Goal: Task Accomplishment & Management: Use online tool/utility

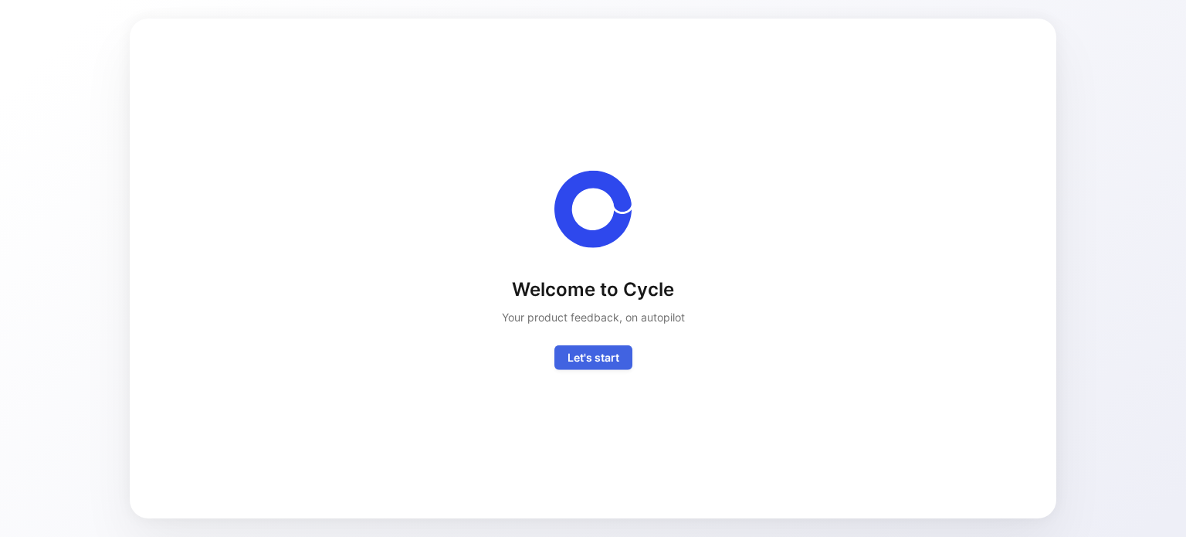
click at [596, 367] on button "Let's start" at bounding box center [593, 357] width 78 height 25
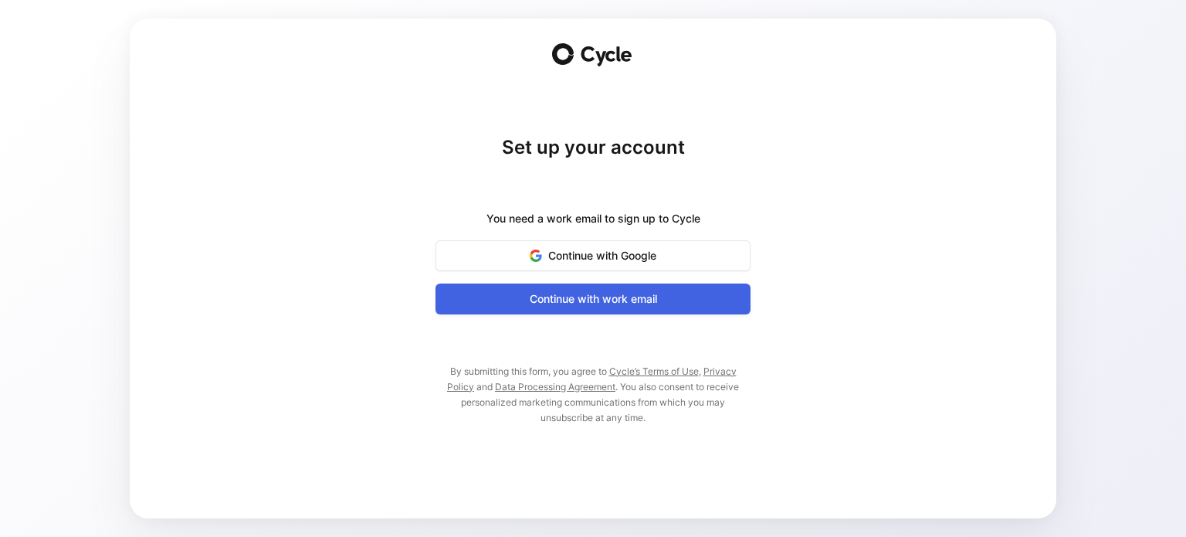
click at [592, 303] on span "Continue with work email" at bounding box center [593, 299] width 276 height 19
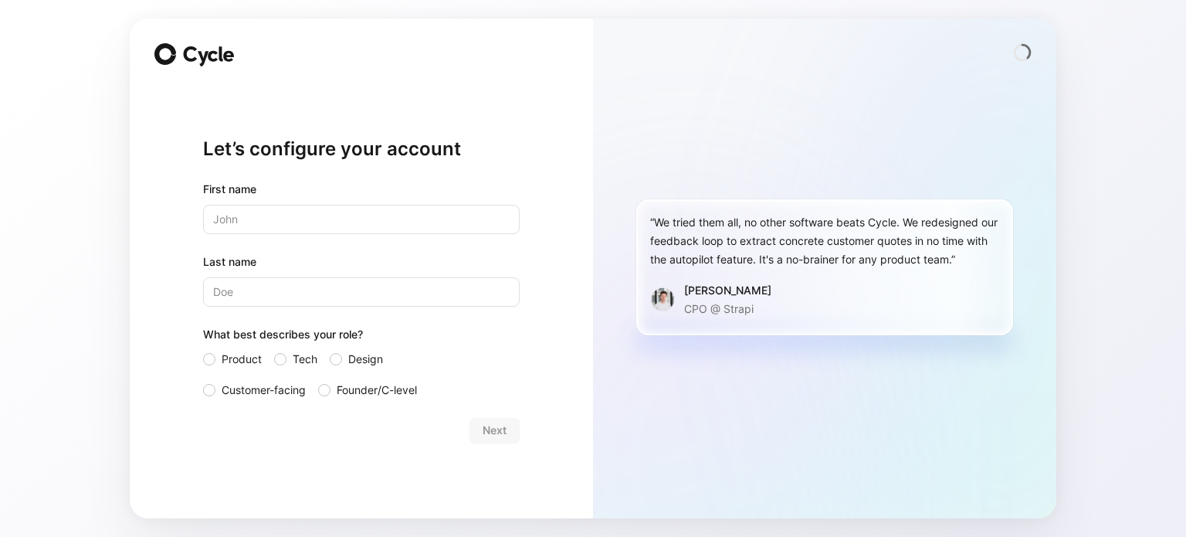
click at [371, 214] on input "text" at bounding box center [361, 219] width 317 height 29
type input "Bas"
click at [309, 283] on input "Last name" at bounding box center [361, 291] width 317 height 29
type input "K"
click at [309, 283] on input "Last name" at bounding box center [361, 291] width 317 height 29
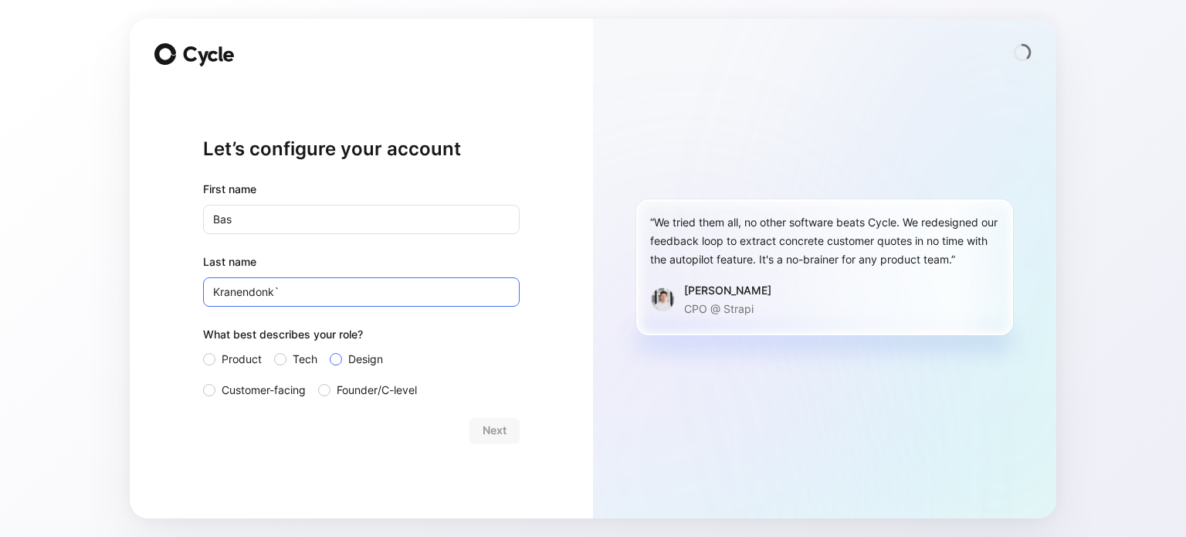
type input "Kranendonk`"
click at [348, 358] on span "Design" at bounding box center [365, 359] width 35 height 19
click at [330, 350] on input "Design" at bounding box center [330, 350] width 0 height 0
click at [337, 382] on label "Founder/C-level" at bounding box center [367, 390] width 99 height 19
click at [318, 381] on input "Founder/C-level" at bounding box center [318, 381] width 0 height 0
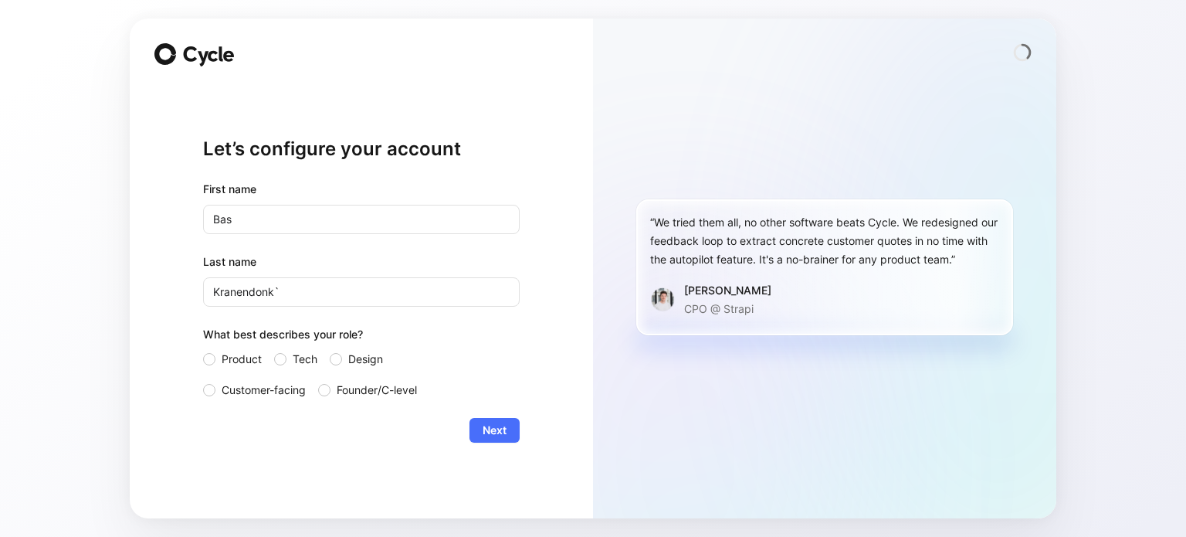
click at [339, 369] on div "Product Tech Design Customer-facing Founder/C-level" at bounding box center [361, 374] width 317 height 49
click at [337, 343] on div "What best describes your role?" at bounding box center [361, 337] width 317 height 25
click at [338, 346] on div "What best describes your role?" at bounding box center [361, 337] width 317 height 25
click at [339, 351] on label "Design" at bounding box center [368, 359] width 77 height 19
click at [330, 350] on input "Design" at bounding box center [330, 350] width 0 height 0
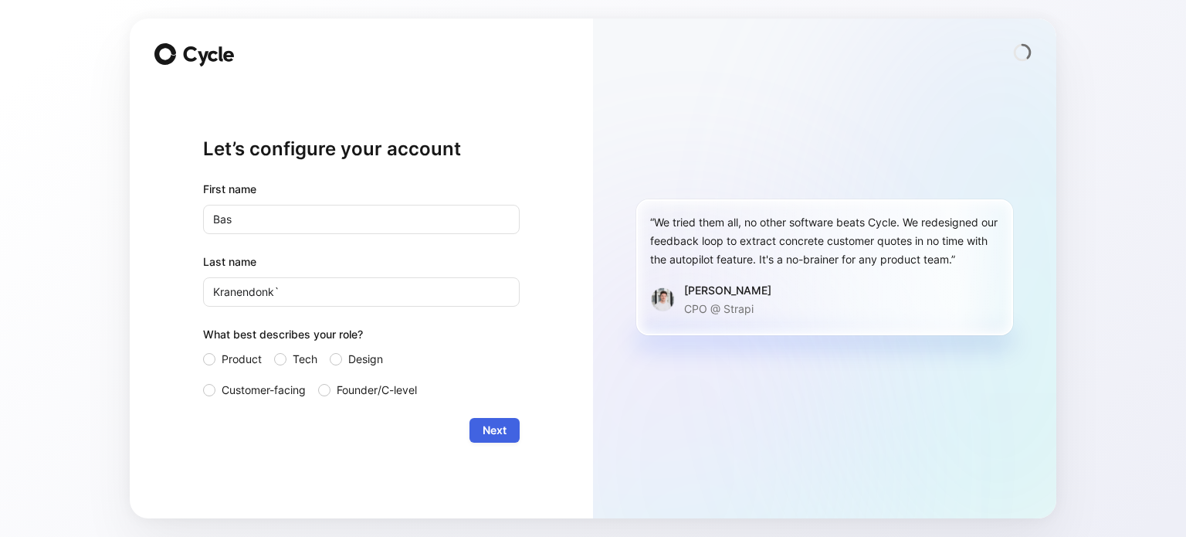
click at [491, 428] on span "Next" at bounding box center [495, 430] width 24 height 19
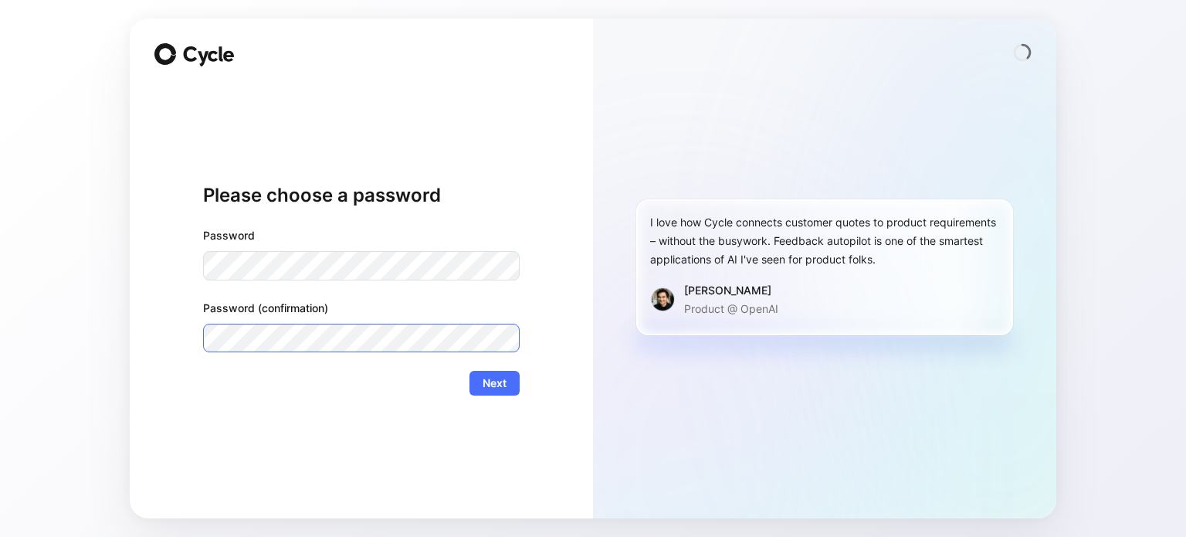
click at [469, 371] on button "Next" at bounding box center [494, 383] width 50 height 25
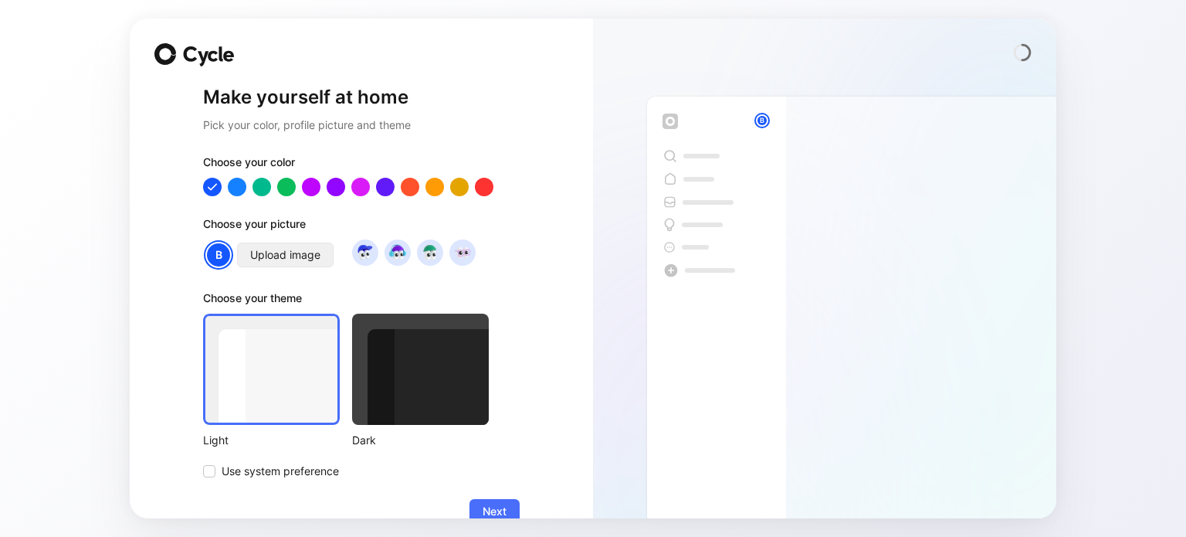
click at [303, 263] on span "Upload image" at bounding box center [285, 255] width 70 height 19
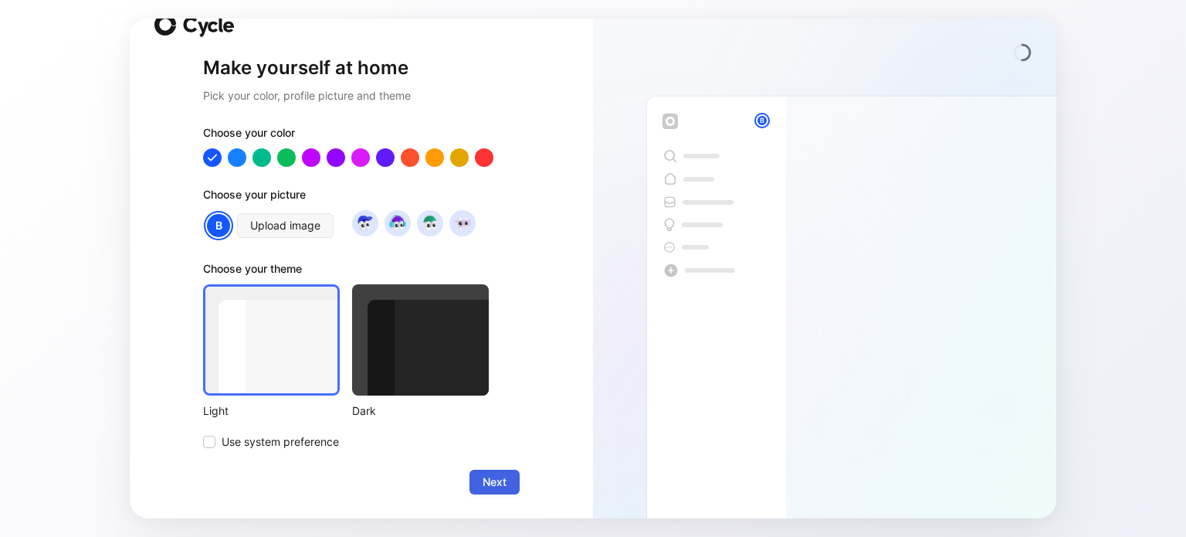
click at [490, 477] on span "Next" at bounding box center [495, 482] width 24 height 19
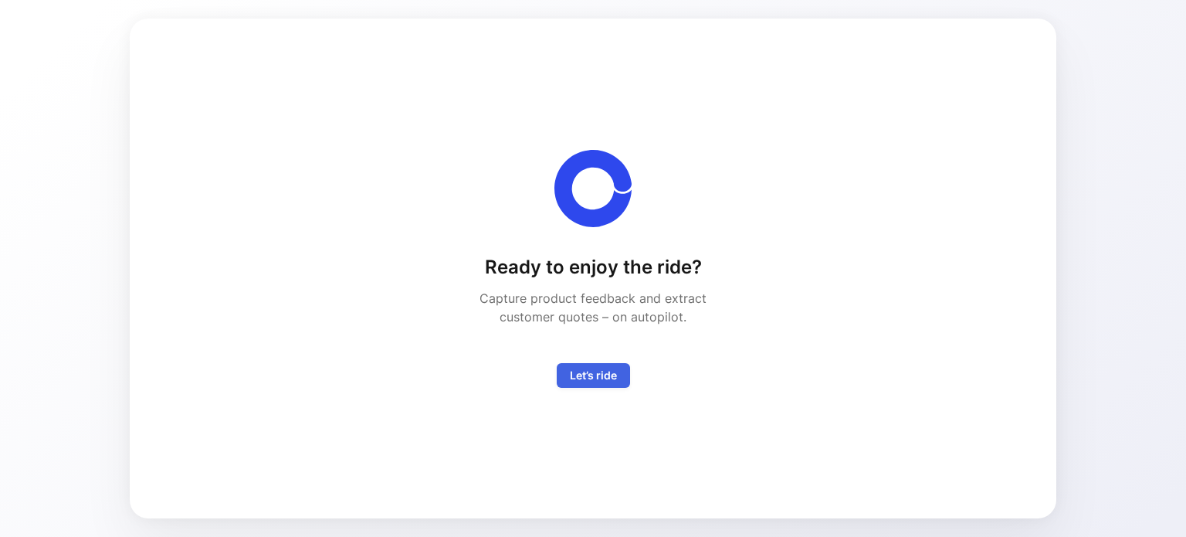
click at [571, 385] on button "Let’s ride" at bounding box center [593, 375] width 73 height 25
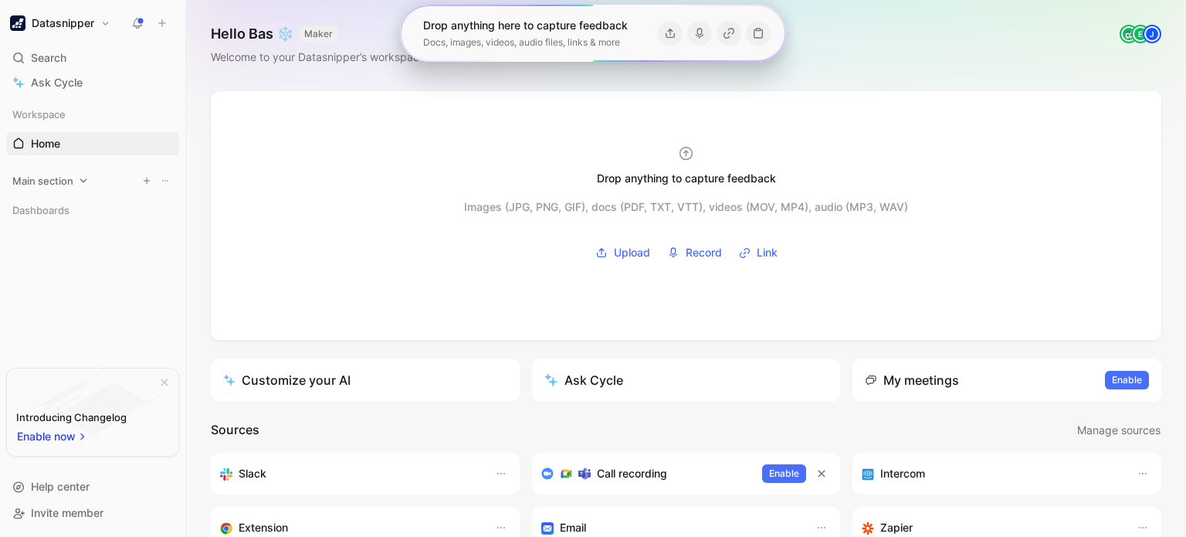
click at [56, 183] on span "Main section" at bounding box center [42, 180] width 61 height 15
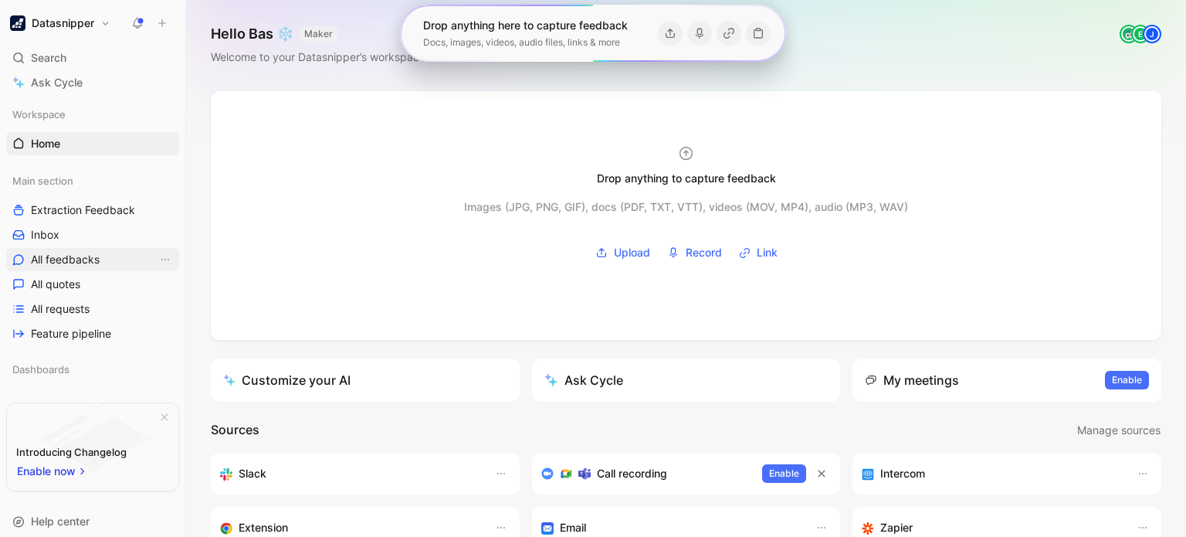
click at [86, 254] on span "All feedbacks" at bounding box center [65, 259] width 69 height 15
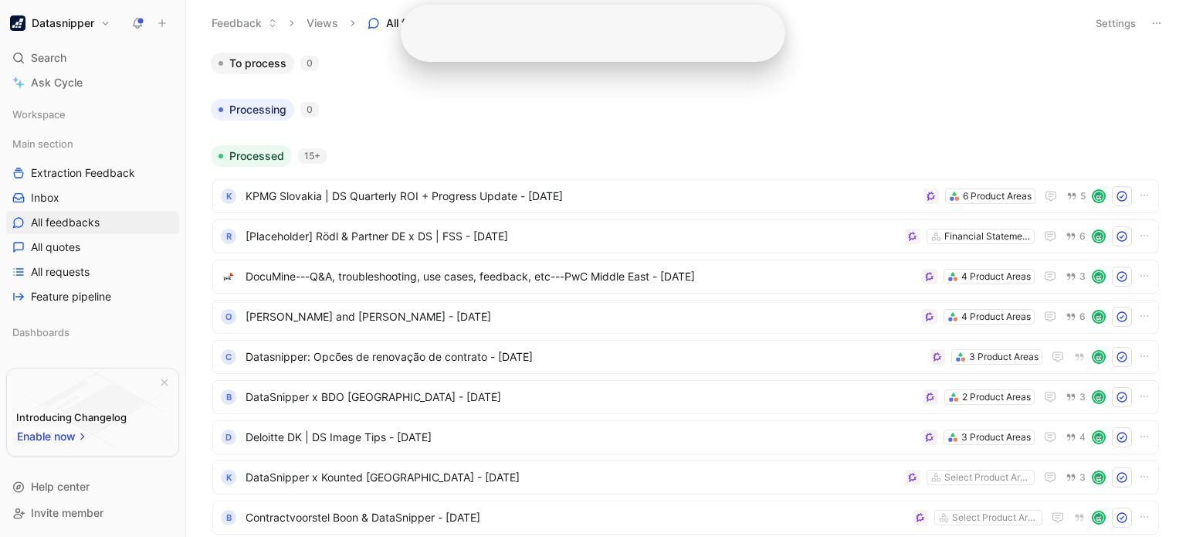
click at [582, 18] on div "Drop anything here to capture feedback" at bounding box center [526, 25] width 204 height 19
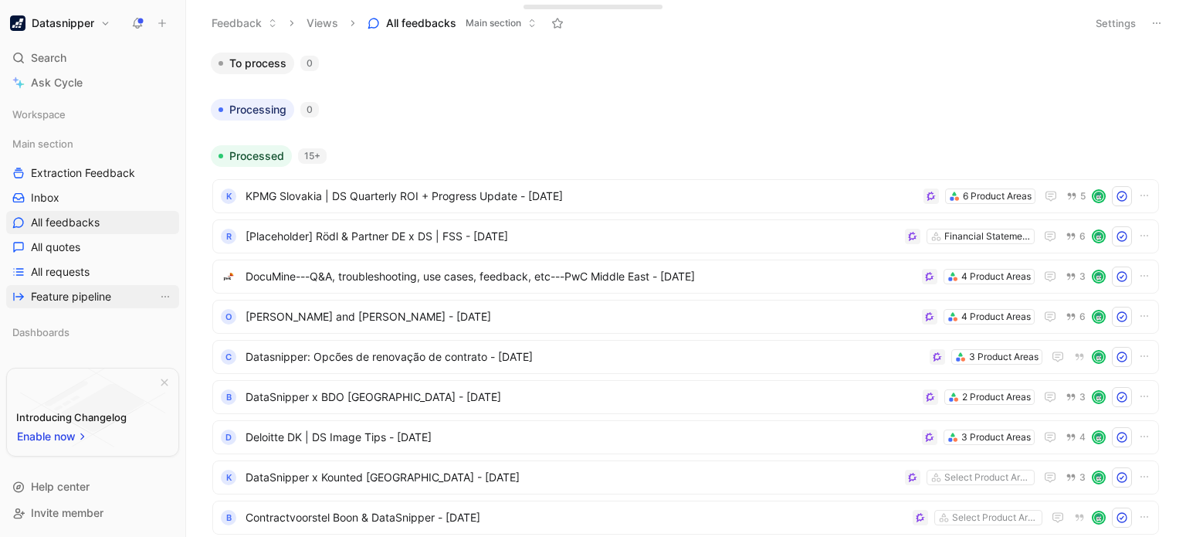
click at [72, 296] on span "Feature pipeline" at bounding box center [71, 296] width 80 height 15
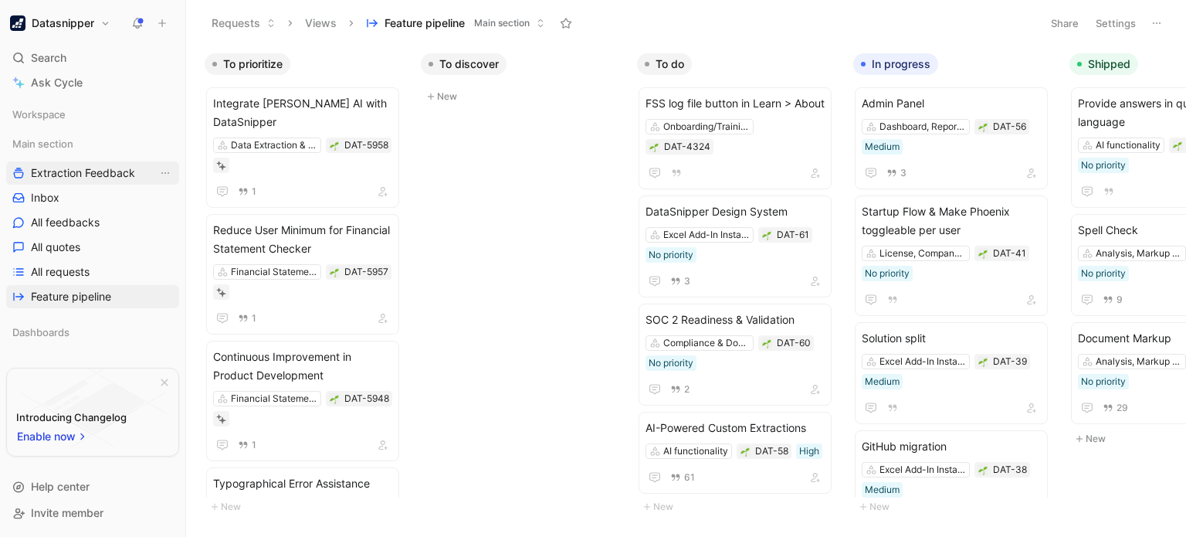
click at [110, 174] on span "Extraction Feedback" at bounding box center [83, 172] width 104 height 15
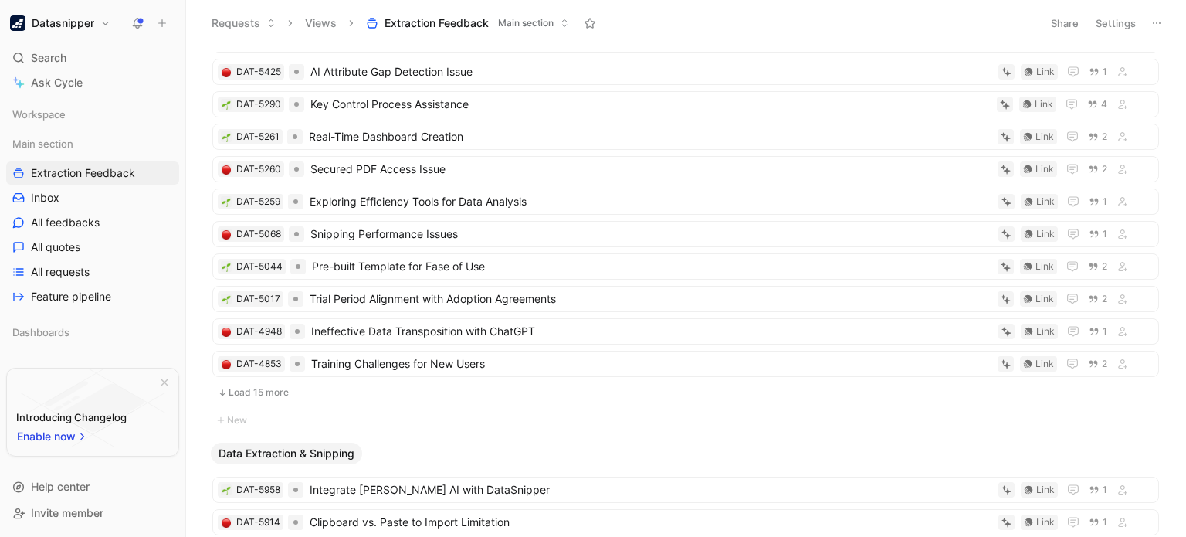
scroll to position [191, 0]
click at [49, 198] on span "Inbox" at bounding box center [45, 197] width 29 height 15
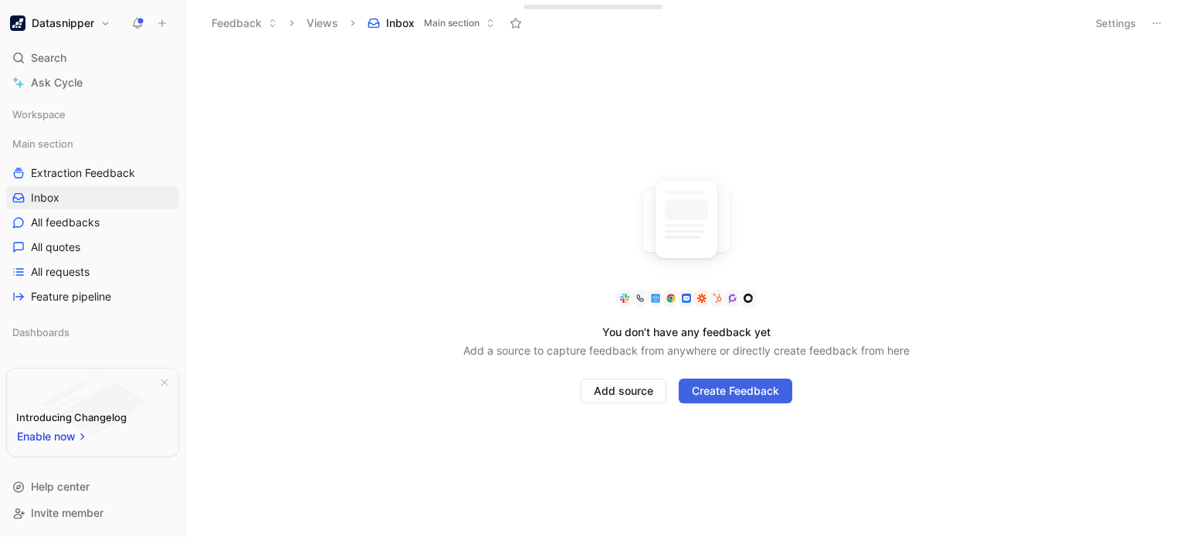
click at [708, 388] on span "Create Feedback" at bounding box center [735, 390] width 87 height 19
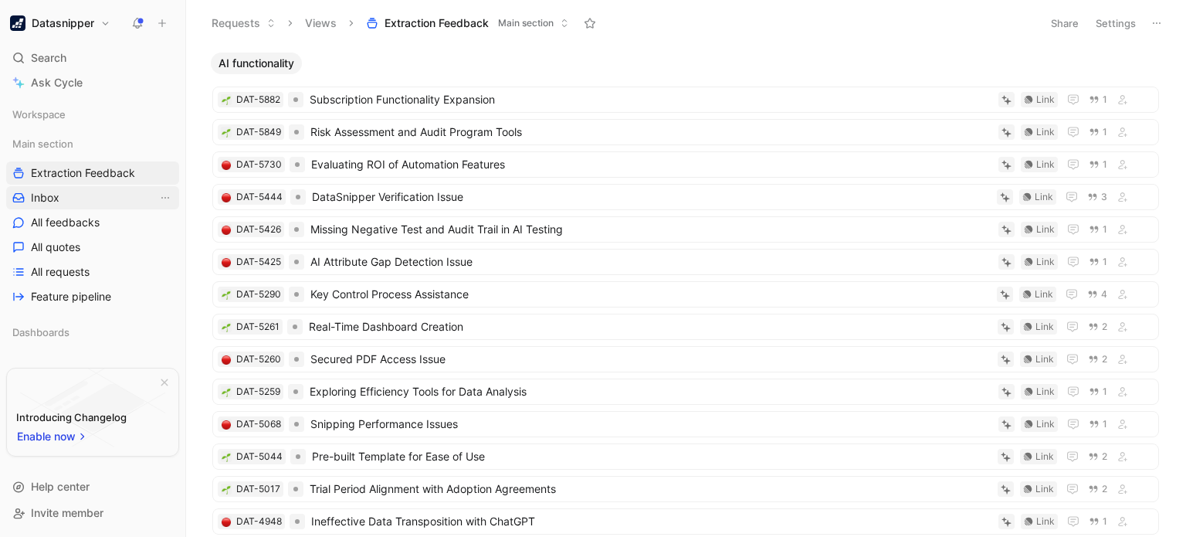
click at [57, 196] on span "Inbox" at bounding box center [45, 197] width 29 height 15
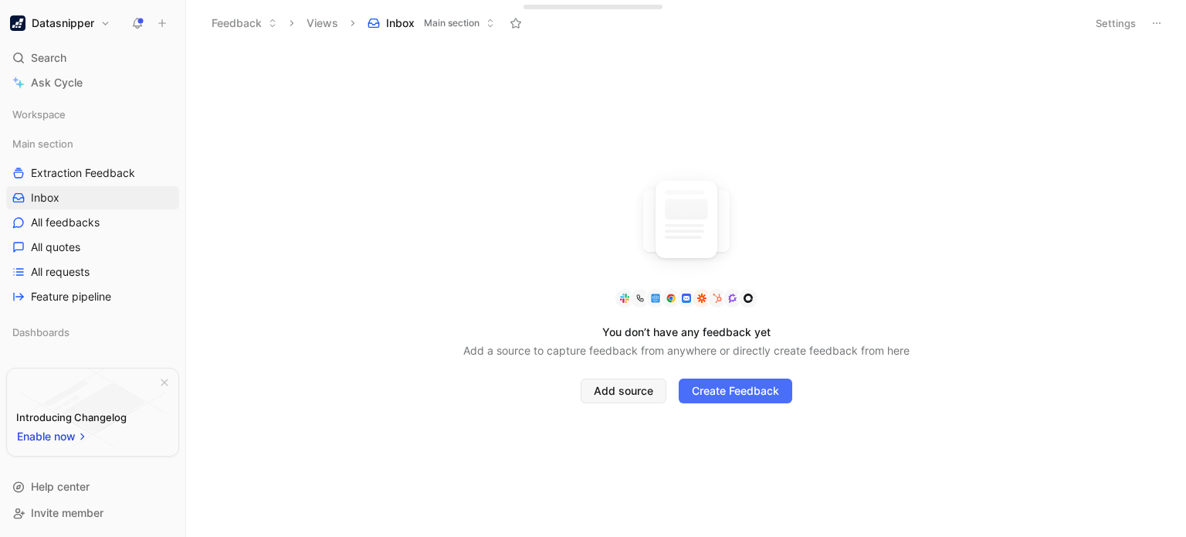
click at [608, 389] on span "Add source" at bounding box center [623, 390] width 59 height 19
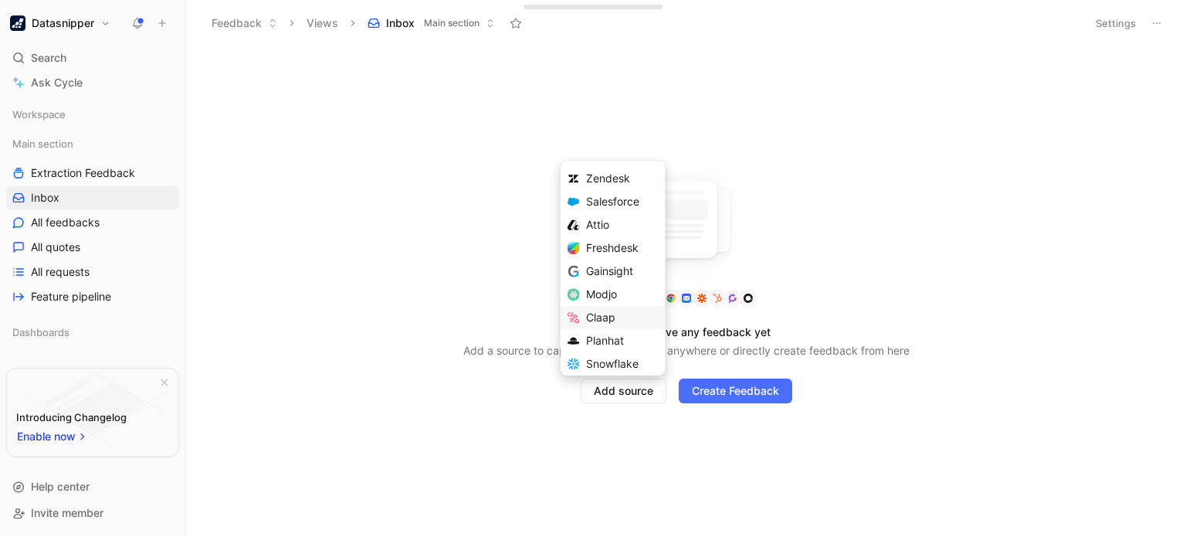
scroll to position [6, 0]
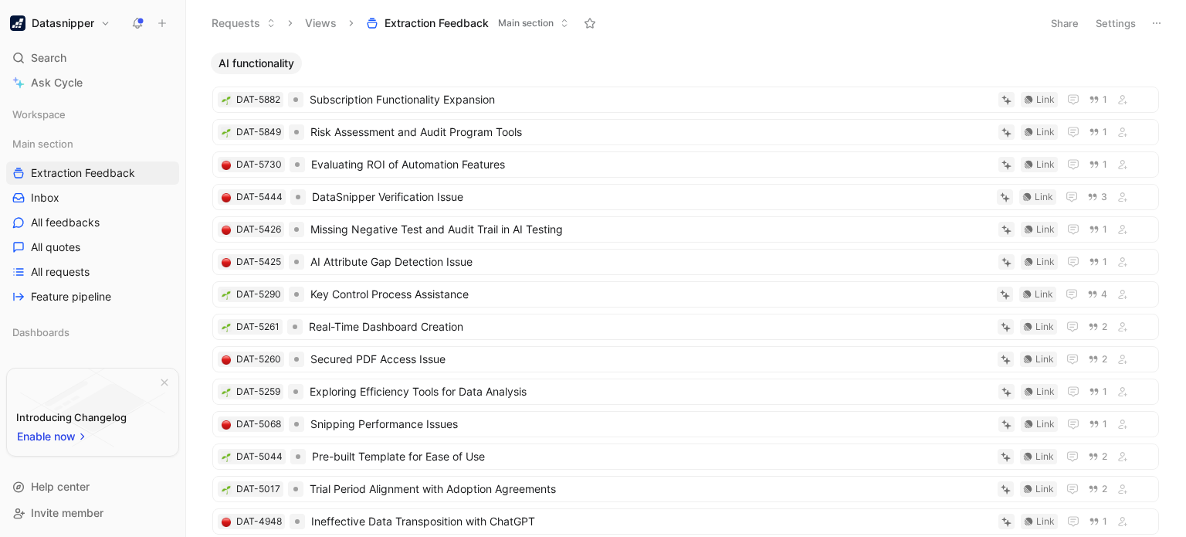
click at [94, 209] on div "Main section Extraction Feedback Inbox All feedbacks All quotes All requests Fe…" at bounding box center [92, 220] width 173 height 176
click at [87, 198] on link "Inbox" at bounding box center [92, 197] width 173 height 23
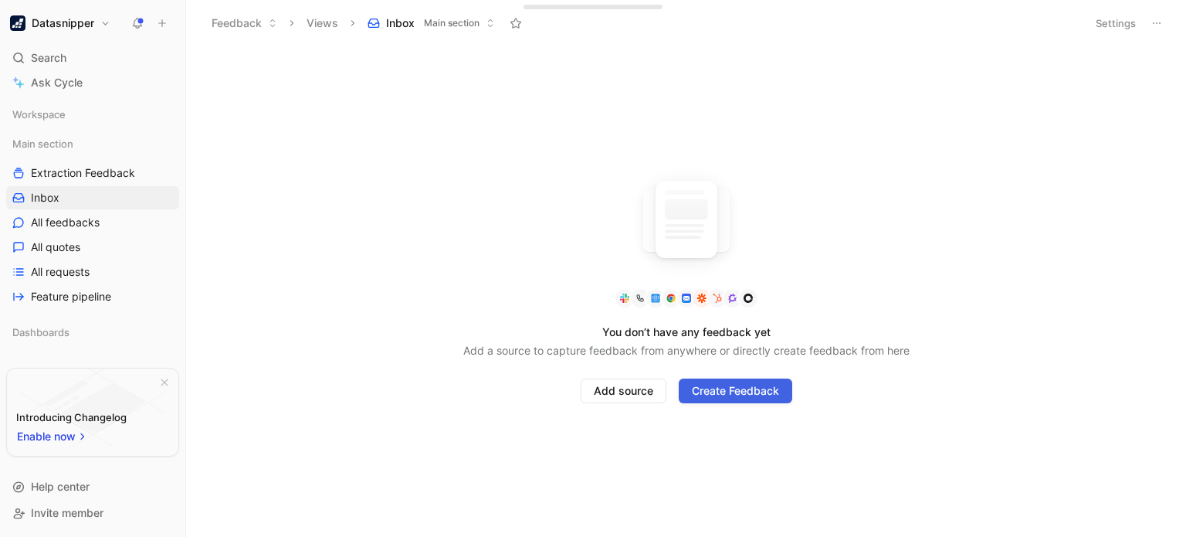
click at [694, 391] on span "Create Feedback" at bounding box center [735, 390] width 87 height 19
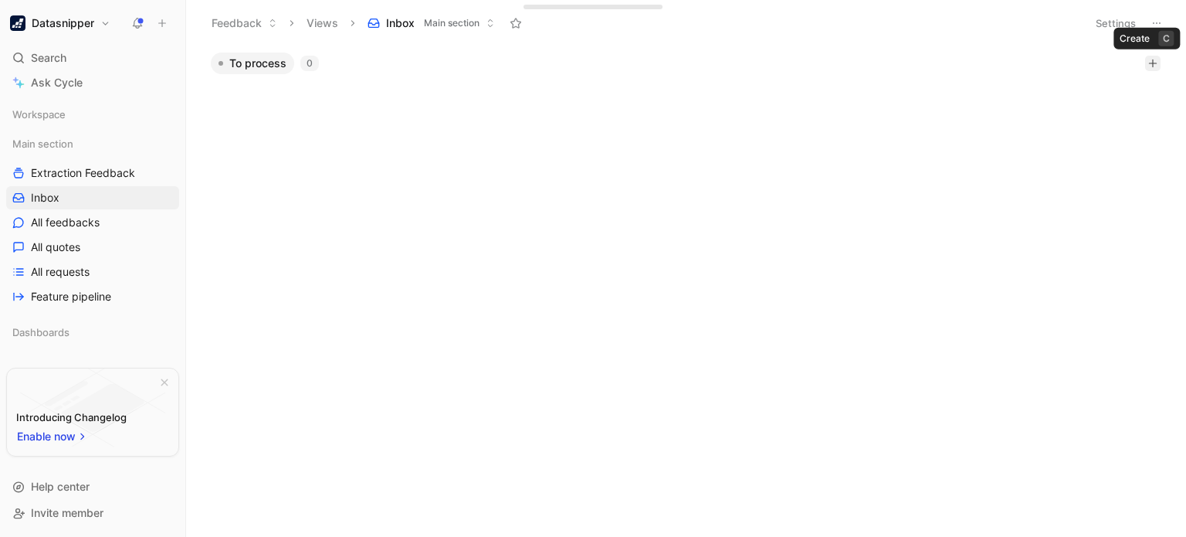
click at [1149, 59] on icon "button" at bounding box center [1152, 63] width 9 height 9
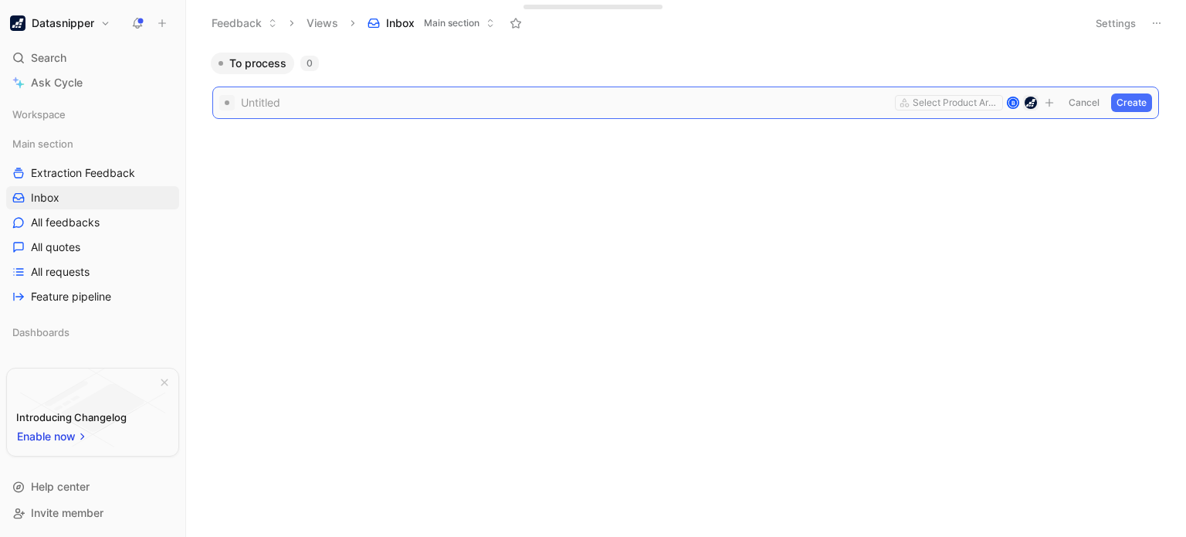
click at [1083, 104] on button "Cancel" at bounding box center [1084, 102] width 42 height 19
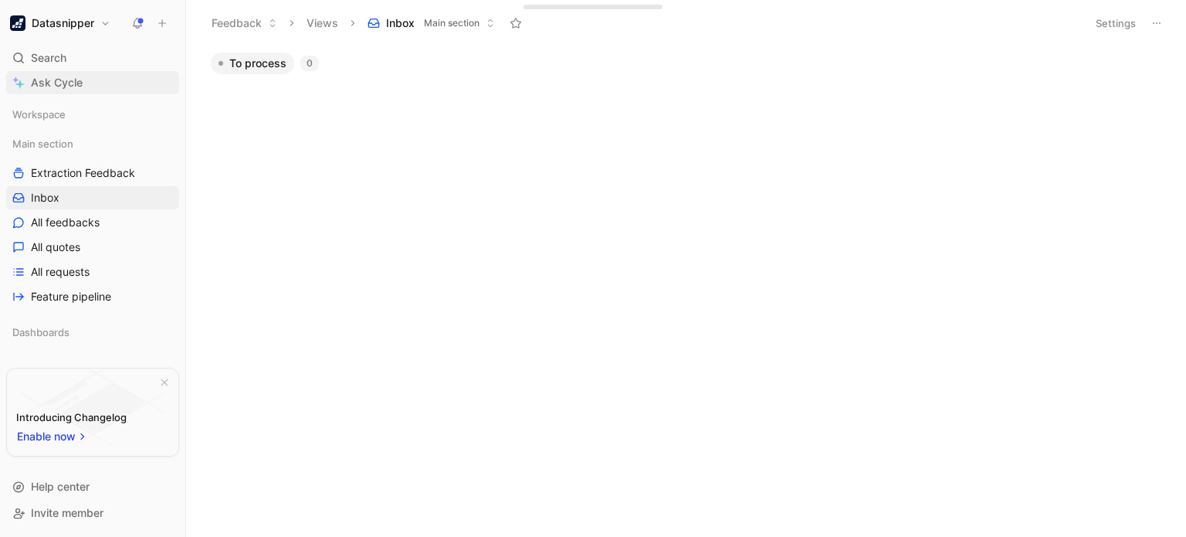
click at [76, 78] on span "Ask Cycle" at bounding box center [57, 82] width 52 height 19
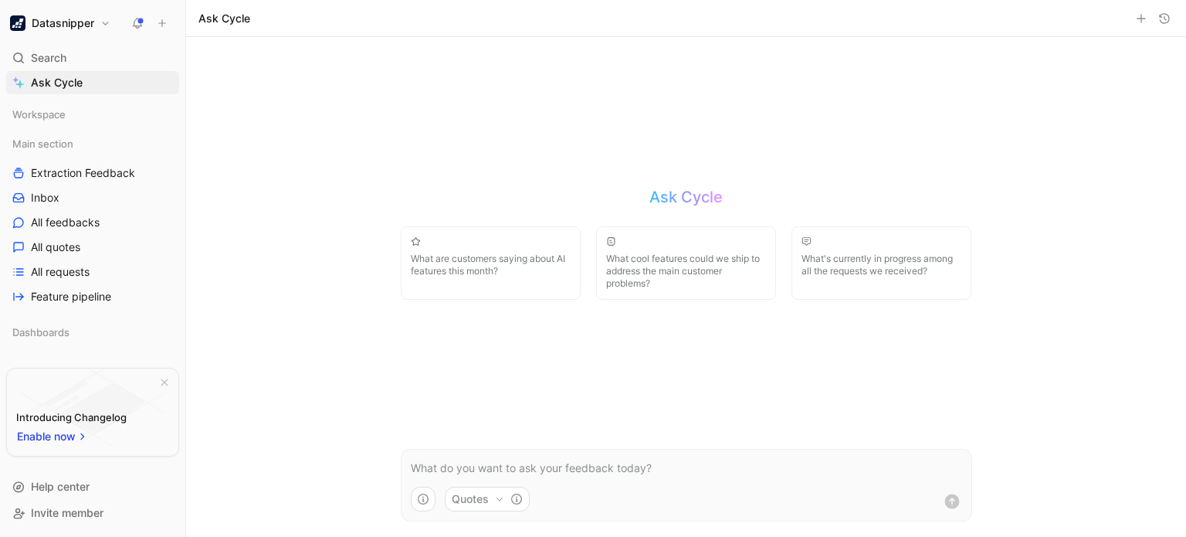
click at [520, 467] on p at bounding box center [686, 468] width 551 height 19
click at [495, 502] on icon "button" at bounding box center [499, 498] width 9 height 9
click at [495, 502] on html "Datasnipper Search Ctrl K Ask Cycle Workspace Main section Extraction Feedback …" at bounding box center [593, 268] width 1186 height 537
click at [954, 502] on use "submit" at bounding box center [951, 500] width 15 height 15
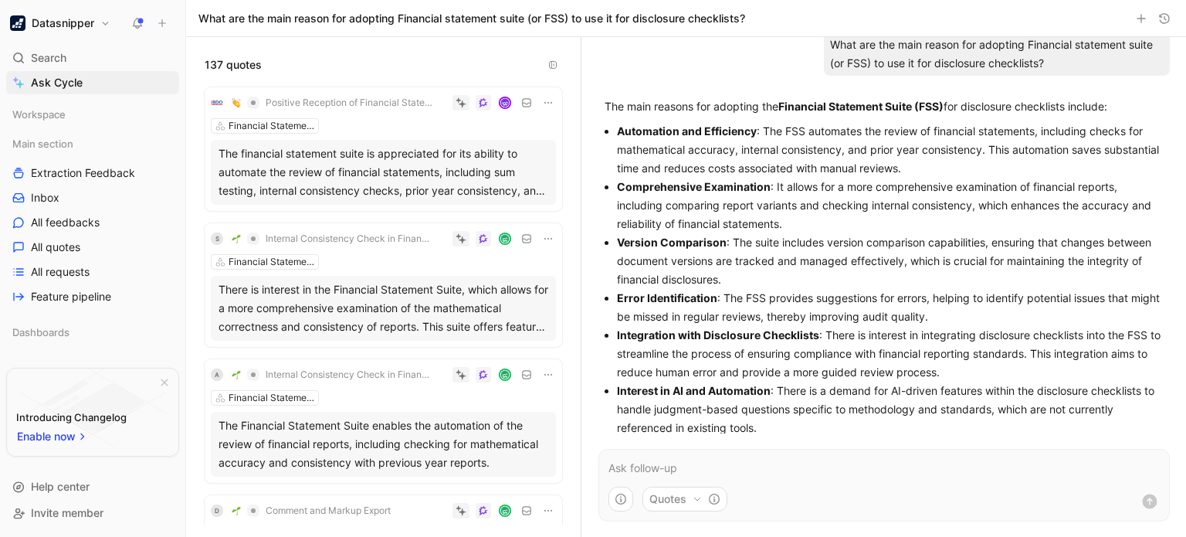
scroll to position [36, 0]
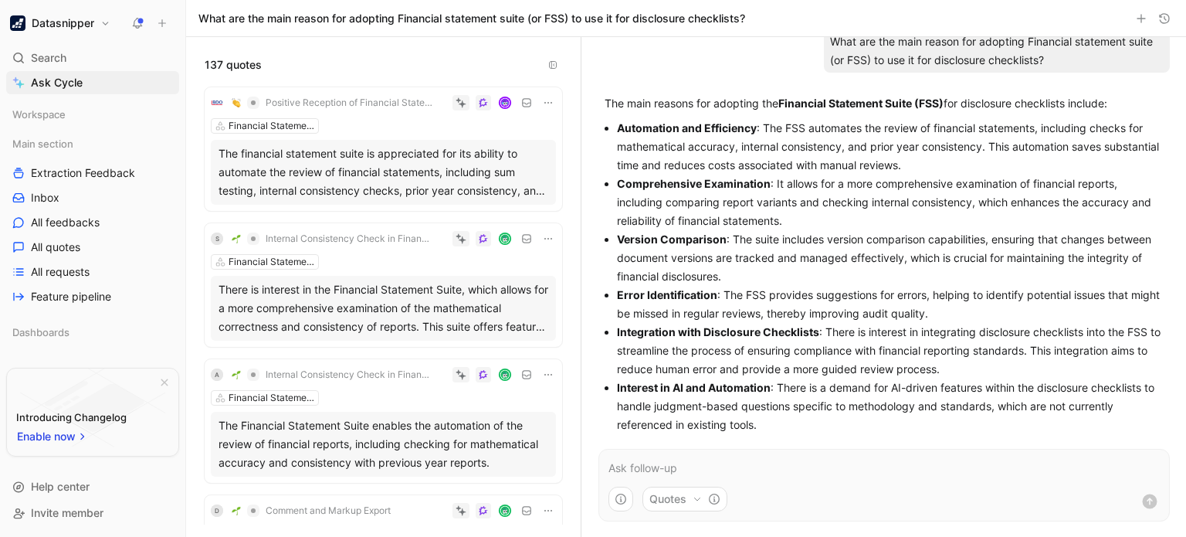
drag, startPoint x: 659, startPoint y: 237, endPoint x: 784, endPoint y: 279, distance: 131.9
click at [784, 279] on p "Version Comparison : The suite includes version comparison capabilities, ensuri…" at bounding box center [890, 258] width 547 height 56
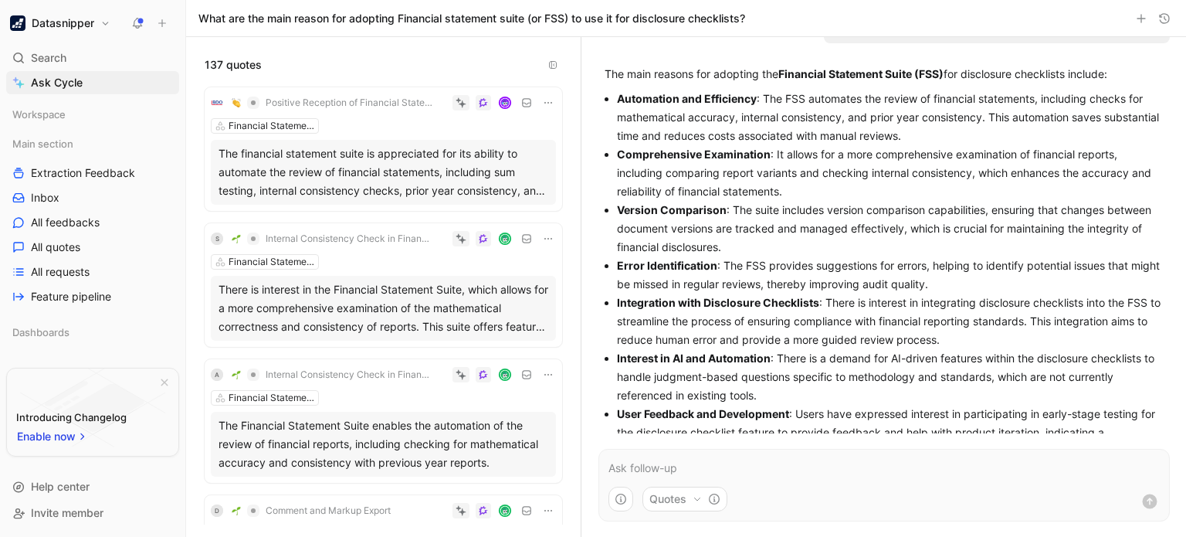
scroll to position [70, 0]
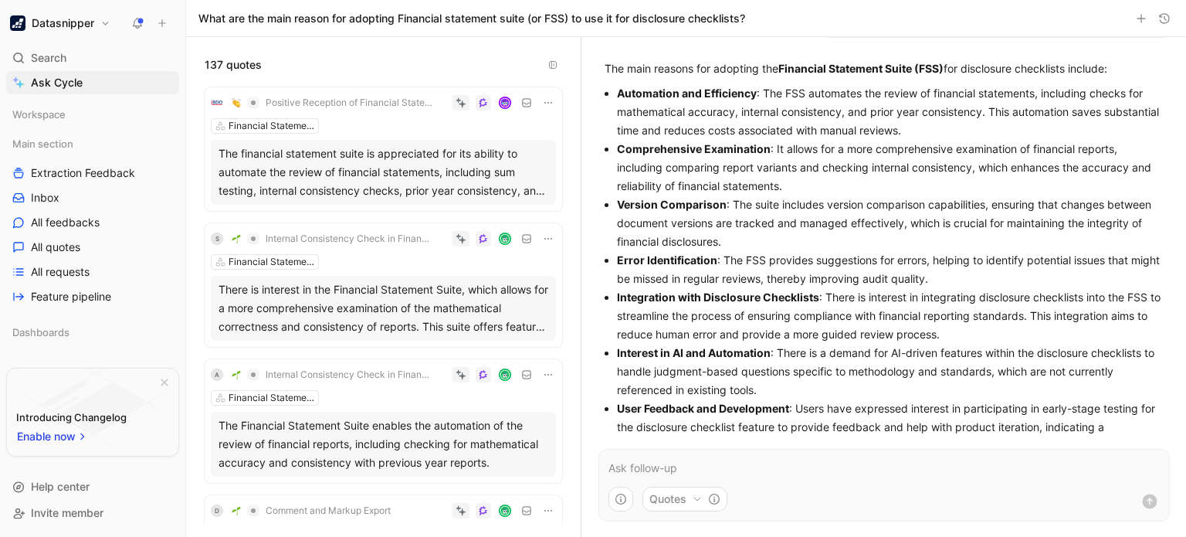
click at [237, 151] on div "The financial statement suite is appreciated for its ability to automate the re…" at bounding box center [384, 172] width 330 height 56
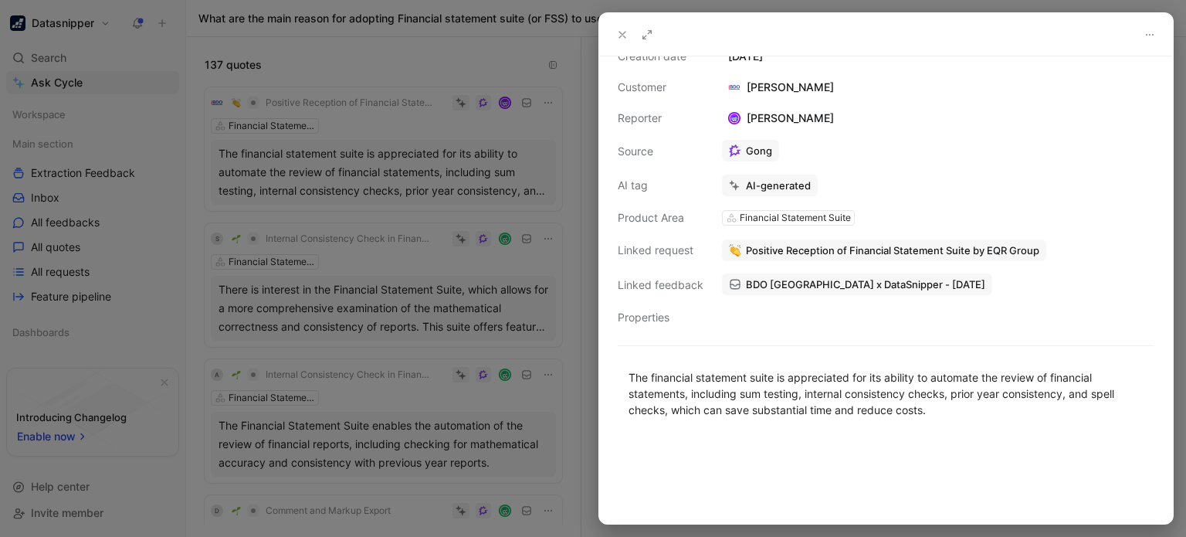
scroll to position [59, 0]
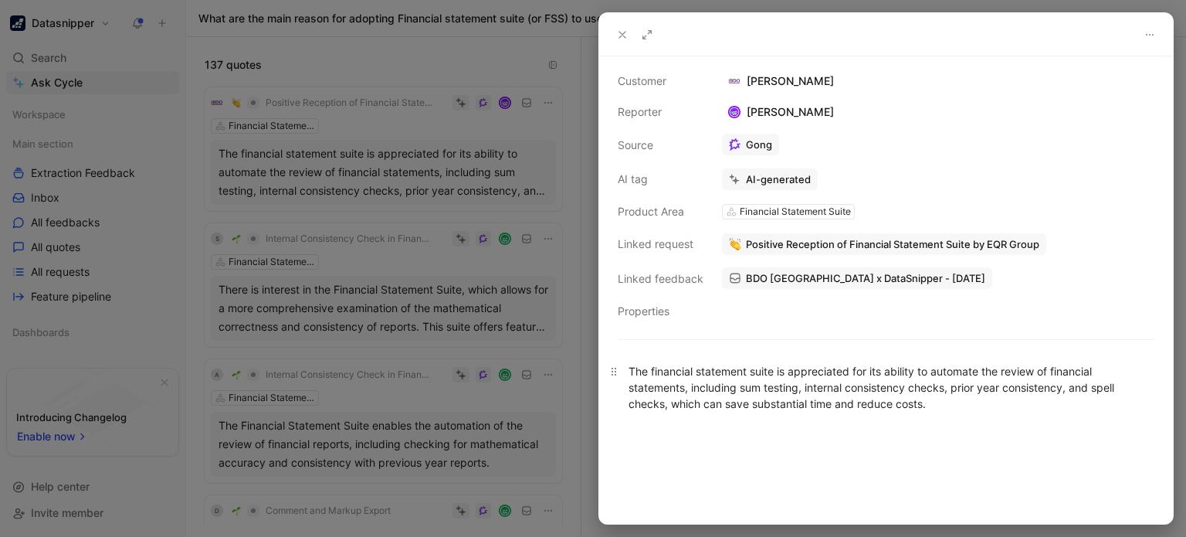
drag, startPoint x: 750, startPoint y: 398, endPoint x: 923, endPoint y: 401, distance: 173.0
click at [917, 401] on div "The financial statement suite is appreciated for its ability to automate the re…" at bounding box center [886, 387] width 515 height 49
click at [950, 401] on div "The financial statement suite is appreciated for its ability to automate the re…" at bounding box center [886, 387] width 515 height 49
click at [553, 207] on div at bounding box center [593, 268] width 1186 height 537
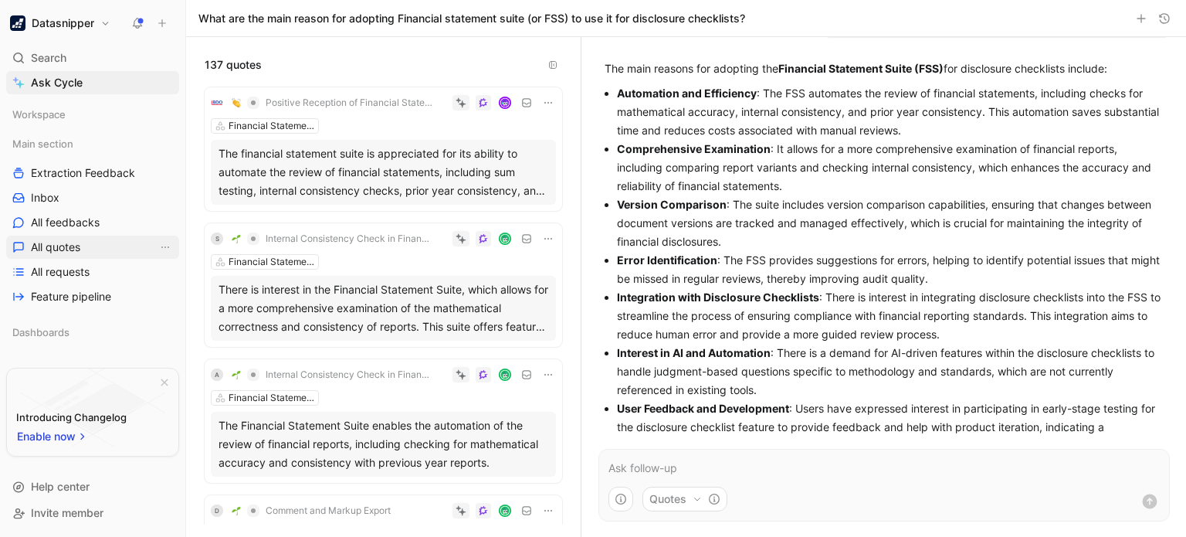
click at [86, 251] on link "All quotes" at bounding box center [92, 247] width 173 height 23
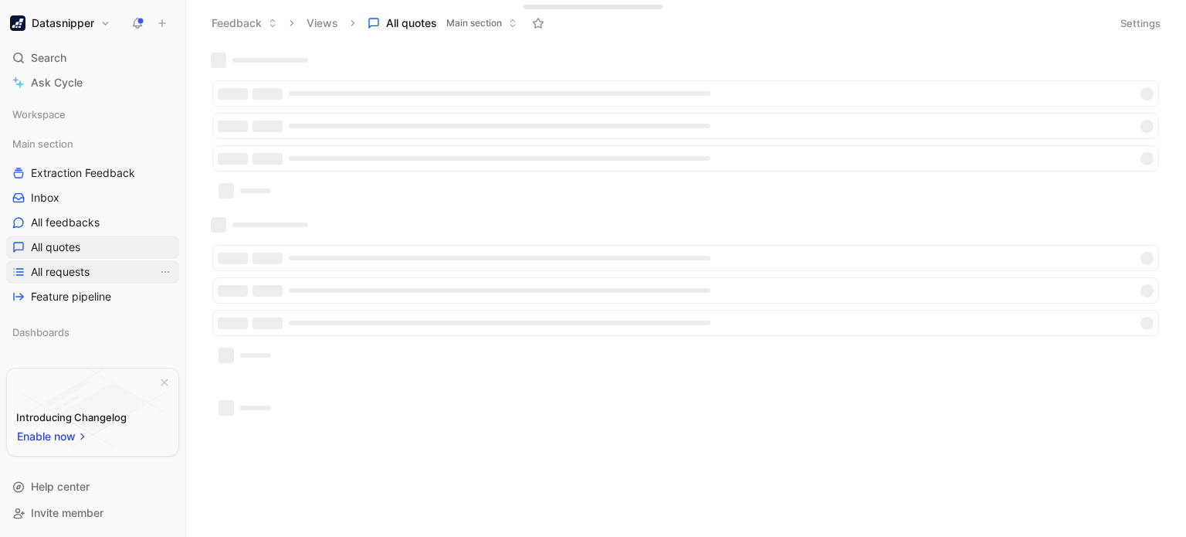
click at [69, 278] on span "All requests" at bounding box center [60, 271] width 59 height 15
click at [65, 54] on span "Search" at bounding box center [49, 58] width 36 height 19
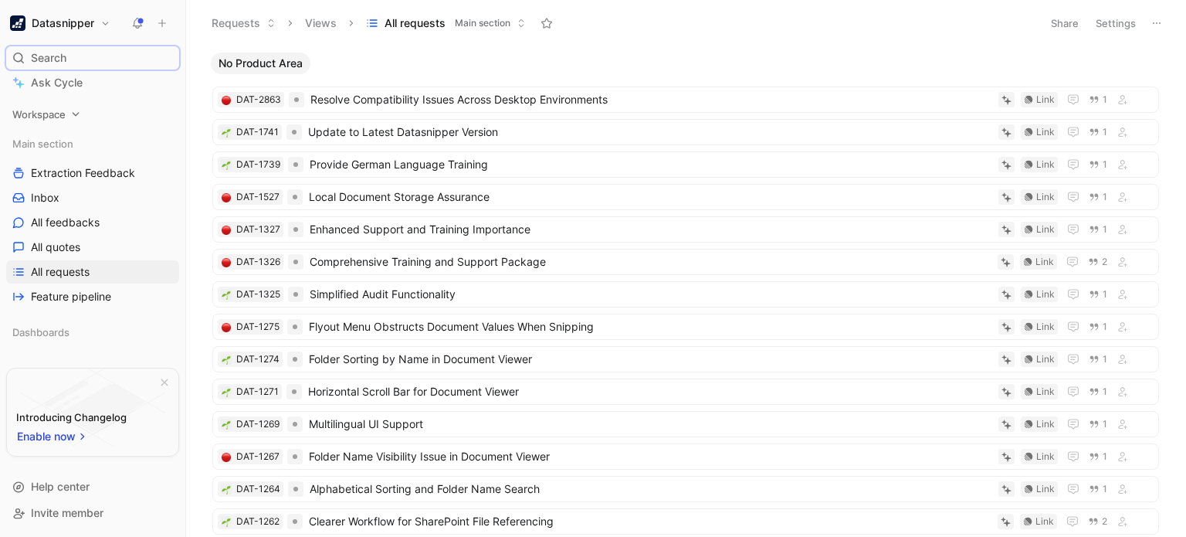
click at [49, 115] on span "Workspace" at bounding box center [38, 114] width 53 height 15
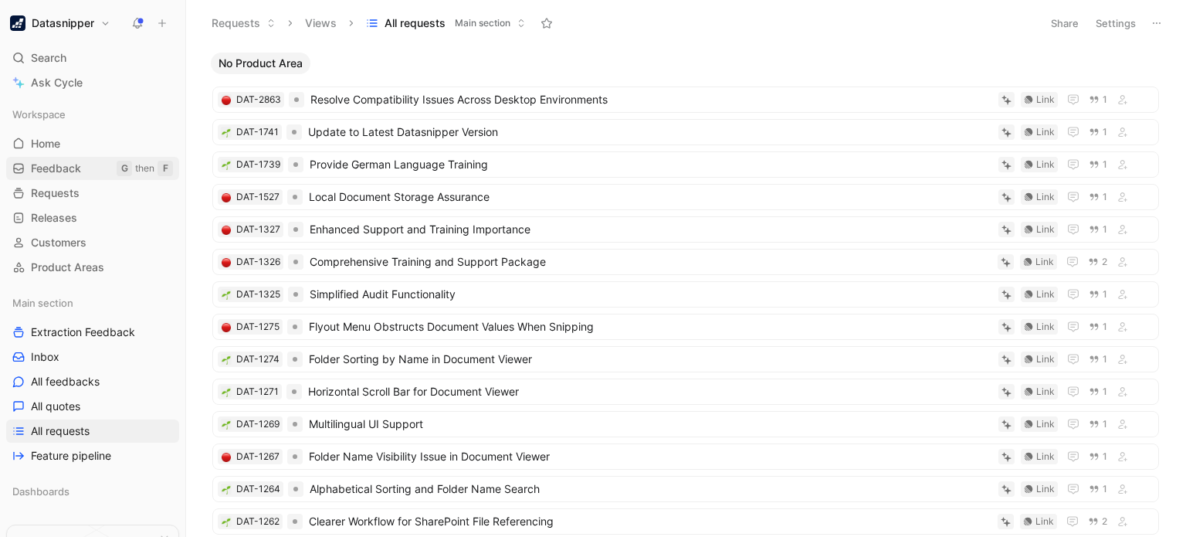
click at [82, 172] on link "Feedback G then F" at bounding box center [92, 168] width 173 height 23
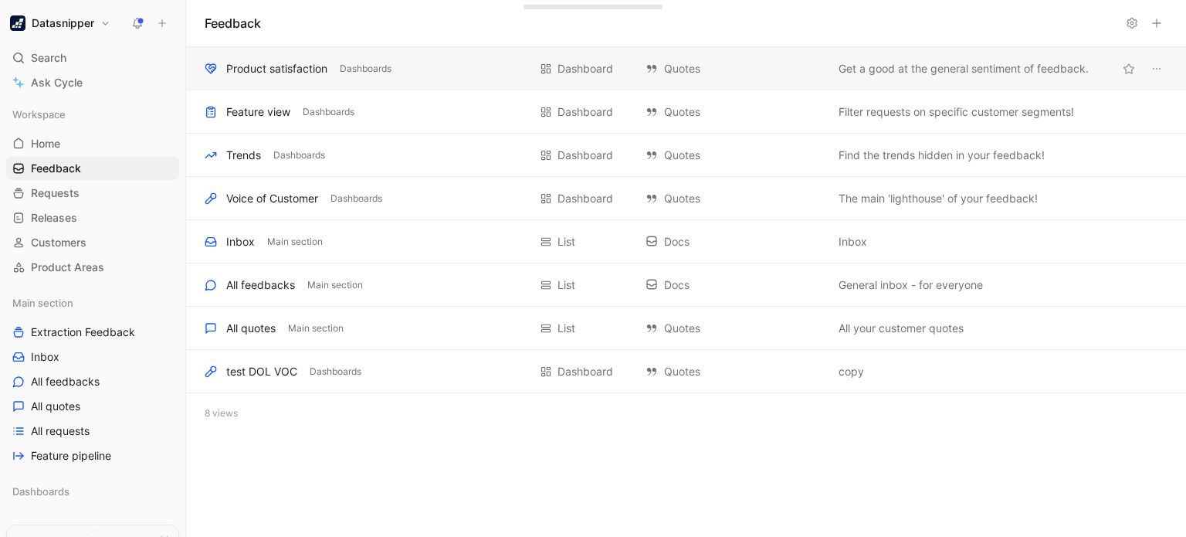
click at [263, 84] on div "Product satisfaction Dashboards Dashboard Quotes Get a good at the general sent…" at bounding box center [686, 68] width 1000 height 43
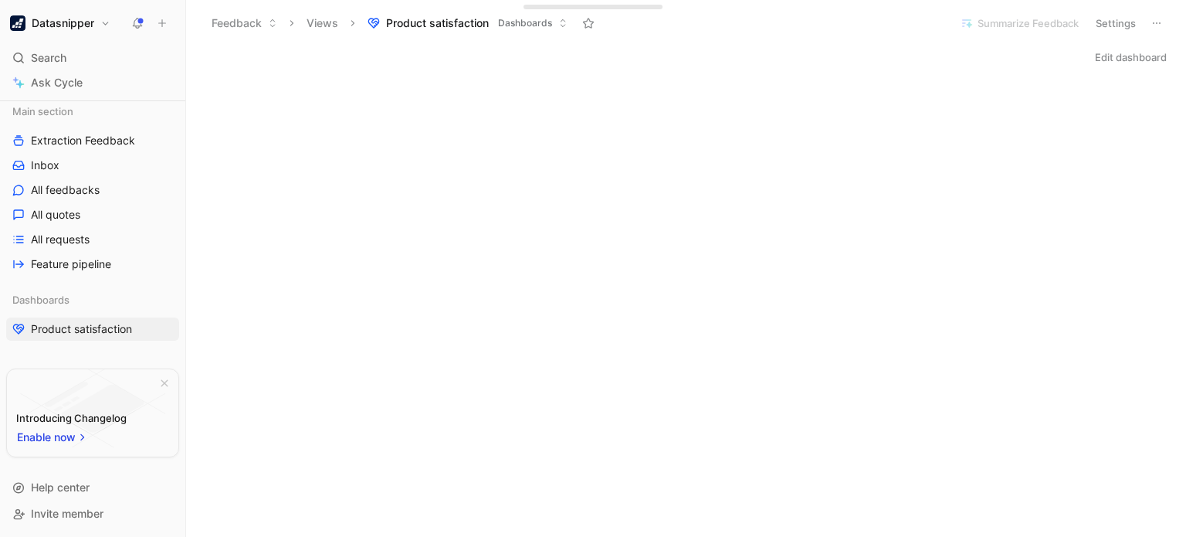
click at [80, 140] on span "Extraction Feedback" at bounding box center [83, 140] width 104 height 15
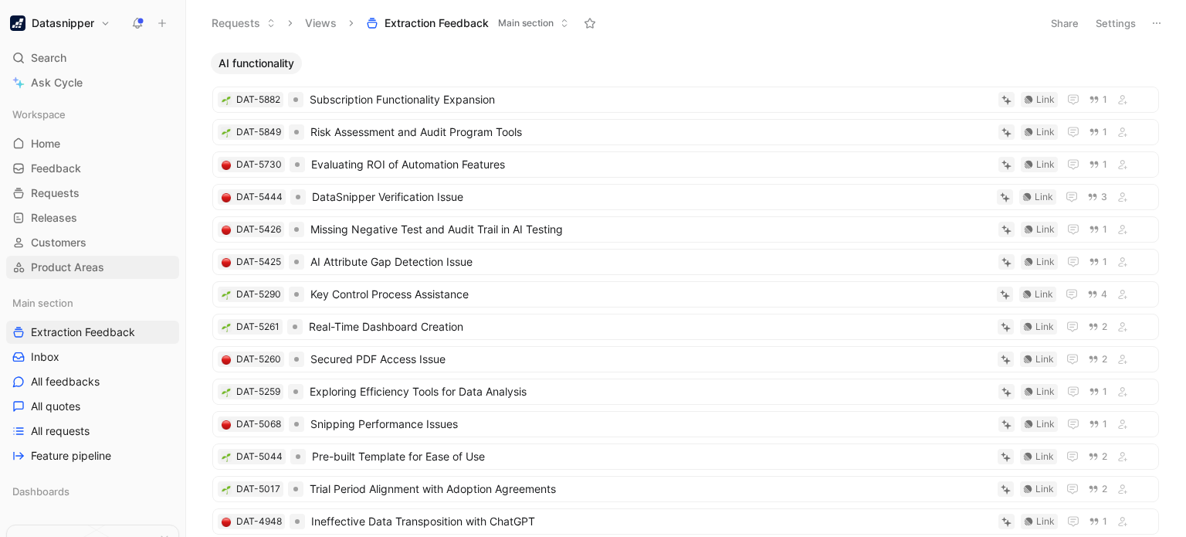
click at [83, 271] on span "Product Areas" at bounding box center [67, 266] width 73 height 15
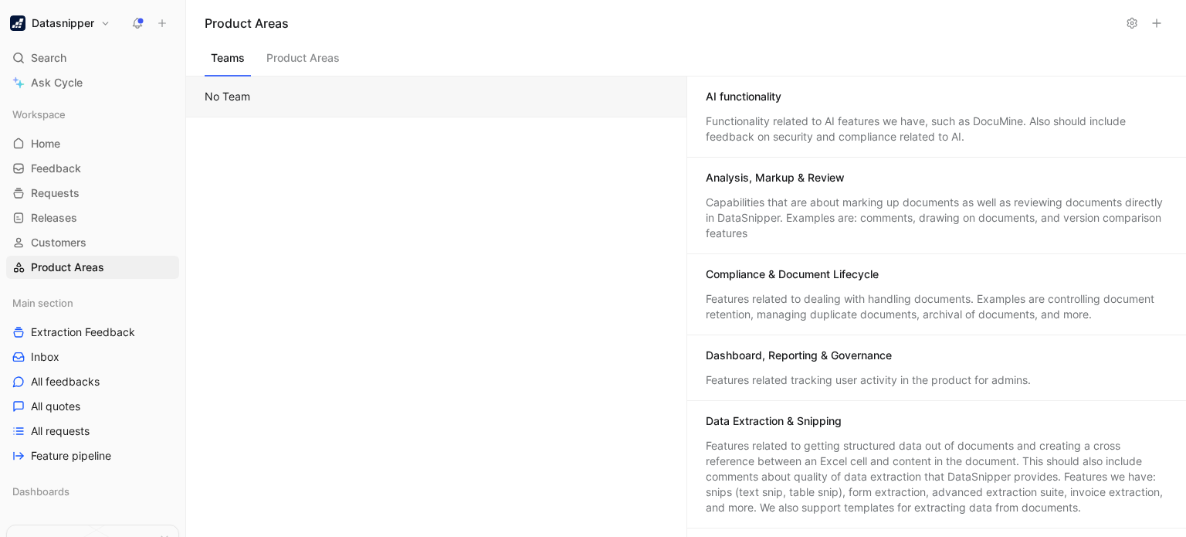
click at [743, 103] on div "AI functionality" at bounding box center [744, 96] width 76 height 15
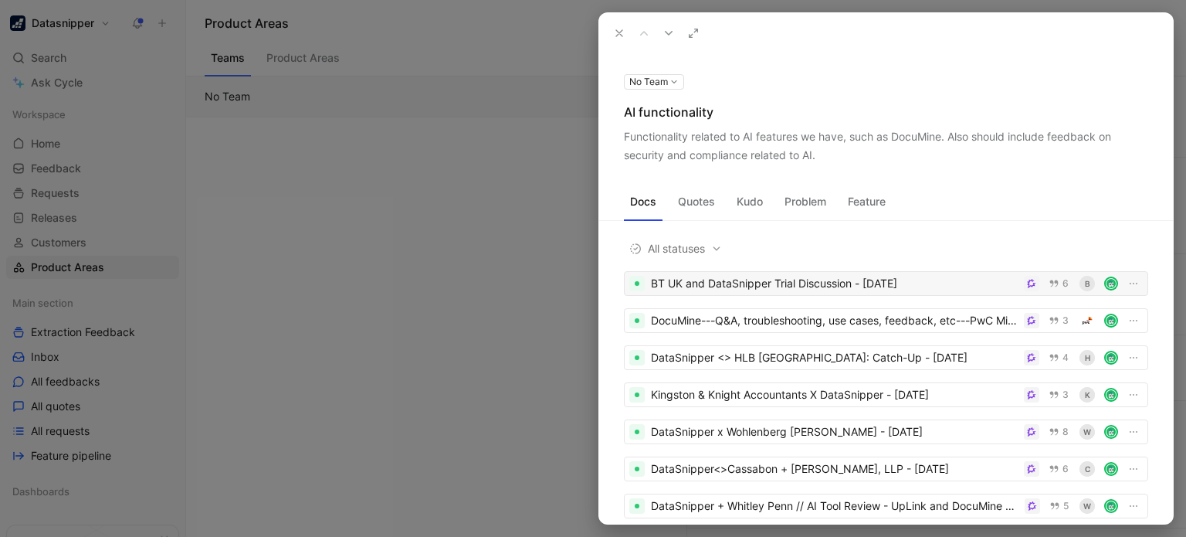
click at [825, 286] on div "BT UK and DataSnipper Trial Discussion - [DATE]" at bounding box center [834, 283] width 367 height 19
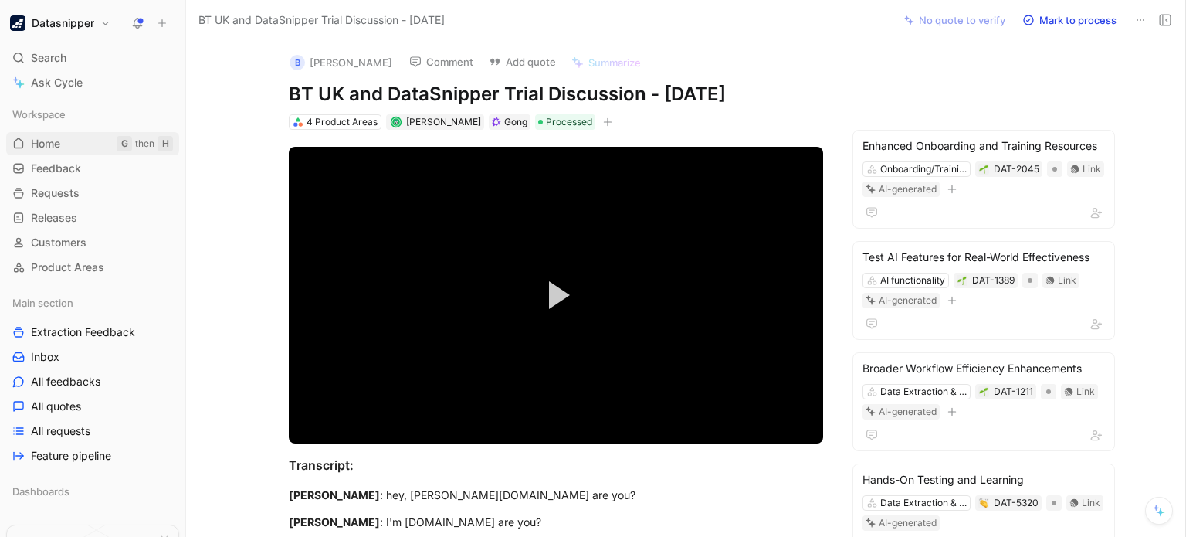
click at [46, 132] on link "Home G then H" at bounding box center [92, 143] width 173 height 23
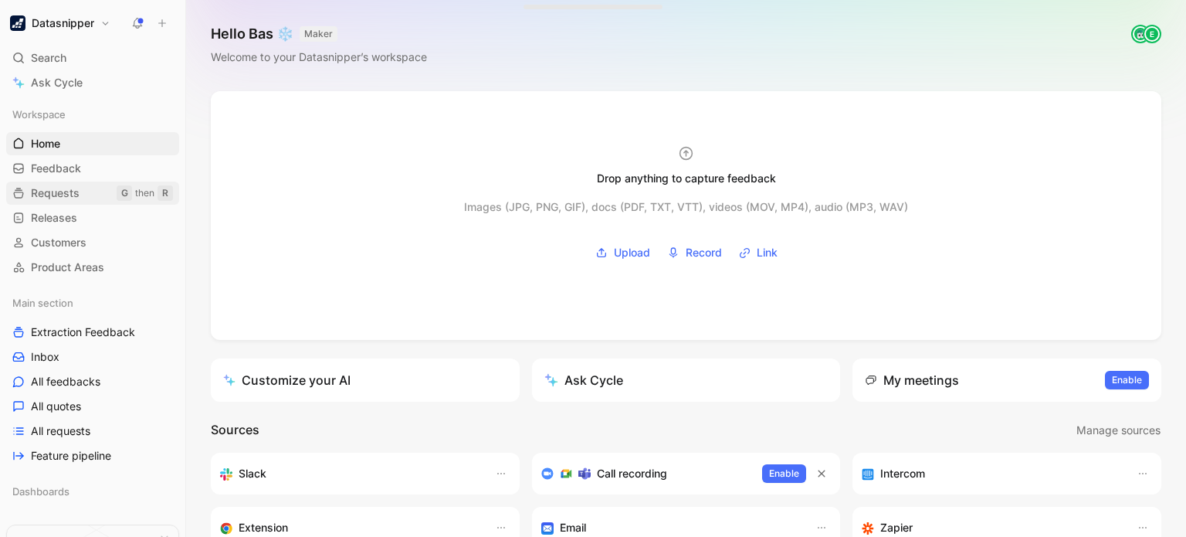
click at [85, 200] on link "Requests G then R" at bounding box center [92, 192] width 173 height 23
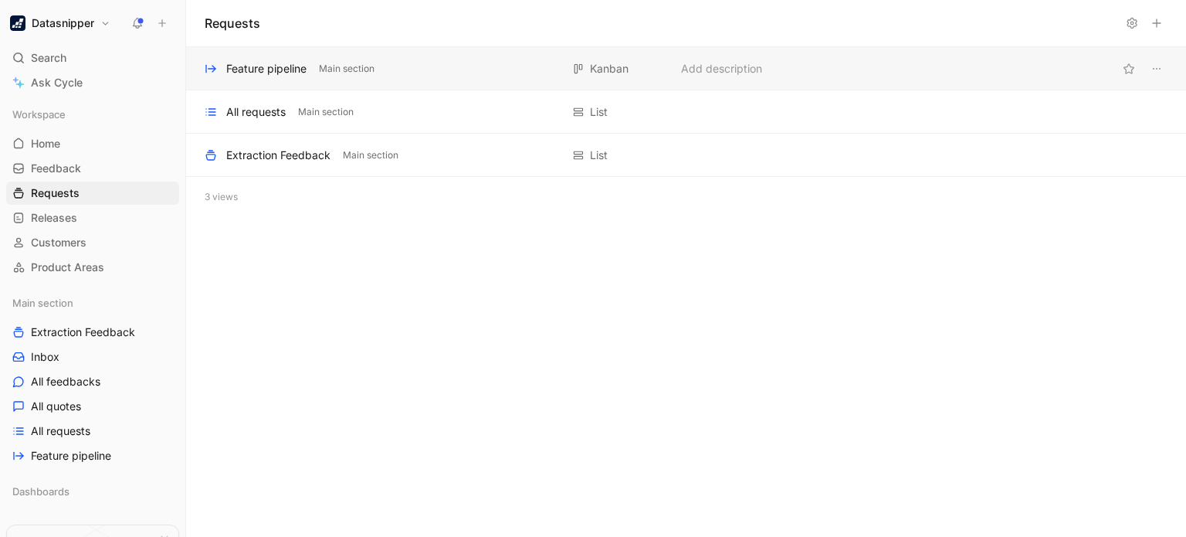
click at [388, 80] on div "Feature pipeline Main section [GEOGRAPHIC_DATA] Add description" at bounding box center [686, 68] width 1000 height 43
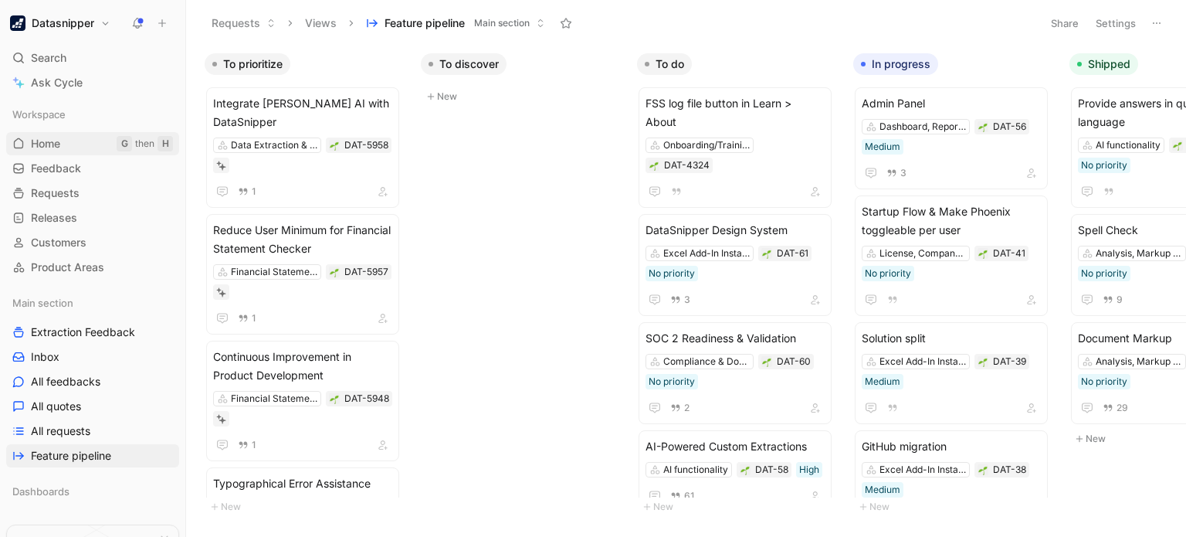
click at [67, 145] on link "Home G then H" at bounding box center [92, 143] width 173 height 23
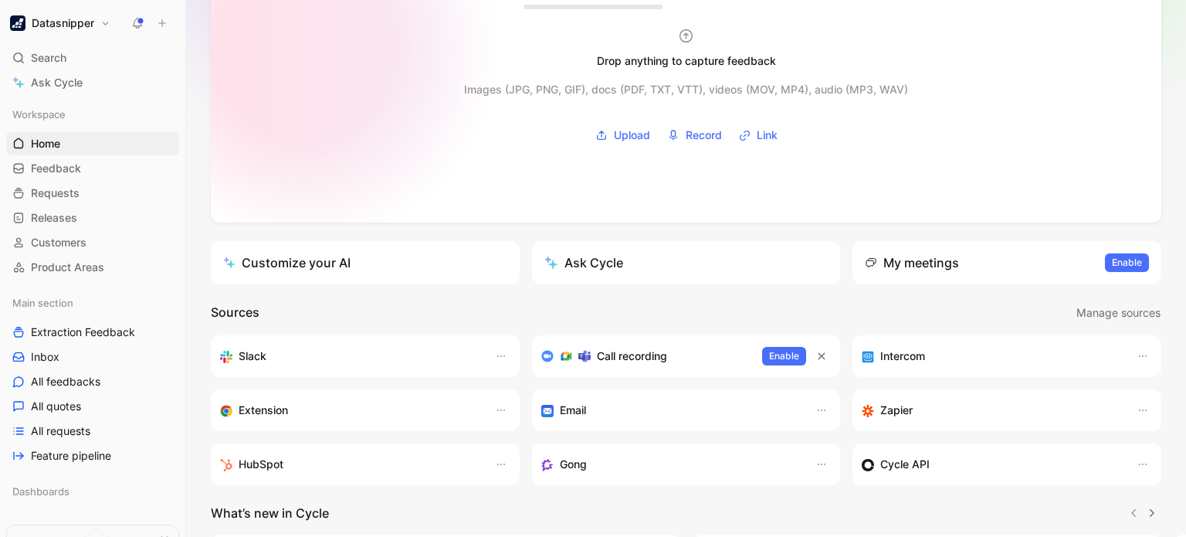
scroll to position [195, 0]
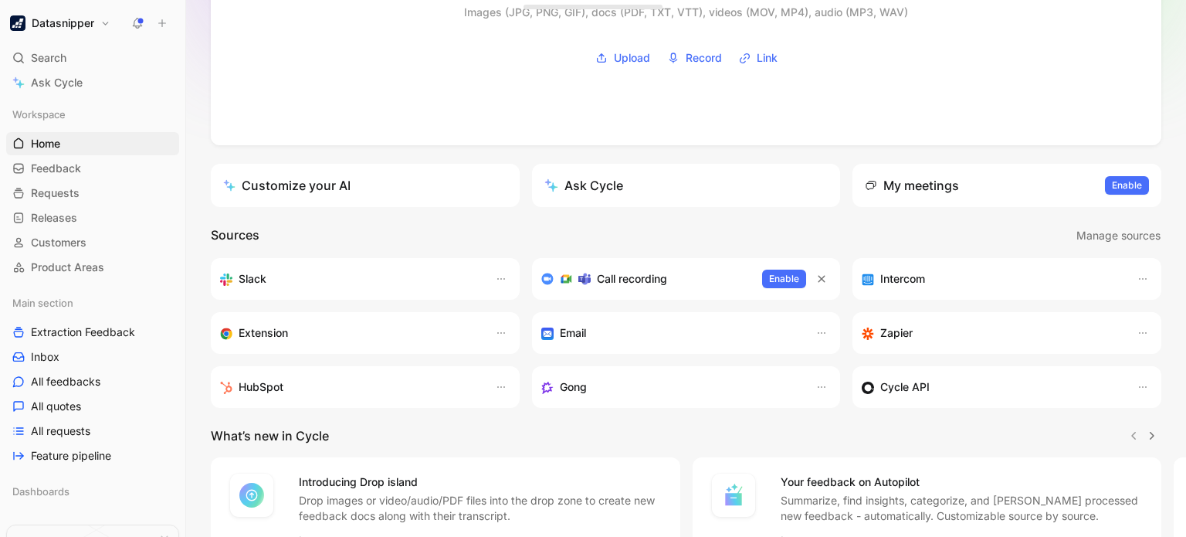
click at [346, 188] on div "Customize your AI" at bounding box center [286, 185] width 127 height 19
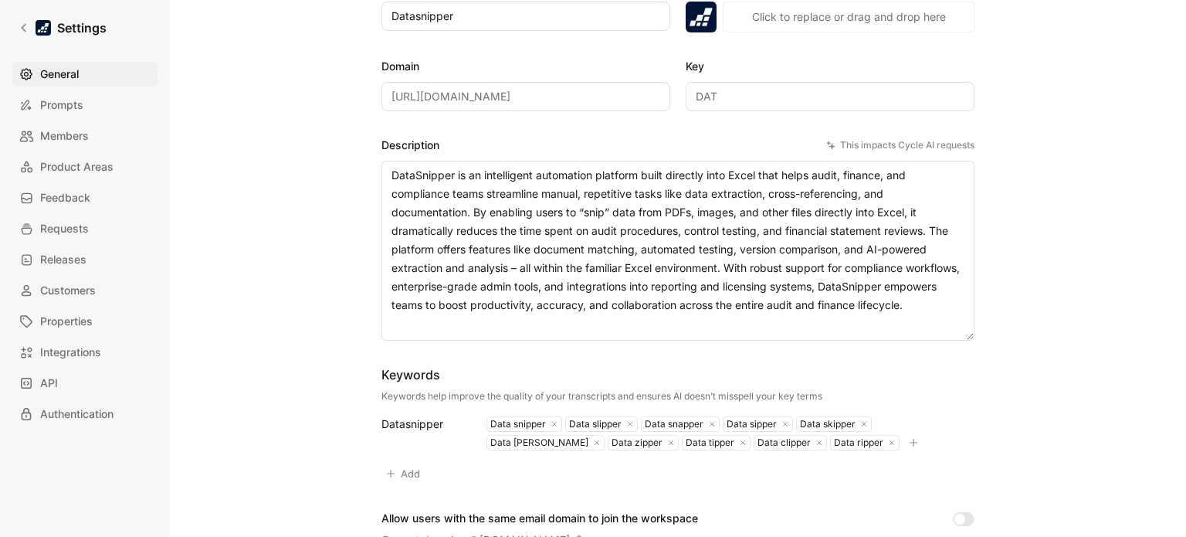
scroll to position [154, 0]
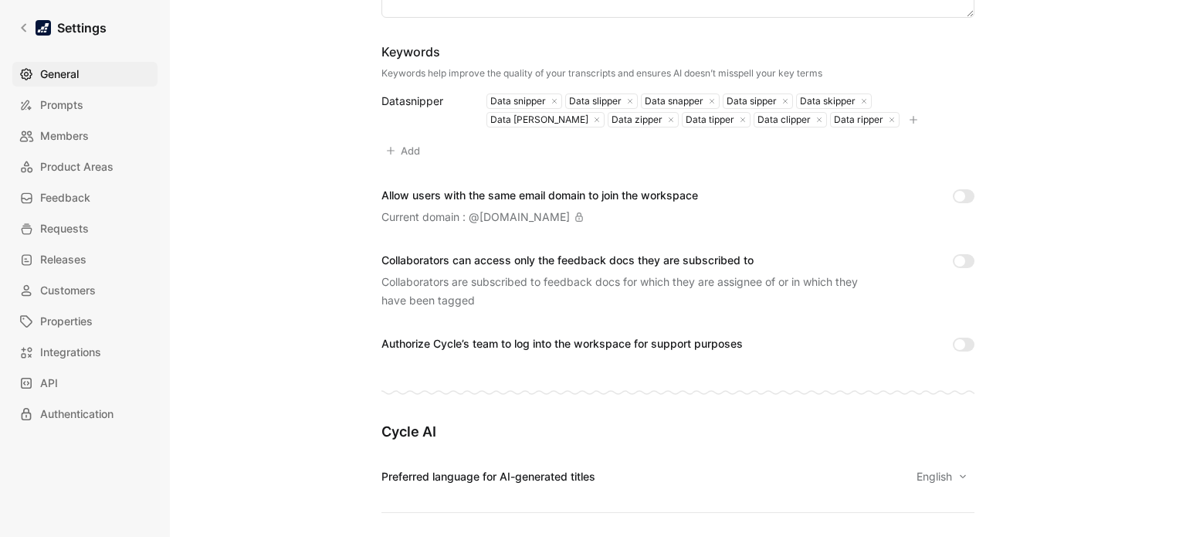
scroll to position [477, 0]
click at [88, 99] on link "Prompts" at bounding box center [84, 105] width 145 height 25
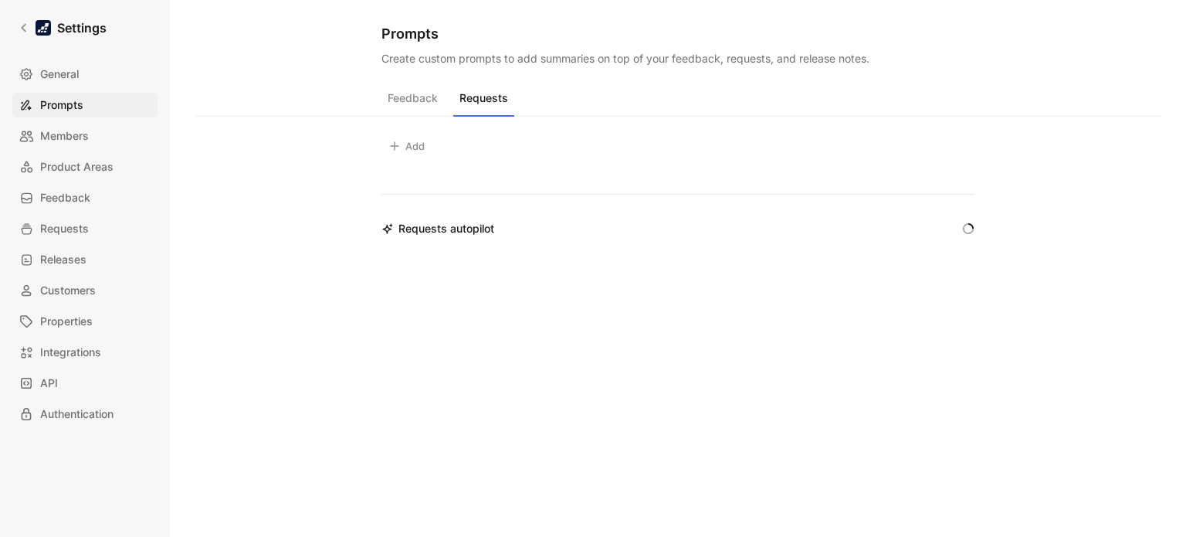
click at [466, 97] on button "Requests" at bounding box center [483, 101] width 61 height 29
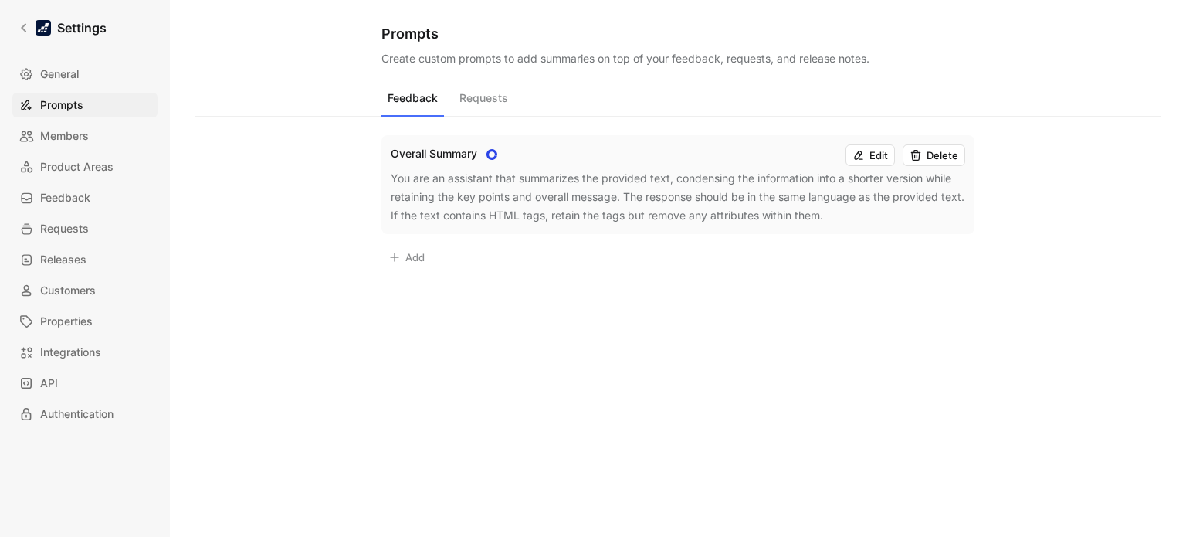
click at [398, 110] on button "Feedback" at bounding box center [412, 101] width 63 height 29
click at [34, 36] on link "Settings" at bounding box center [62, 27] width 100 height 31
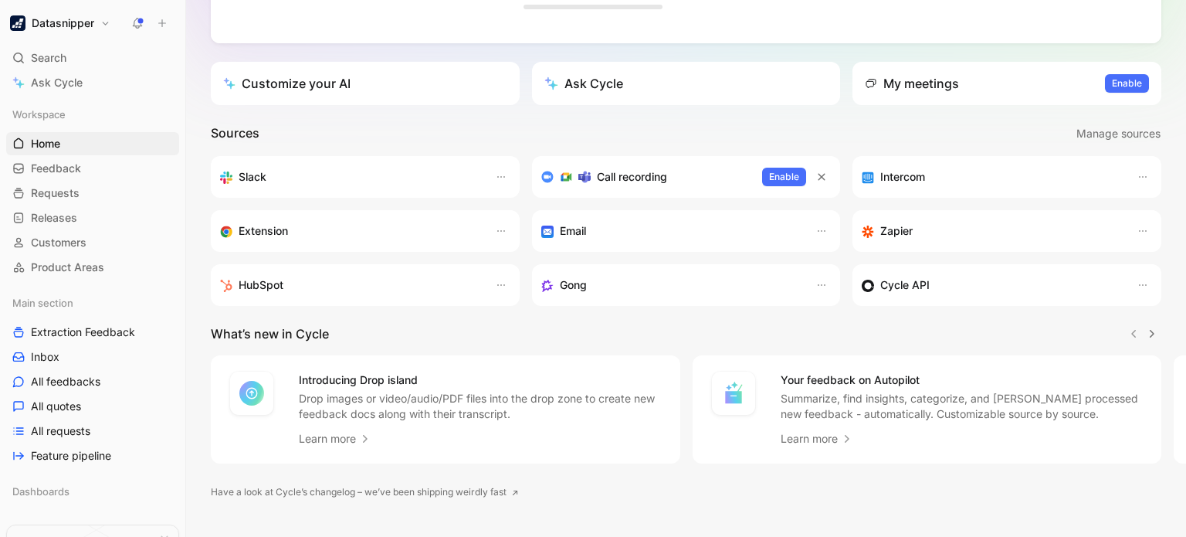
scroll to position [330, 0]
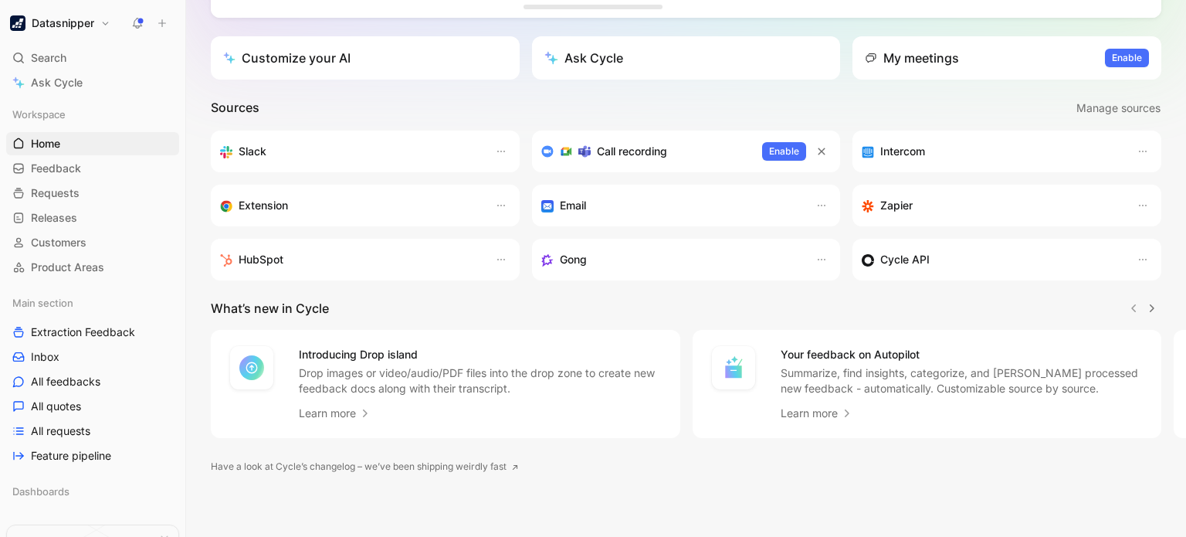
drag, startPoint x: 365, startPoint y: 403, endPoint x: 936, endPoint y: 86, distance: 653.0
click at [936, 86] on div "Drop anything to capture feedback Images (JPG, PNG, GIF), docs (PDF, TXT, VTT),…" at bounding box center [686, 153] width 1000 height 768
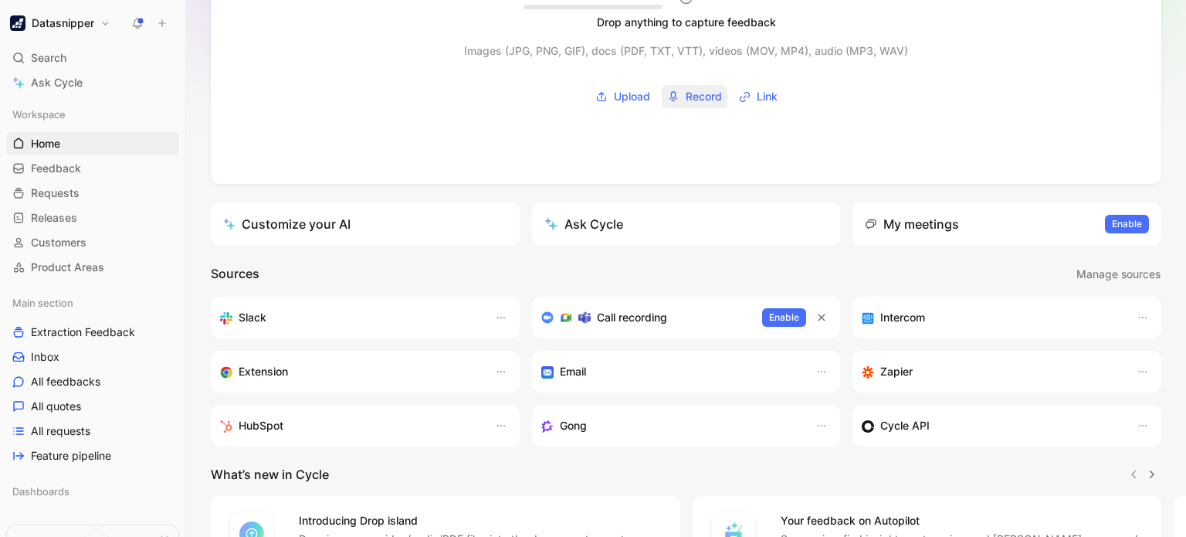
scroll to position [0, 0]
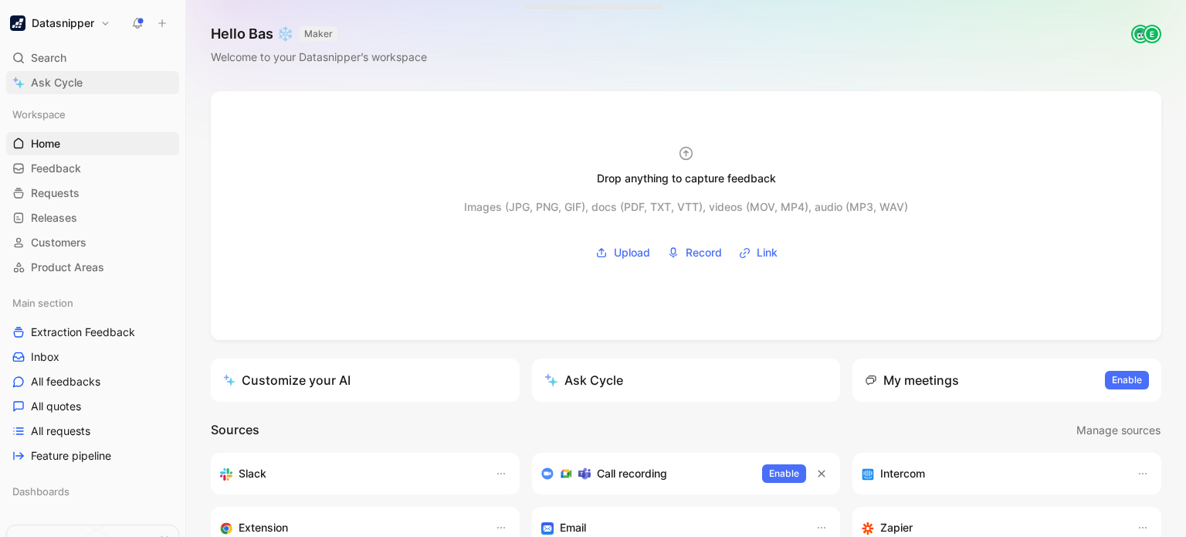
click at [80, 87] on span "Ask Cycle" at bounding box center [57, 82] width 52 height 19
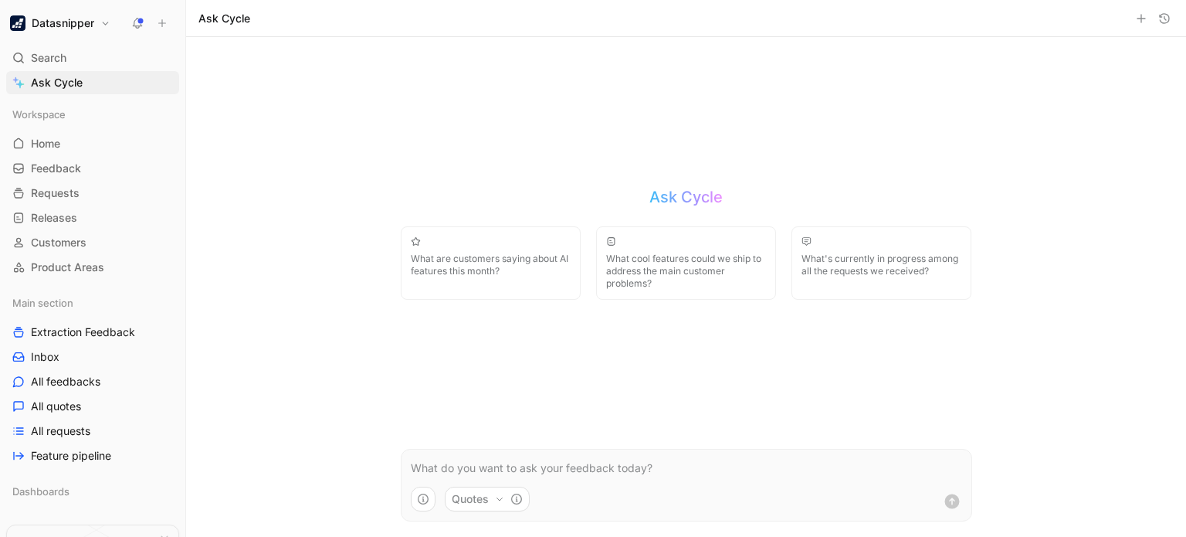
click at [659, 251] on button "What cool features could we ship to address the main customer problems?" at bounding box center [686, 263] width 180 height 74
drag, startPoint x: 785, startPoint y: 466, endPoint x: 327, endPoint y: 453, distance: 457.3
click at [327, 453] on div "Ask Cycle What are customers saying about AI features this month? What cool fea…" at bounding box center [686, 287] width 1000 height 500
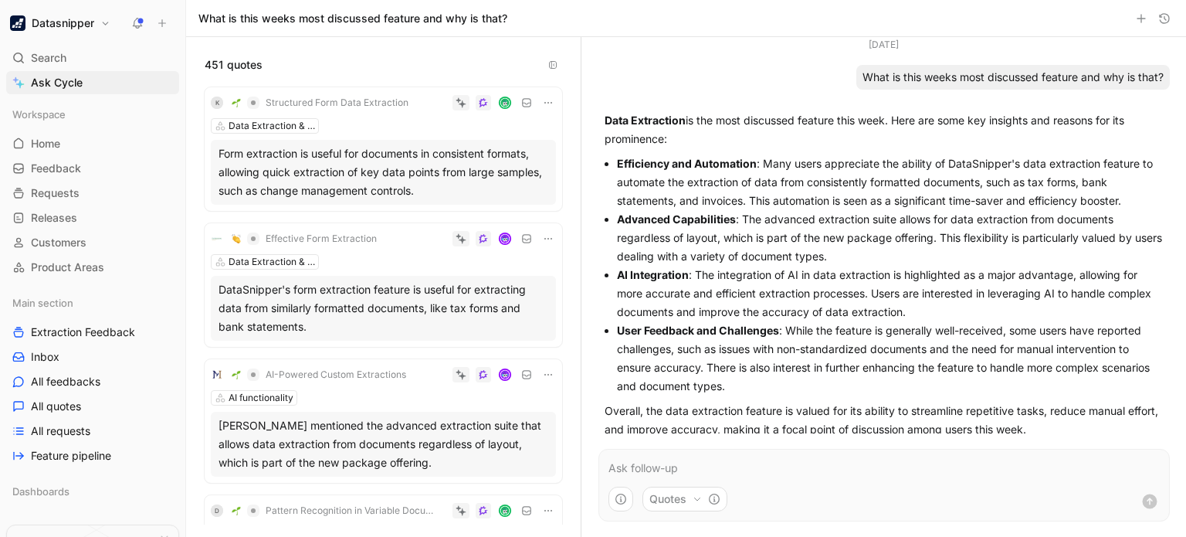
scroll to position [17, 0]
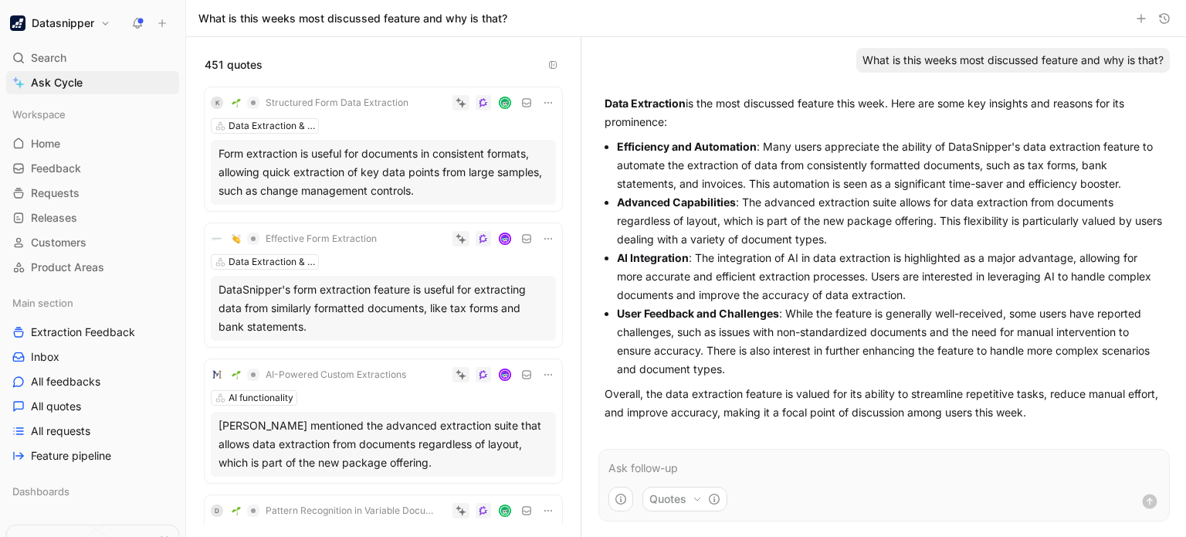
click at [751, 453] on form "Quotes" at bounding box center [883, 485] width 571 height 73
click at [717, 469] on p at bounding box center [883, 468] width 551 height 19
drag, startPoint x: 720, startPoint y: 326, endPoint x: 877, endPoint y: 371, distance: 164.0
click at [877, 371] on p "User Feedback and Challenges : While the feature is generally well-received, so…" at bounding box center [890, 341] width 547 height 74
click at [869, 371] on p "User Feedback and Challenges : While the feature is generally well-received, so…" at bounding box center [890, 341] width 547 height 74
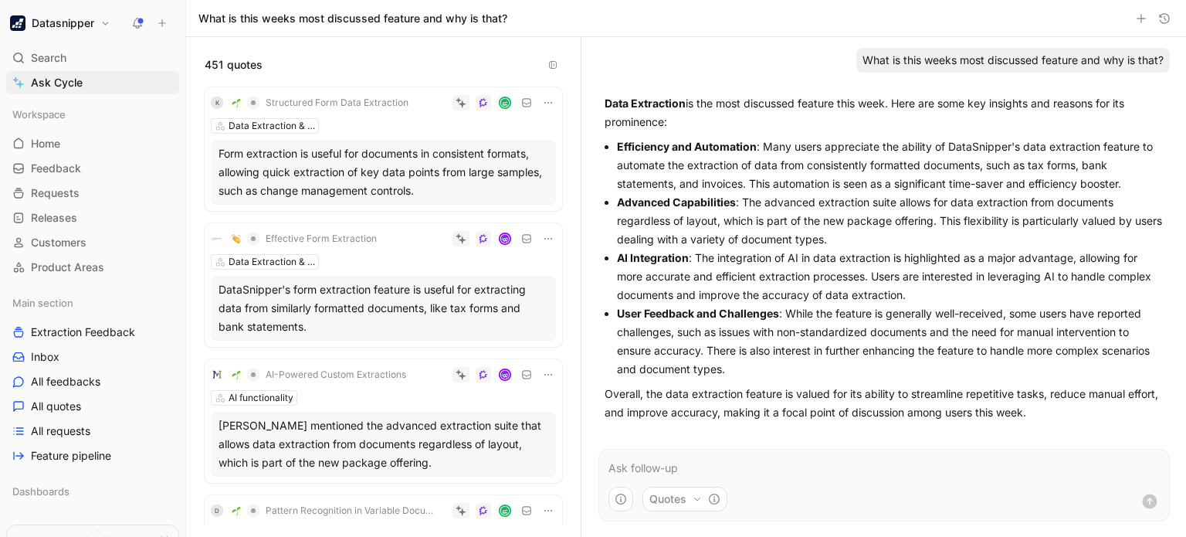
drag, startPoint x: 838, startPoint y: 375, endPoint x: 661, endPoint y: 342, distance: 179.8
click at [661, 342] on p "User Feedback and Challenges : While the feature is generally well-received, so…" at bounding box center [890, 341] width 547 height 74
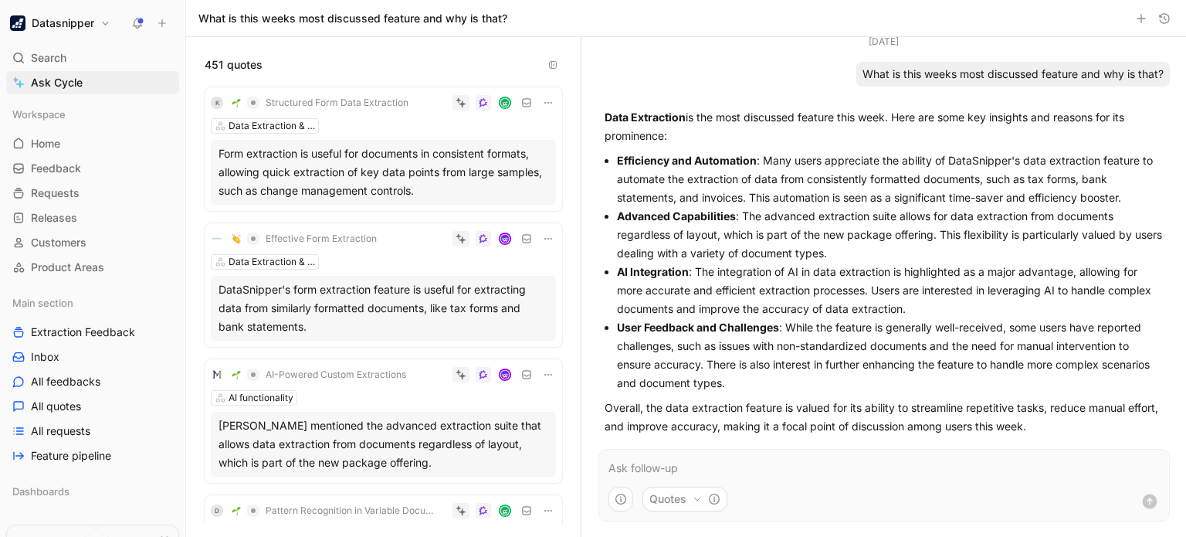
scroll to position [2, 0]
click at [758, 314] on p "AI Integration : The integration of AI in data extraction is highlighted as a m…" at bounding box center [890, 291] width 547 height 56
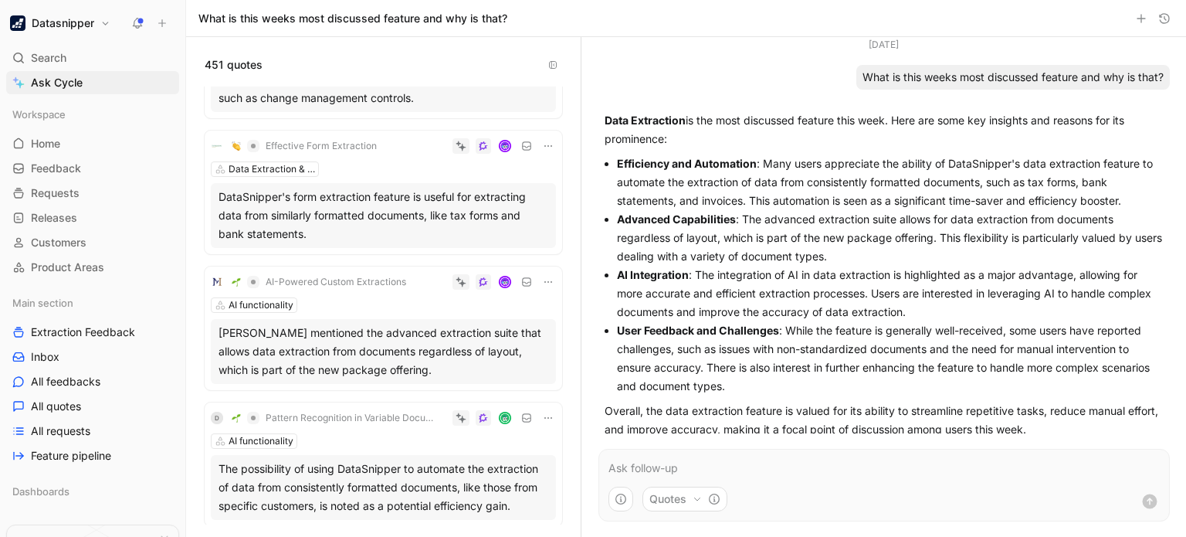
scroll to position [99, 0]
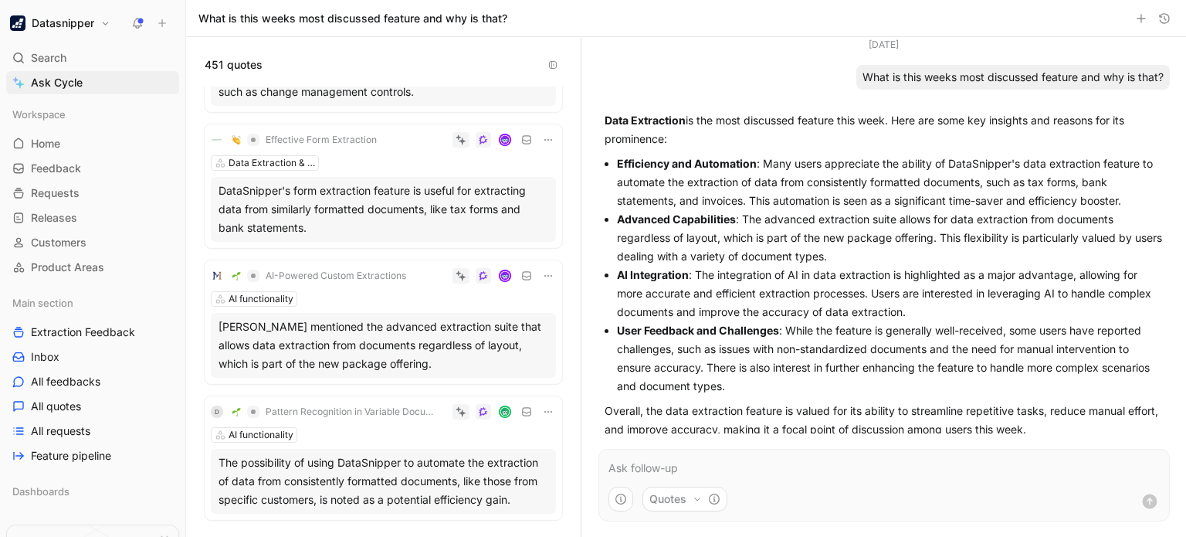
click at [373, 323] on div "[PERSON_NAME] mentioned the advanced extraction suite that allows data extracti…" at bounding box center [384, 345] width 330 height 56
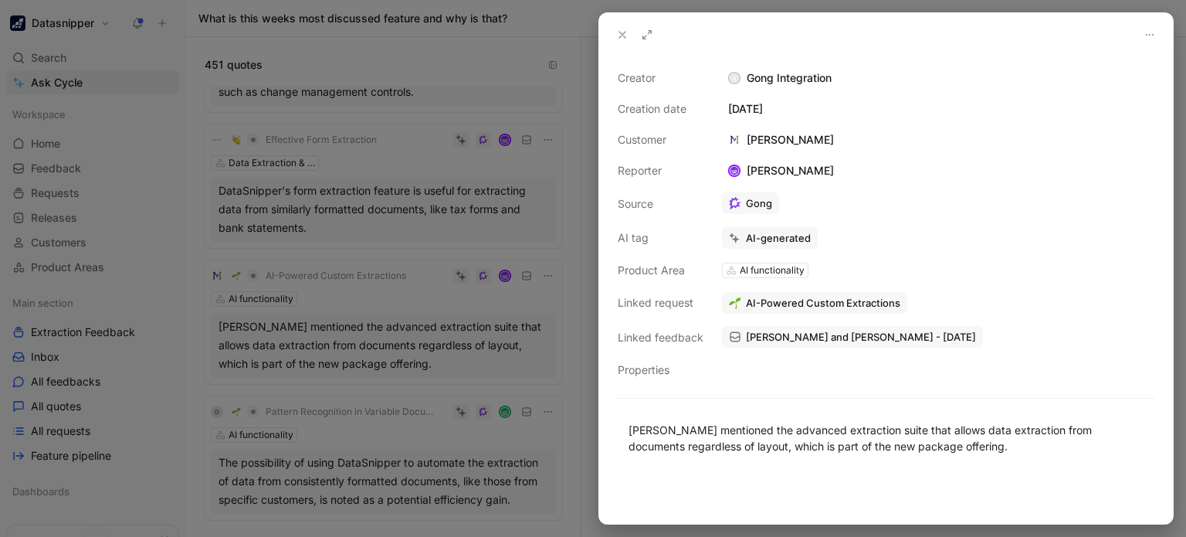
click at [373, 323] on div at bounding box center [593, 268] width 1186 height 537
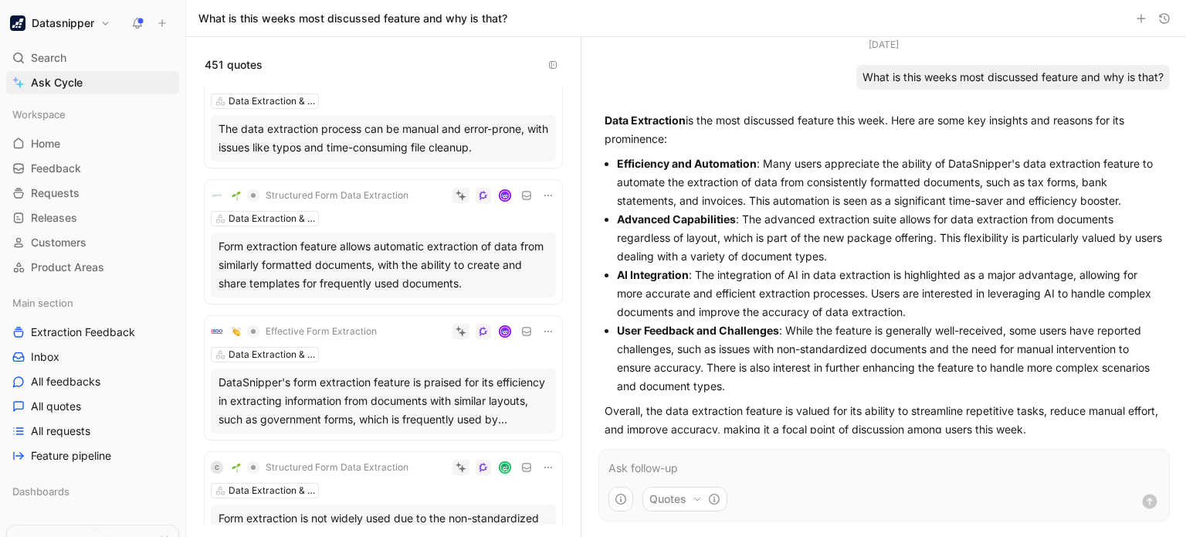
scroll to position [587, 0]
click at [474, 157] on div "The data extraction process can be manual and error-prone, with issues like typ…" at bounding box center [384, 138] width 330 height 37
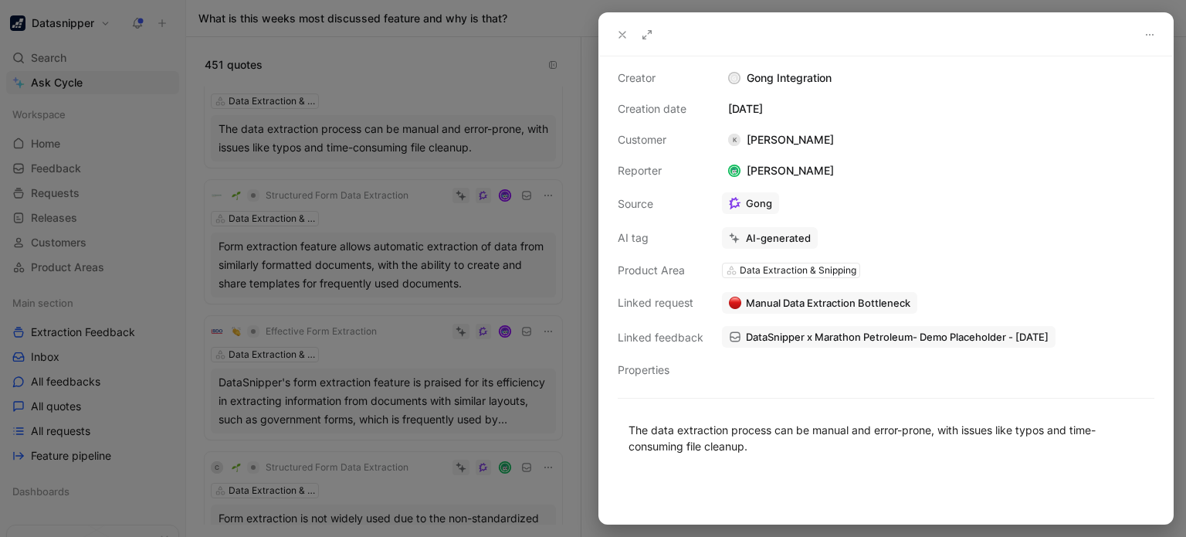
scroll to position [46, 0]
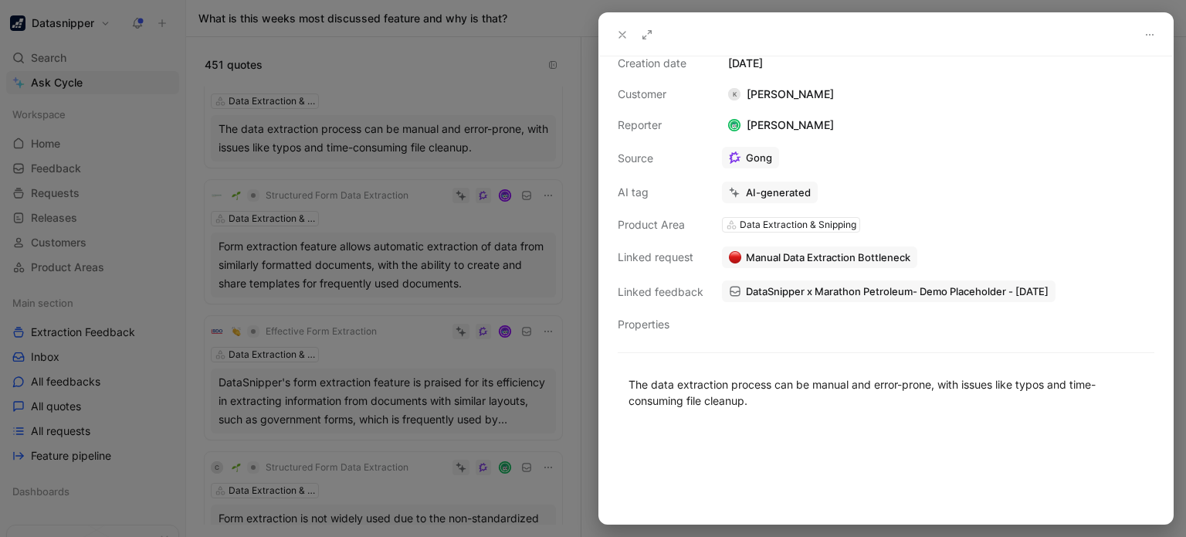
click at [562, 239] on div at bounding box center [593, 268] width 1186 height 537
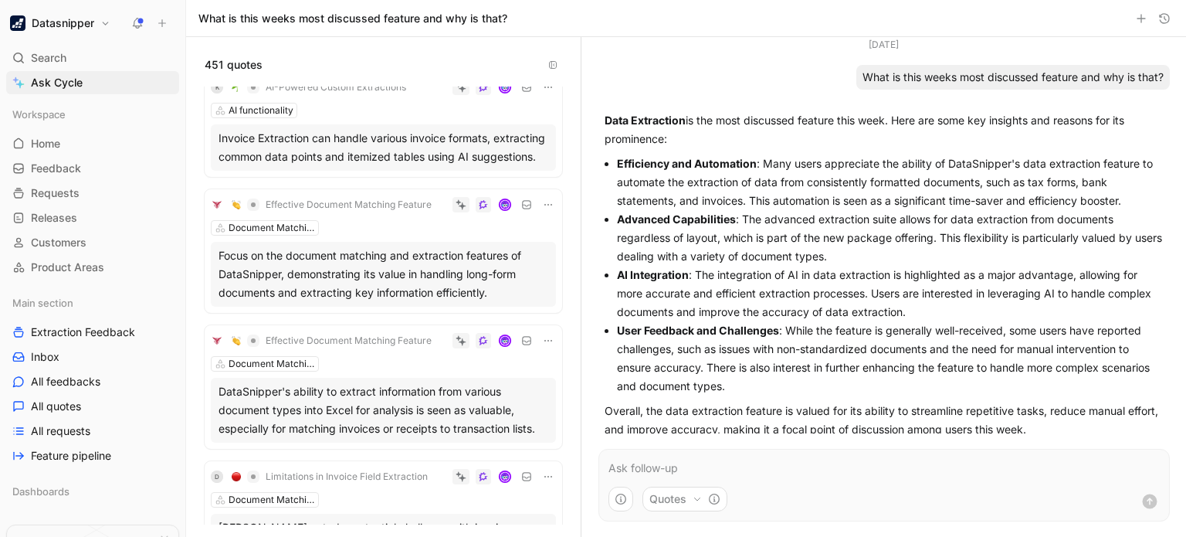
scroll to position [2086, 0]
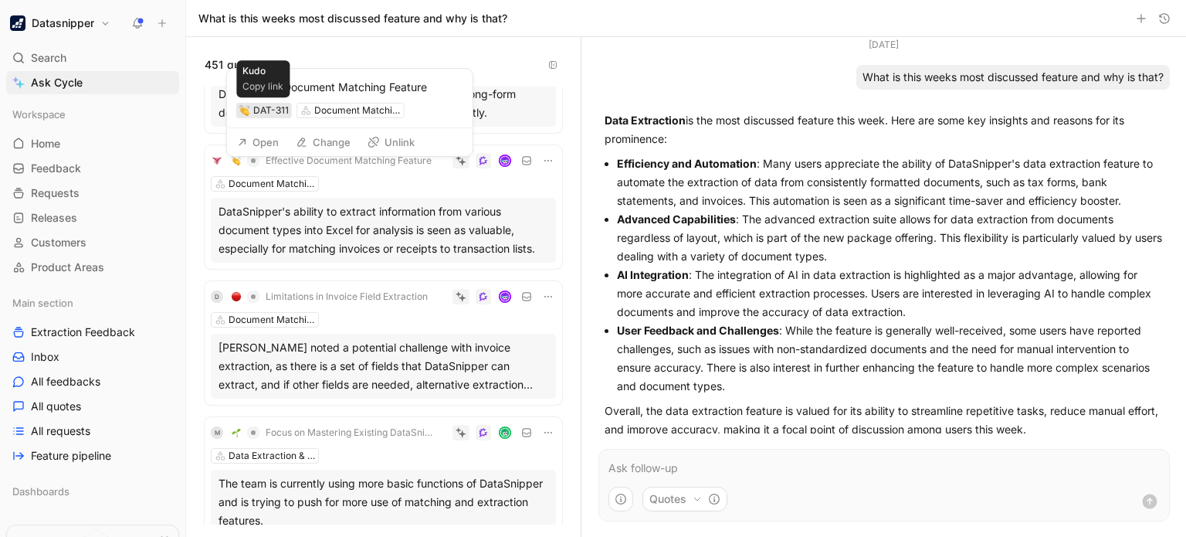
click at [247, 113] on img at bounding box center [244, 110] width 11 height 11
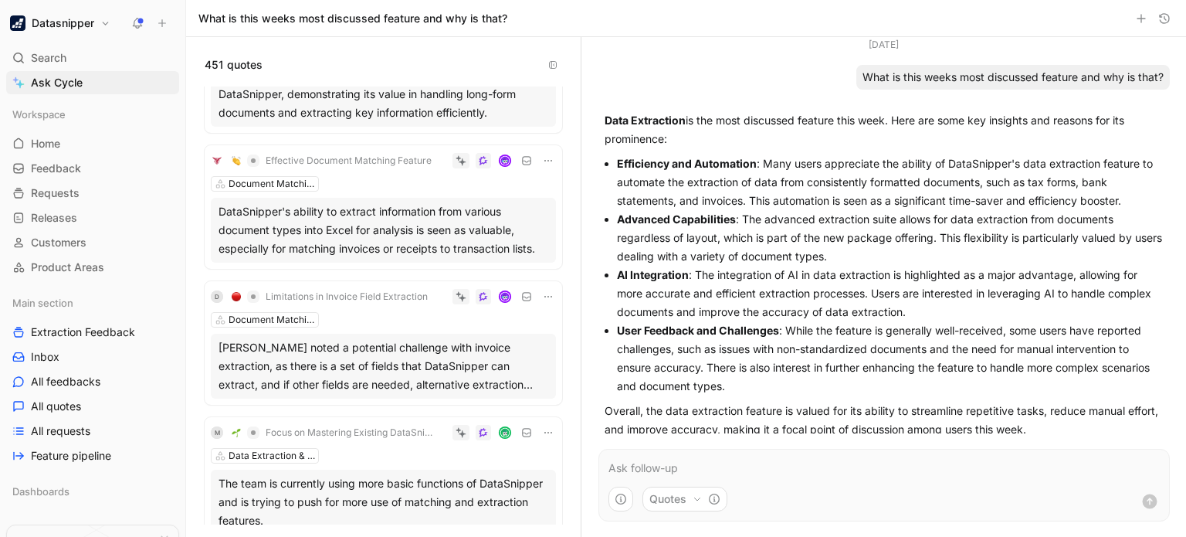
click at [661, 466] on p at bounding box center [883, 468] width 551 height 19
click at [42, 66] on span "Search" at bounding box center [49, 58] width 36 height 19
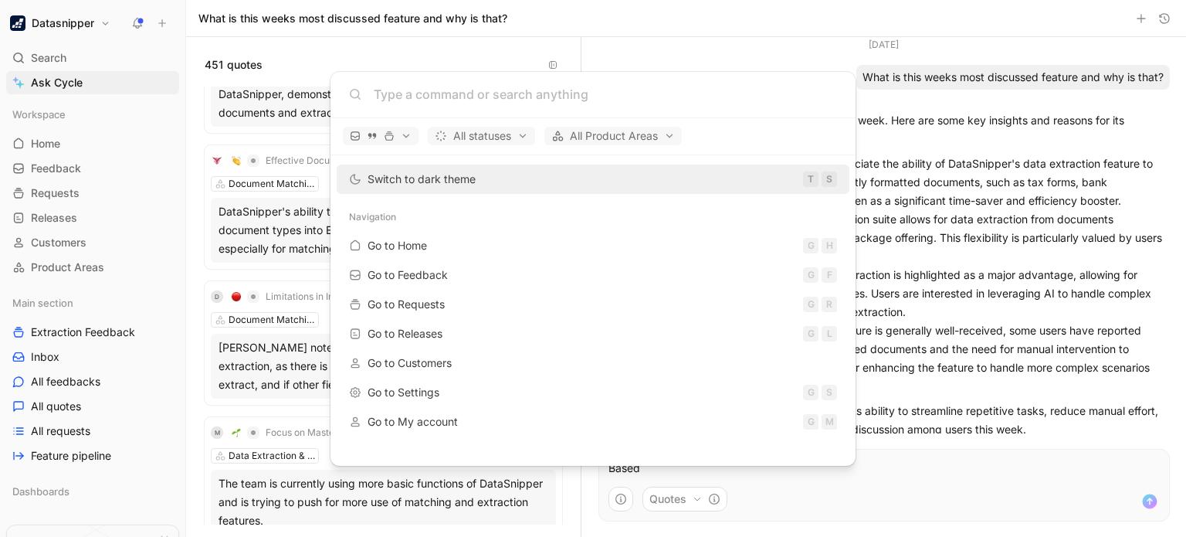
click at [36, 88] on body "Datasnipper Search Ctrl K Ask Cycle Workspace Home G then H Feedback G then F R…" at bounding box center [593, 268] width 1186 height 537
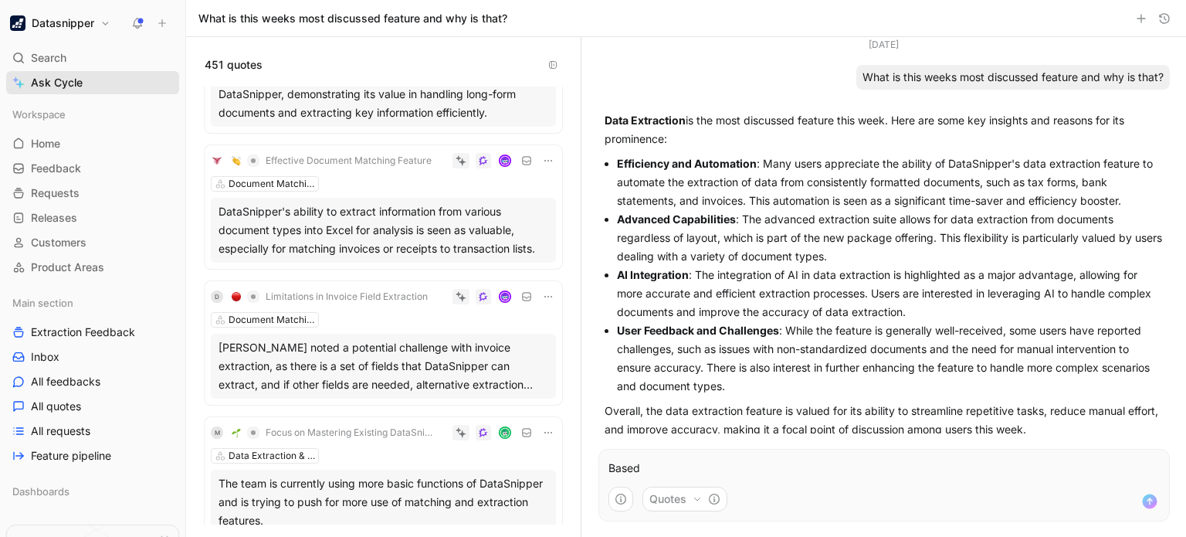
click at [48, 88] on span "Ask Cycle" at bounding box center [57, 82] width 52 height 19
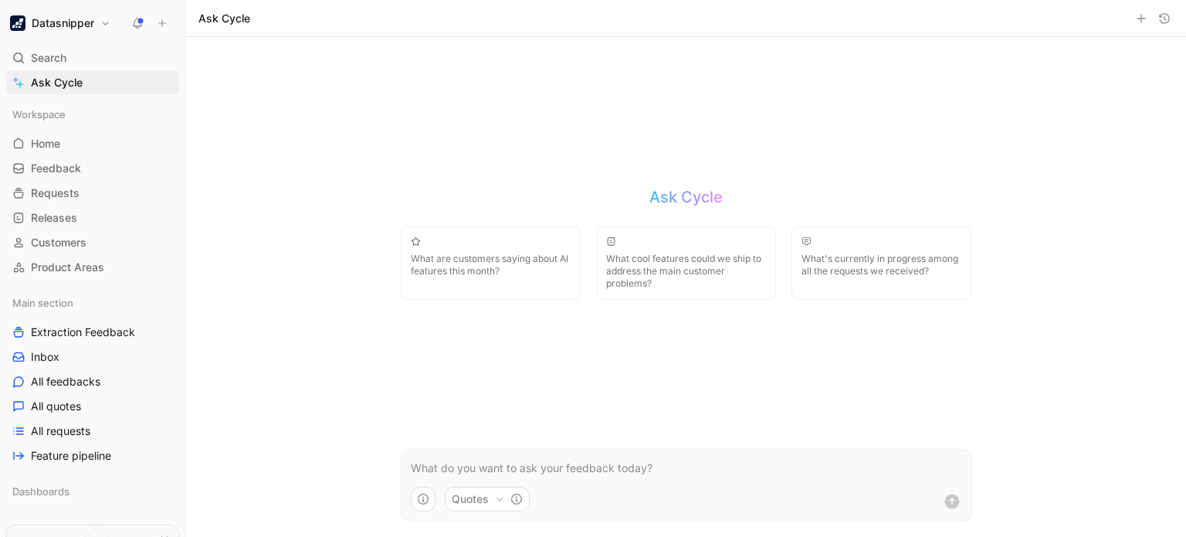
click at [459, 457] on form "Quotes" at bounding box center [686, 485] width 571 height 73
click at [451, 468] on p at bounding box center [686, 468] width 551 height 19
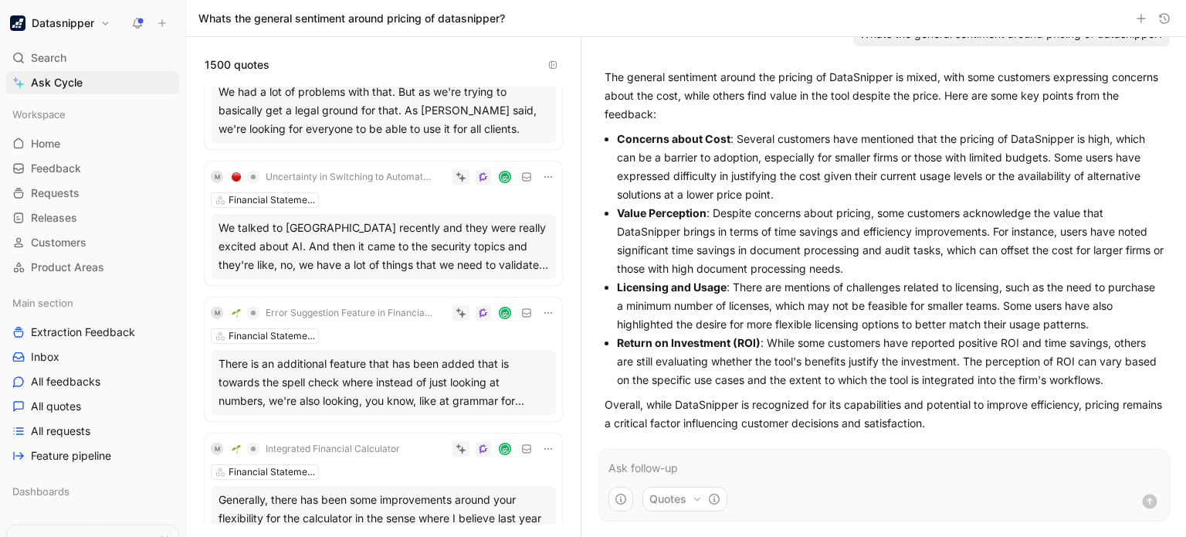
scroll to position [54, 0]
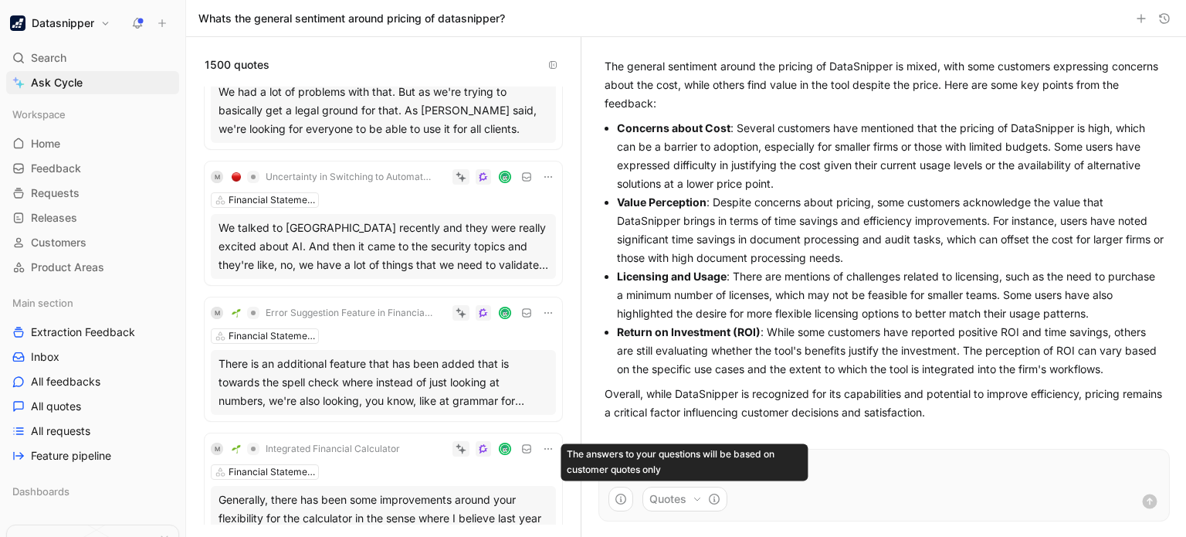
click at [678, 498] on button "Quotes" at bounding box center [684, 498] width 85 height 25
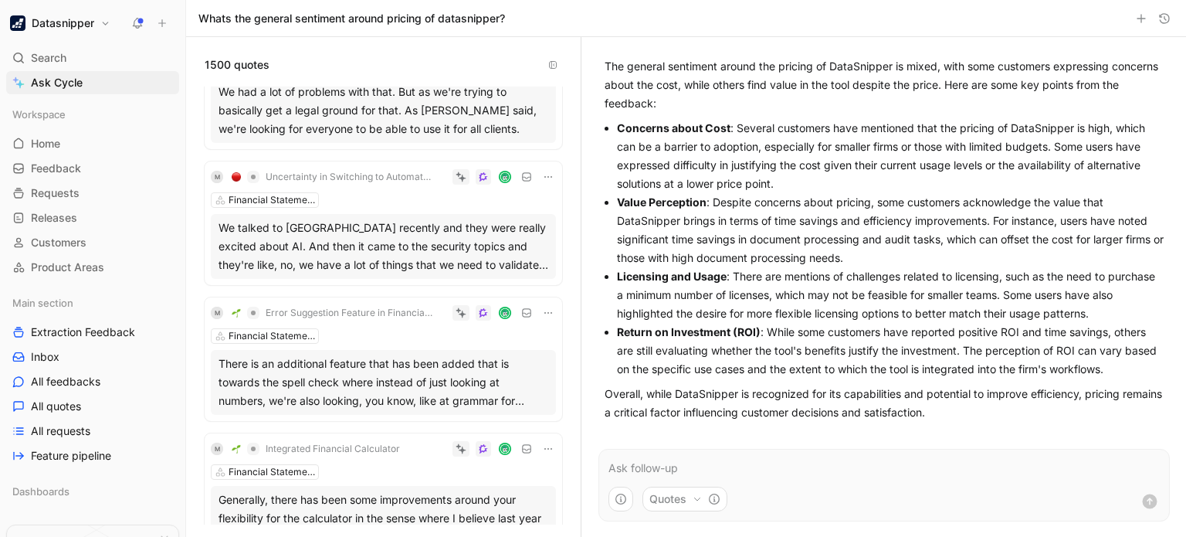
click at [849, 496] on html "Datasnipper Search Ctrl K Ask Cycle Workspace Home G then H Feedback G then F R…" at bounding box center [593, 268] width 1186 height 537
click at [695, 463] on p at bounding box center [883, 468] width 551 height 19
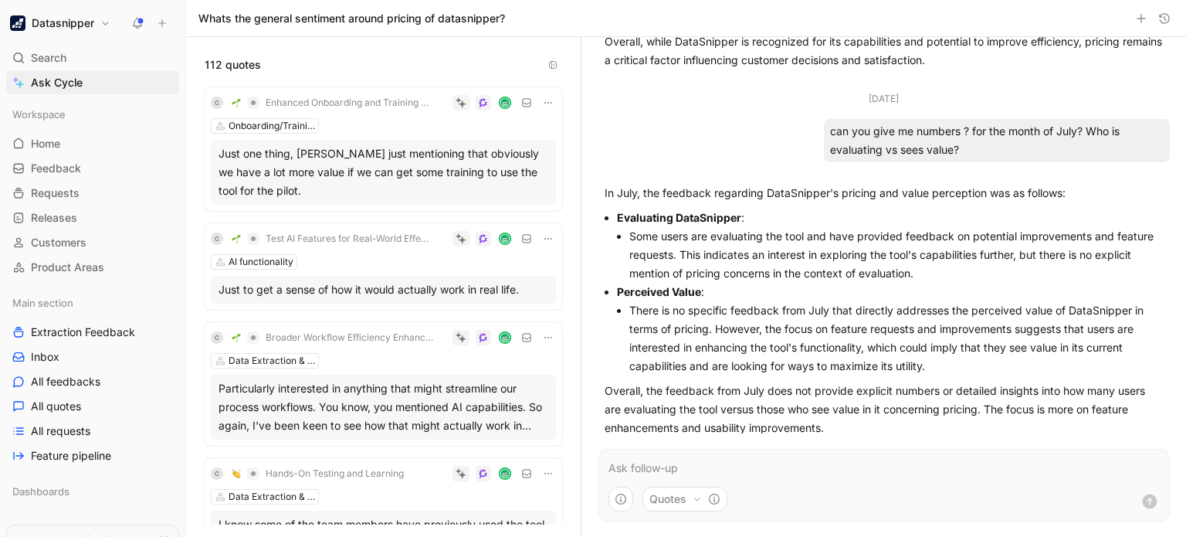
scroll to position [422, 0]
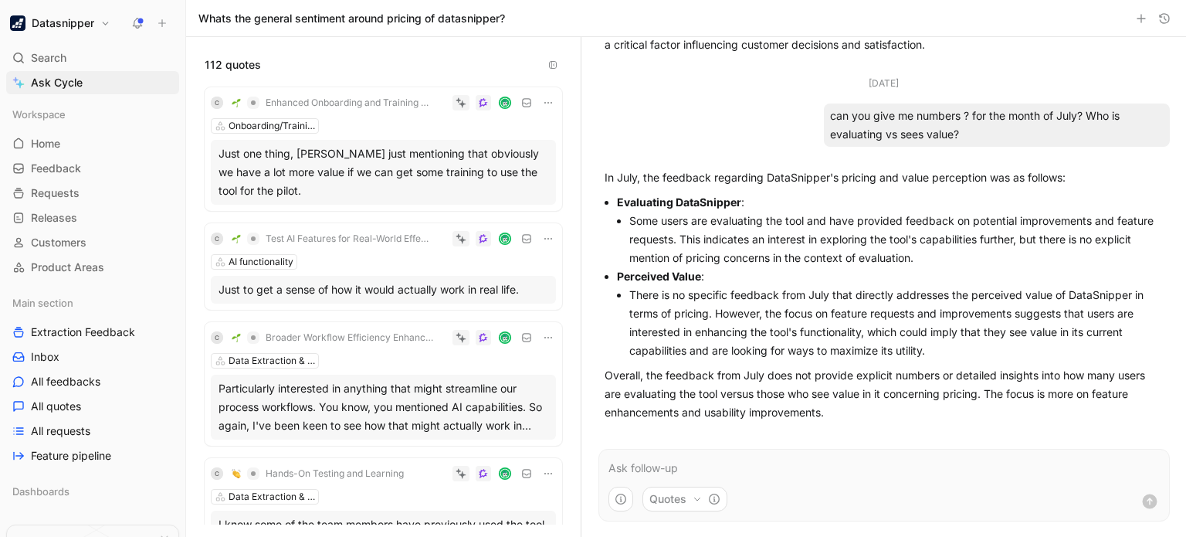
click at [624, 452] on form "Quotes" at bounding box center [883, 485] width 571 height 73
click at [621, 466] on p at bounding box center [883, 468] width 551 height 19
click at [47, 92] on link "Ask Cycle" at bounding box center [92, 82] width 173 height 23
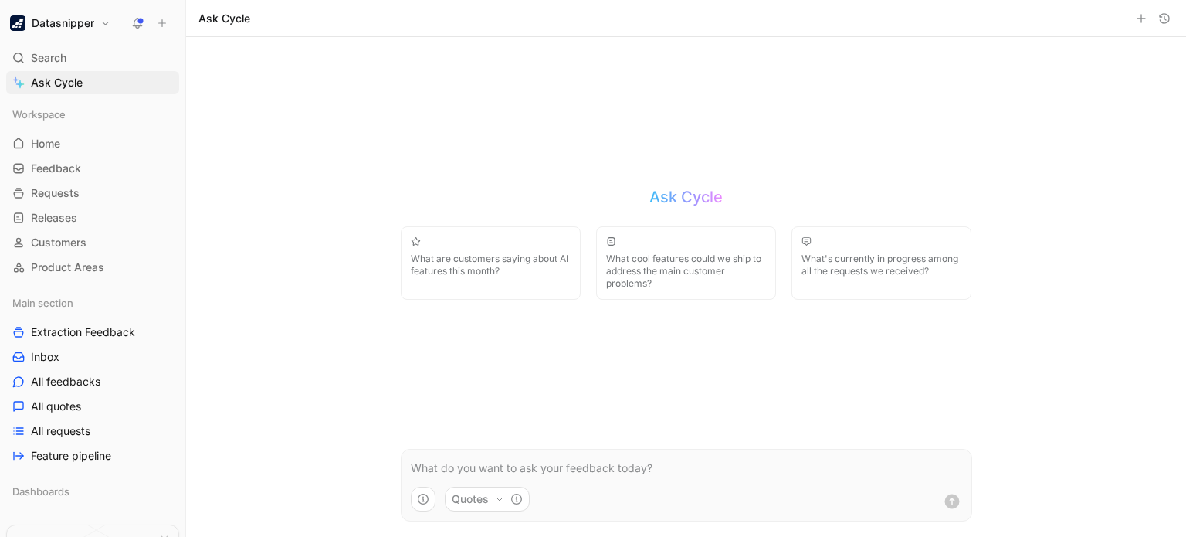
click at [664, 256] on span "What cool features could we ship to address the main customer problems?" at bounding box center [686, 271] width 160 height 37
drag, startPoint x: 806, startPoint y: 462, endPoint x: 317, endPoint y: 428, distance: 490.7
click at [317, 428] on div "Ask Cycle What are customers saying about AI features this month? What cool fea…" at bounding box center [686, 287] width 1000 height 500
click at [100, 354] on link "Inbox" at bounding box center [92, 356] width 173 height 23
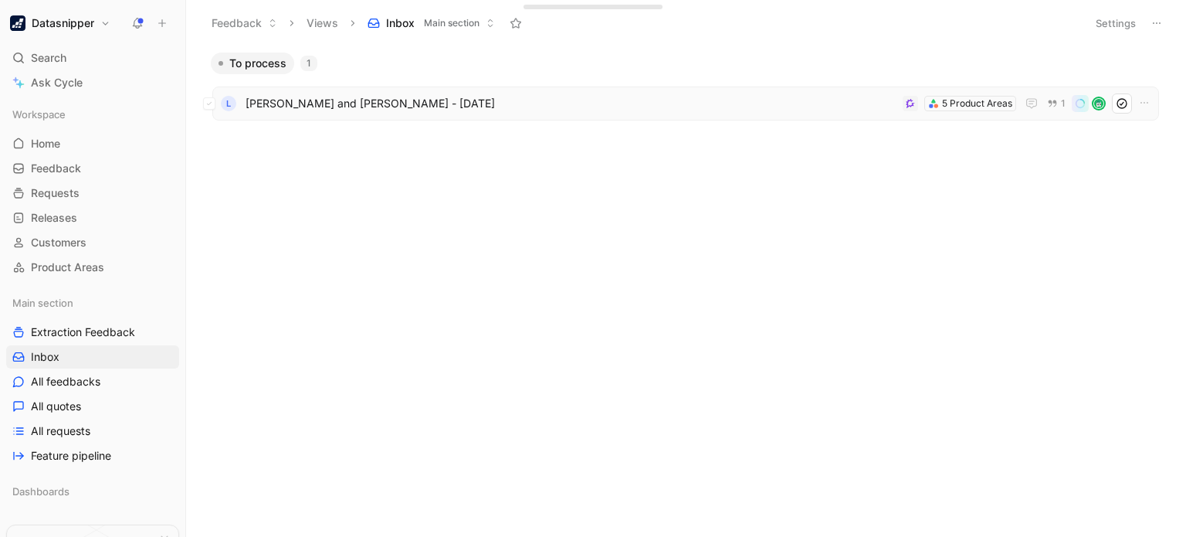
click at [317, 100] on span "[PERSON_NAME] and [PERSON_NAME] - [DATE]" at bounding box center [571, 103] width 651 height 19
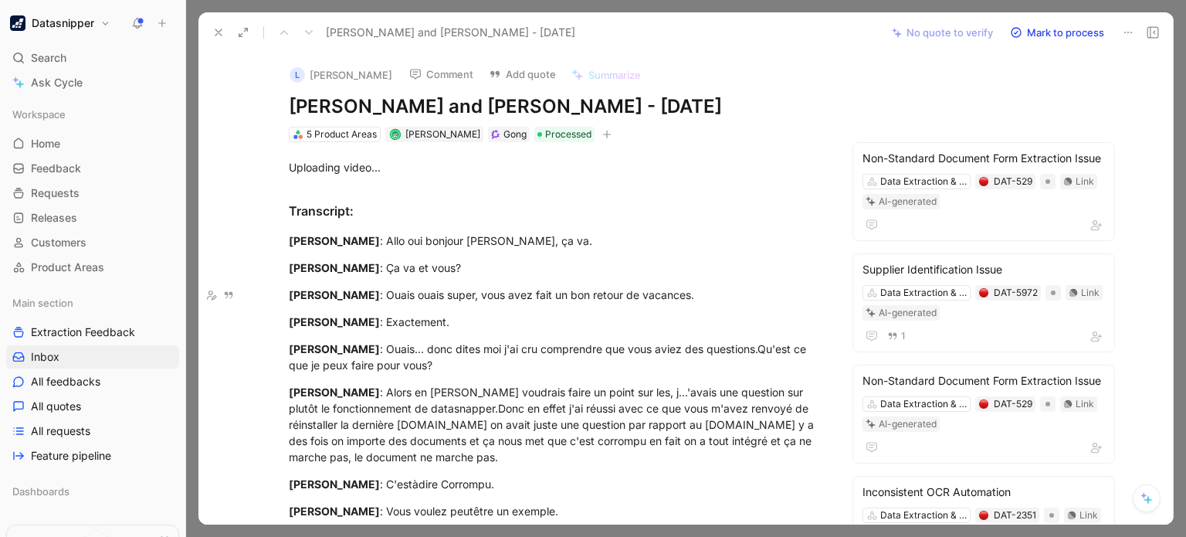
click at [218, 29] on icon at bounding box center [218, 32] width 12 height 12
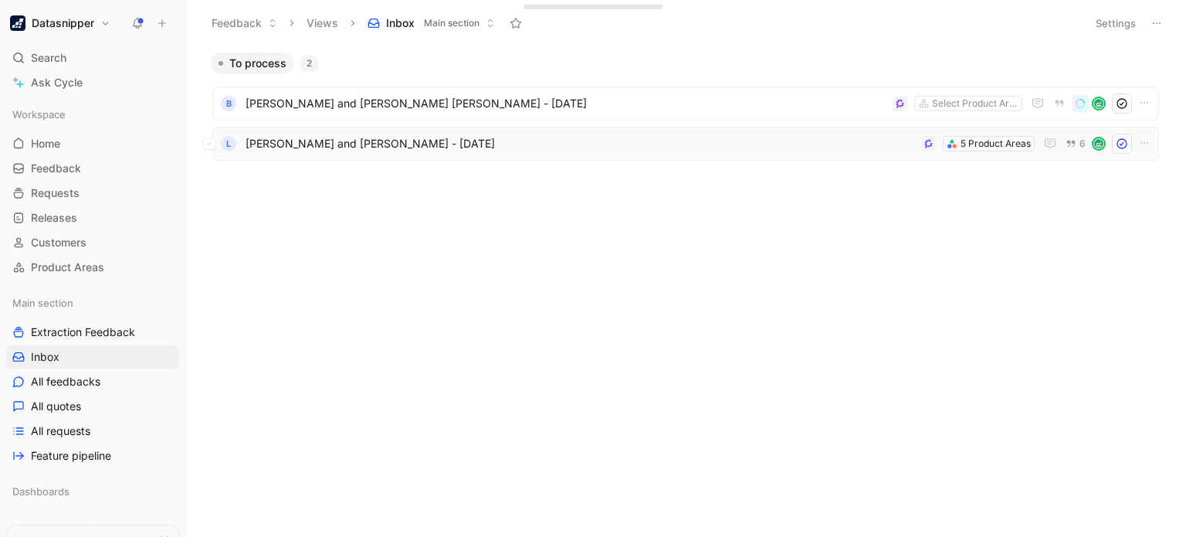
click at [617, 139] on span "[PERSON_NAME] and [PERSON_NAME] - [DATE]" at bounding box center [580, 143] width 669 height 19
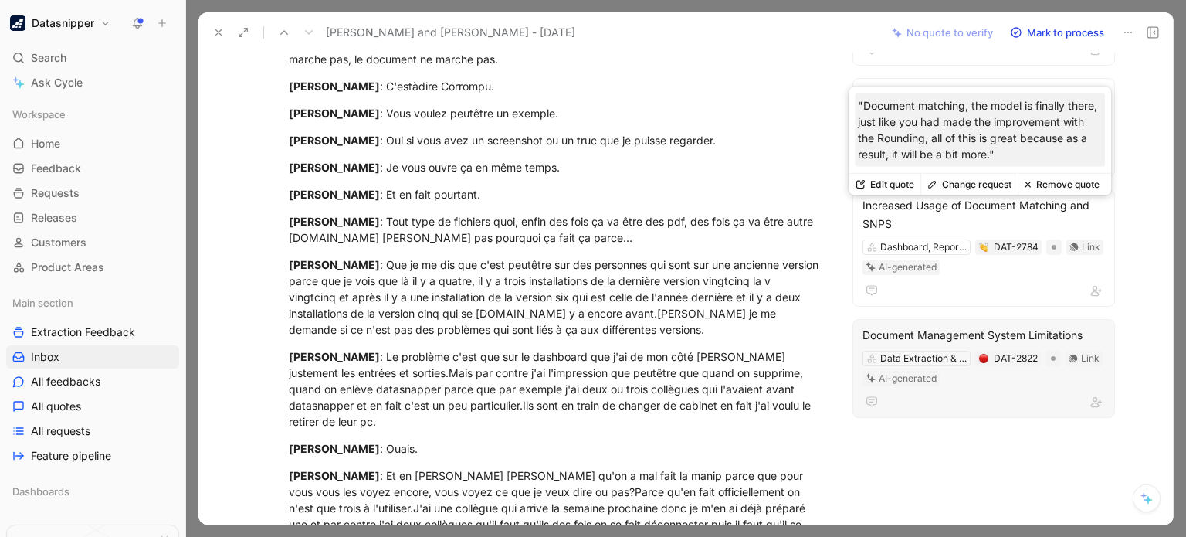
scroll to position [403, 0]
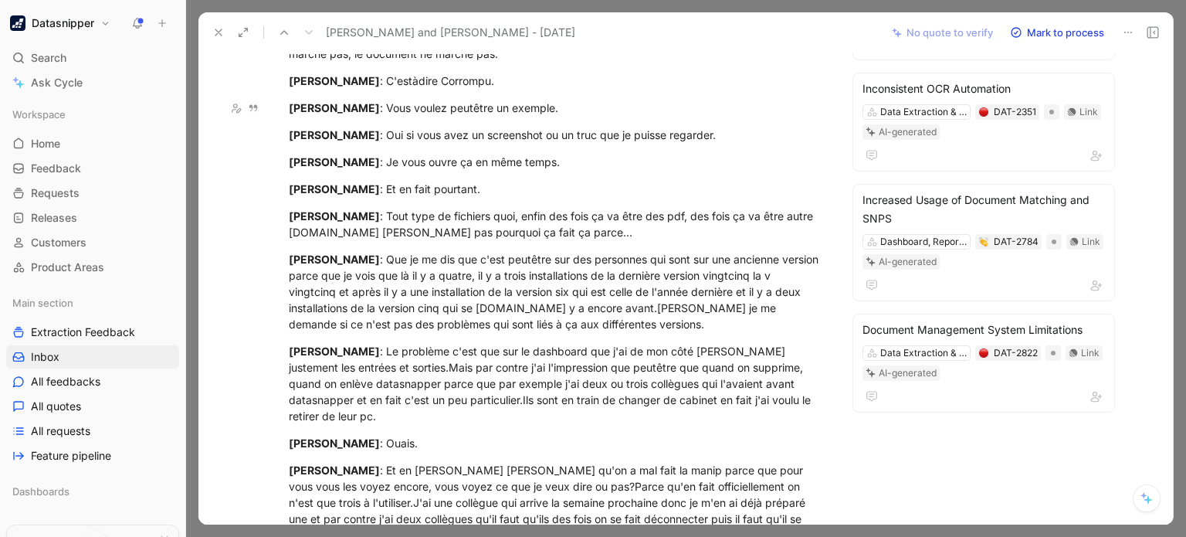
click at [219, 33] on use at bounding box center [218, 32] width 6 height 6
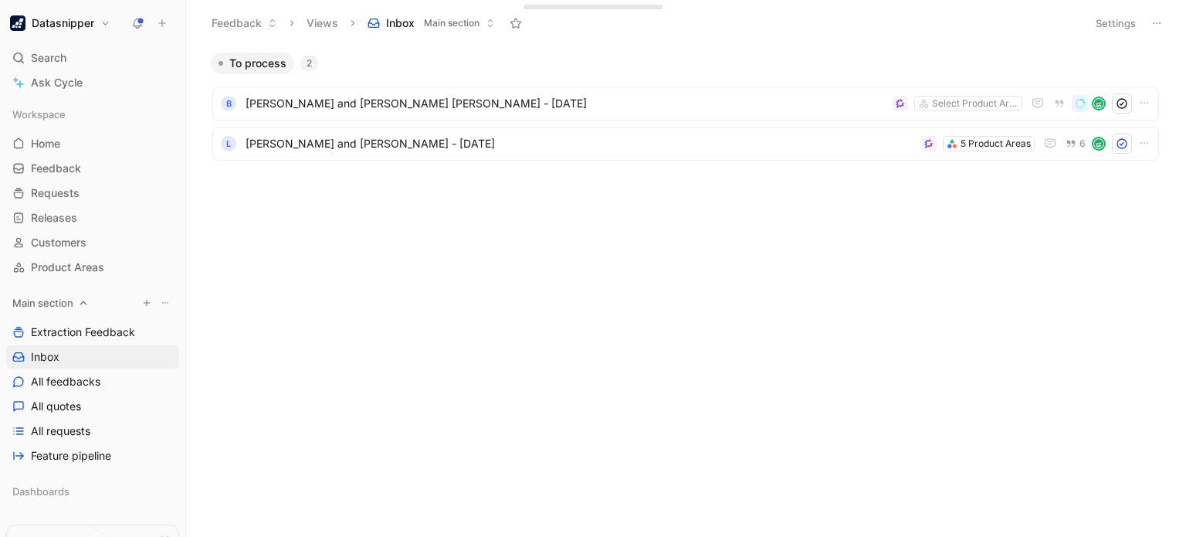
click at [142, 300] on icon "button" at bounding box center [146, 302] width 9 height 9
click at [98, 132] on div at bounding box center [593, 268] width 1186 height 537
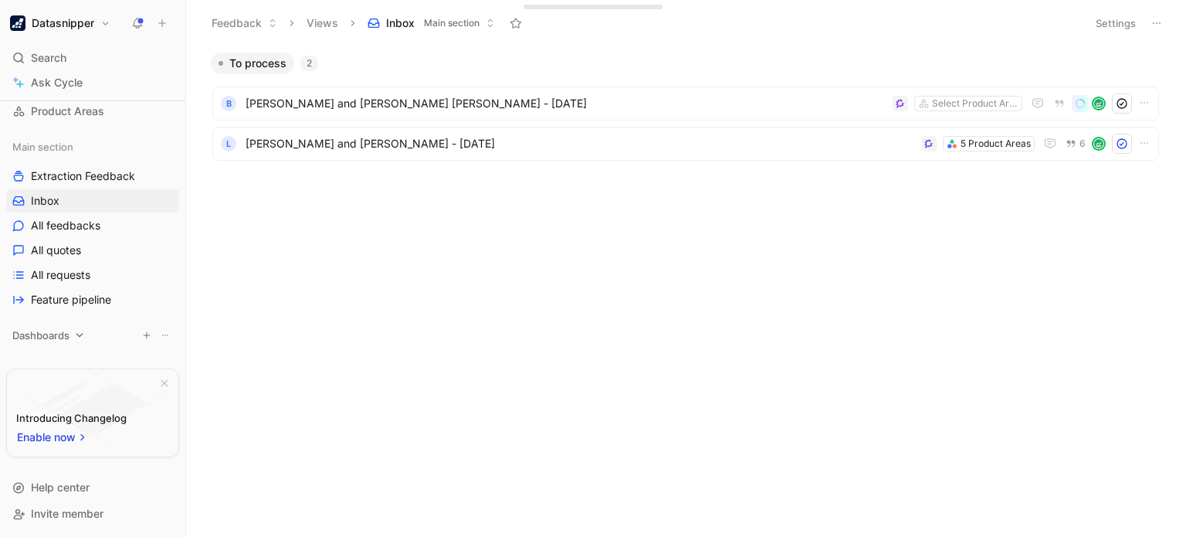
click at [42, 330] on span "Dashboards" at bounding box center [40, 334] width 57 height 15
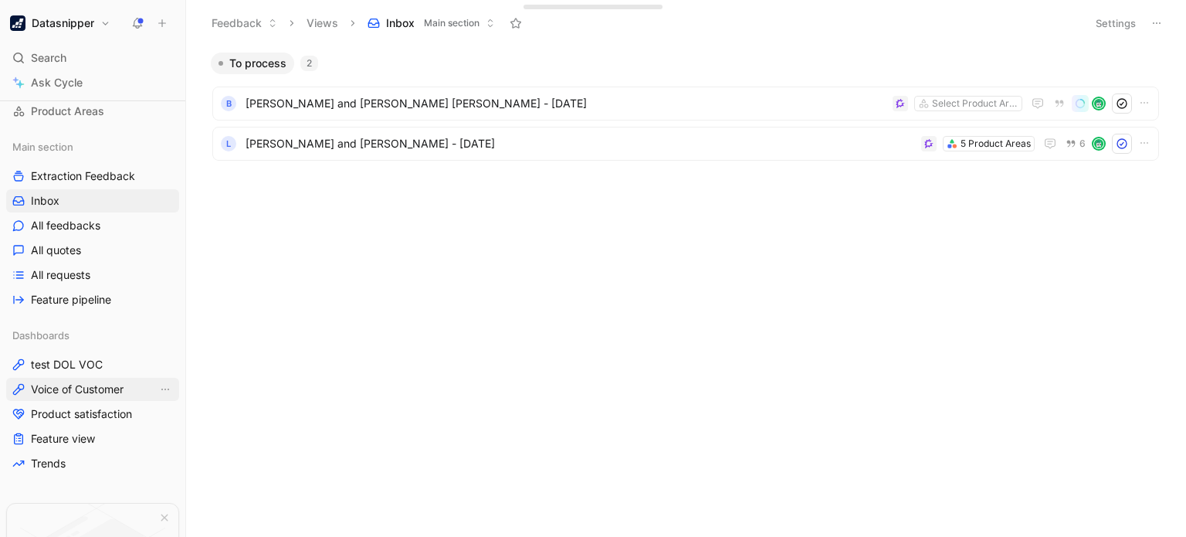
click at [120, 387] on span "Voice of Customer" at bounding box center [77, 388] width 93 height 15
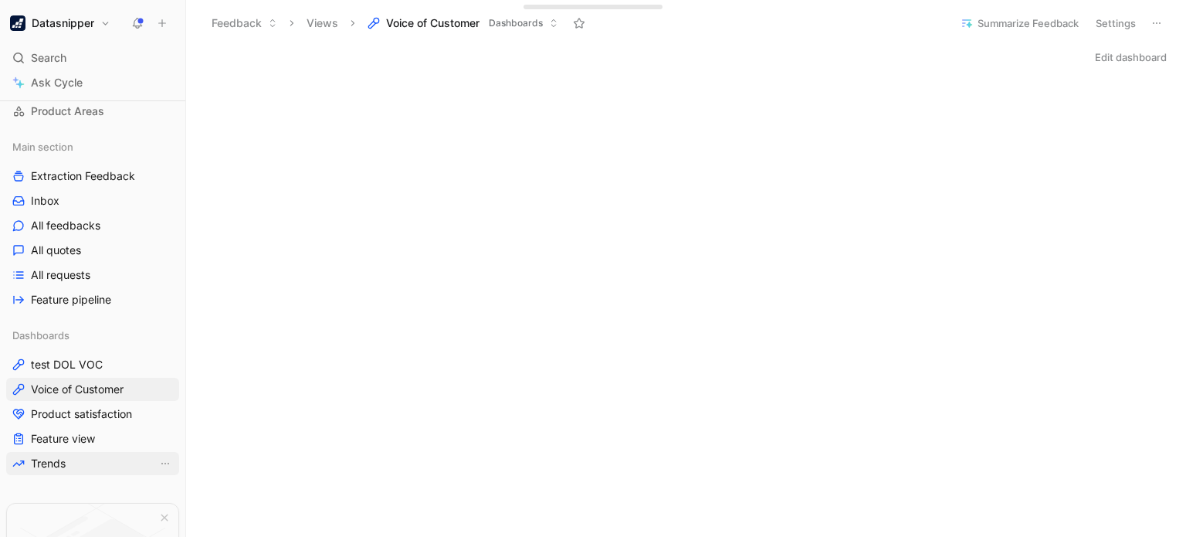
click at [118, 453] on link "Trends" at bounding box center [92, 463] width 173 height 23
click at [105, 435] on link "Feature view" at bounding box center [92, 438] width 173 height 23
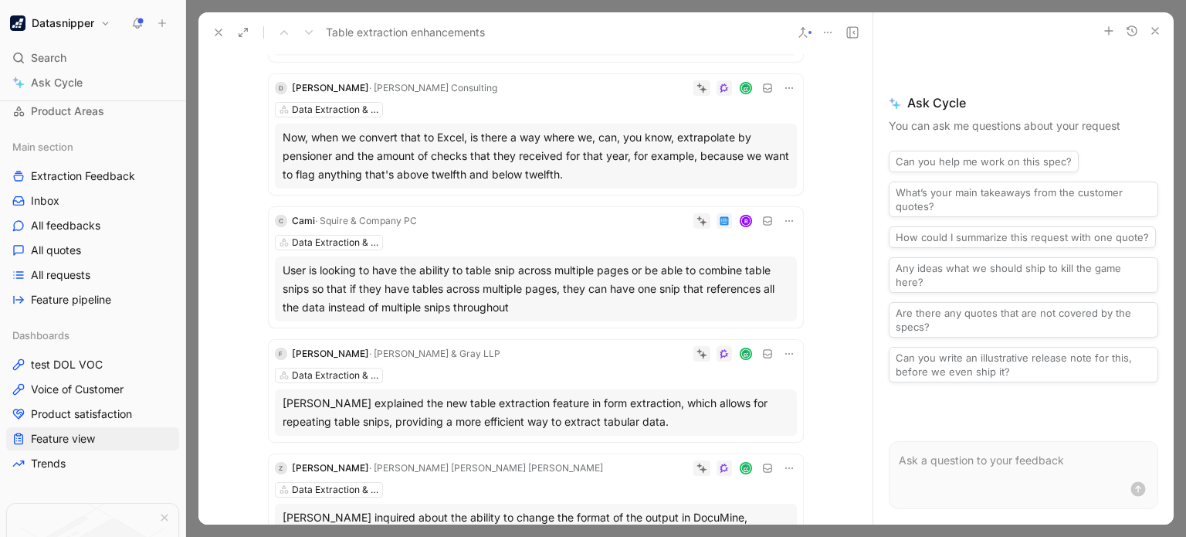
scroll to position [883, 0]
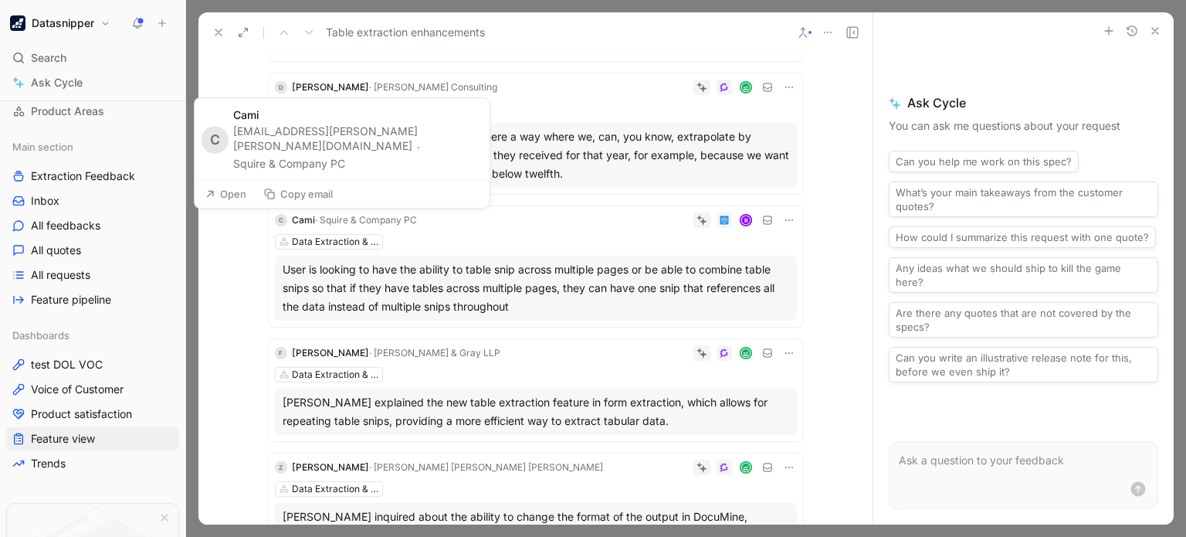
click at [229, 196] on button "Open" at bounding box center [226, 194] width 56 height 22
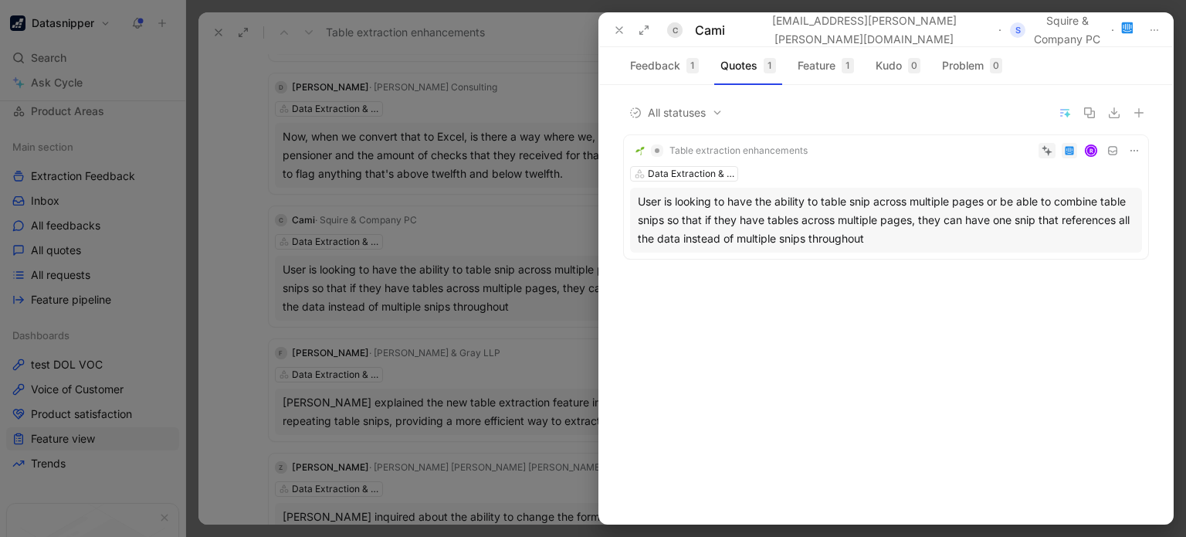
click at [234, 224] on div at bounding box center [593, 268] width 1186 height 537
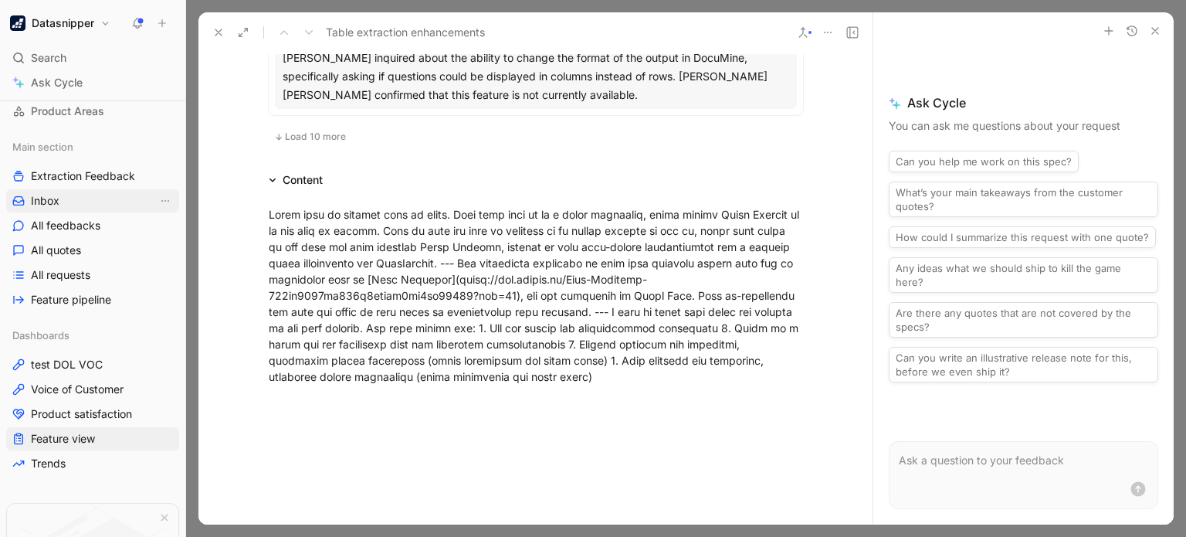
scroll to position [1343, 0]
click at [93, 201] on link "Inbox" at bounding box center [92, 200] width 173 height 23
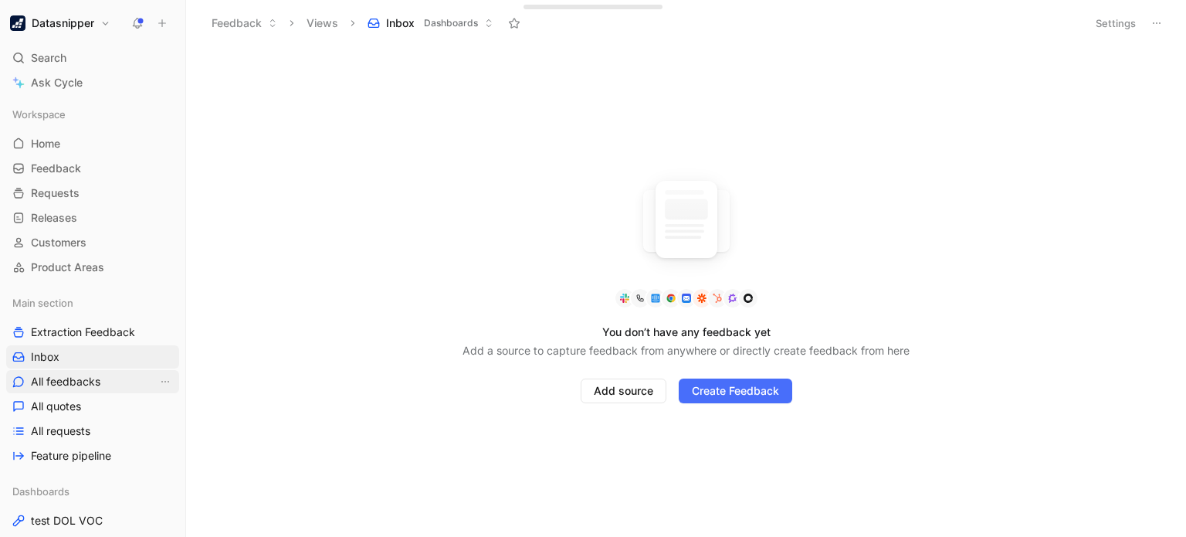
click at [90, 335] on span "Extraction Feedback" at bounding box center [83, 331] width 104 height 15
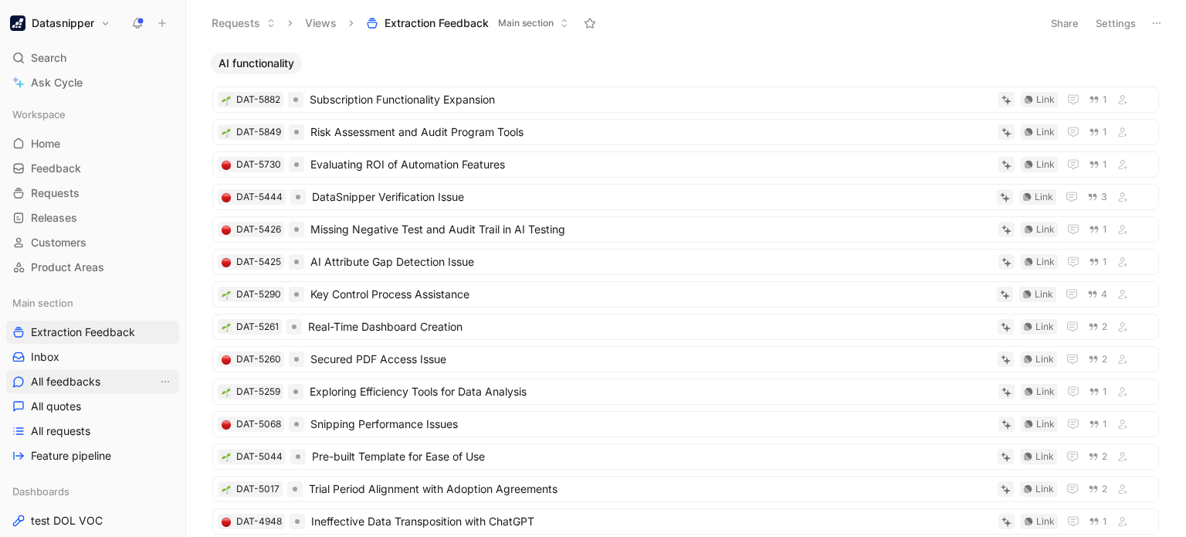
click at [87, 384] on span "All feedbacks" at bounding box center [65, 381] width 69 height 15
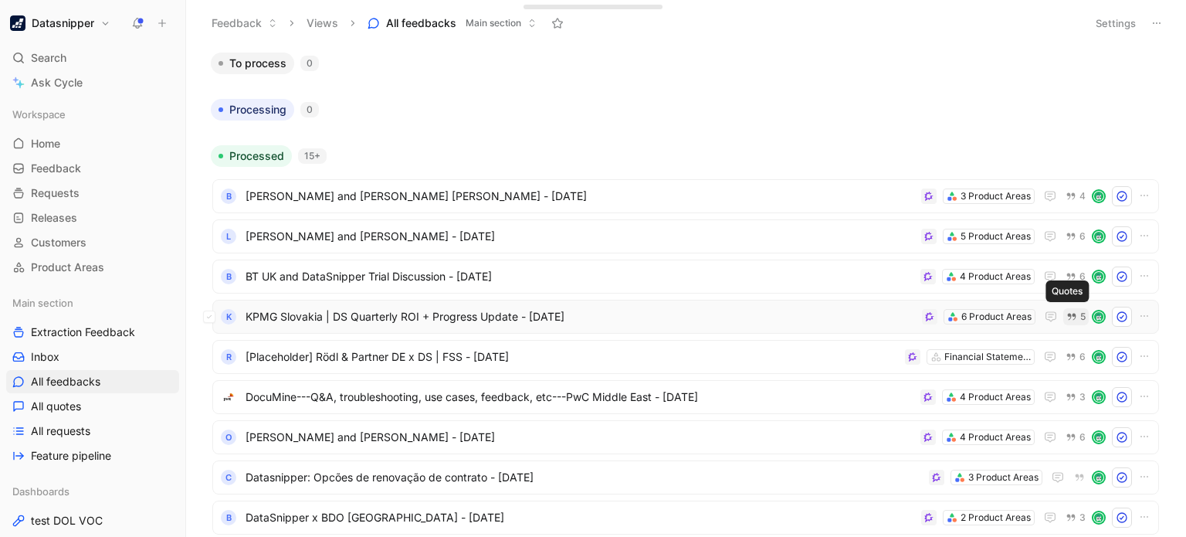
click at [1066, 309] on button "5" at bounding box center [1075, 316] width 25 height 17
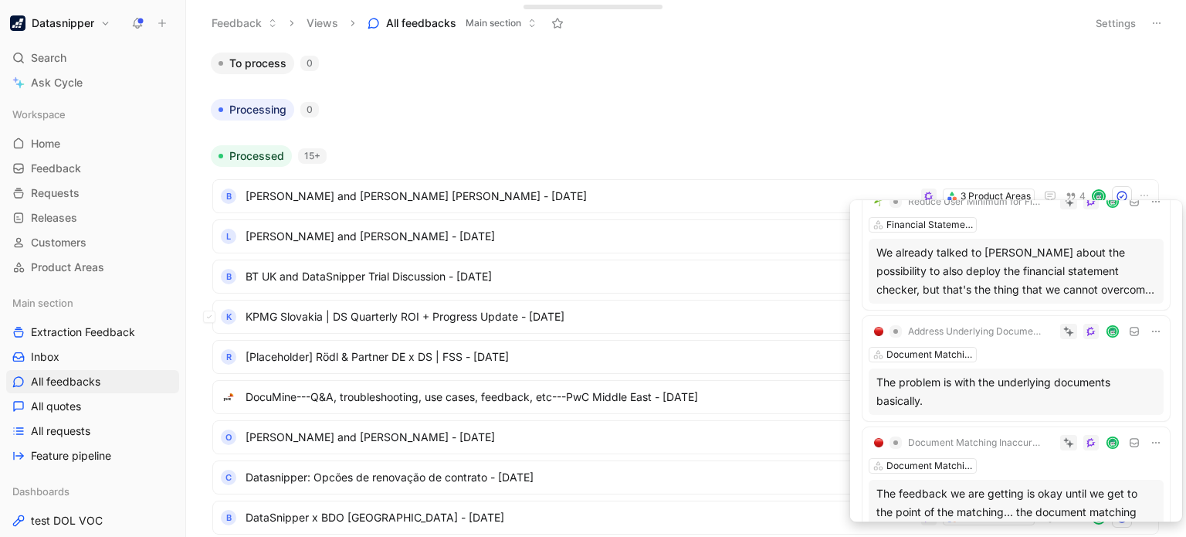
scroll to position [330, 0]
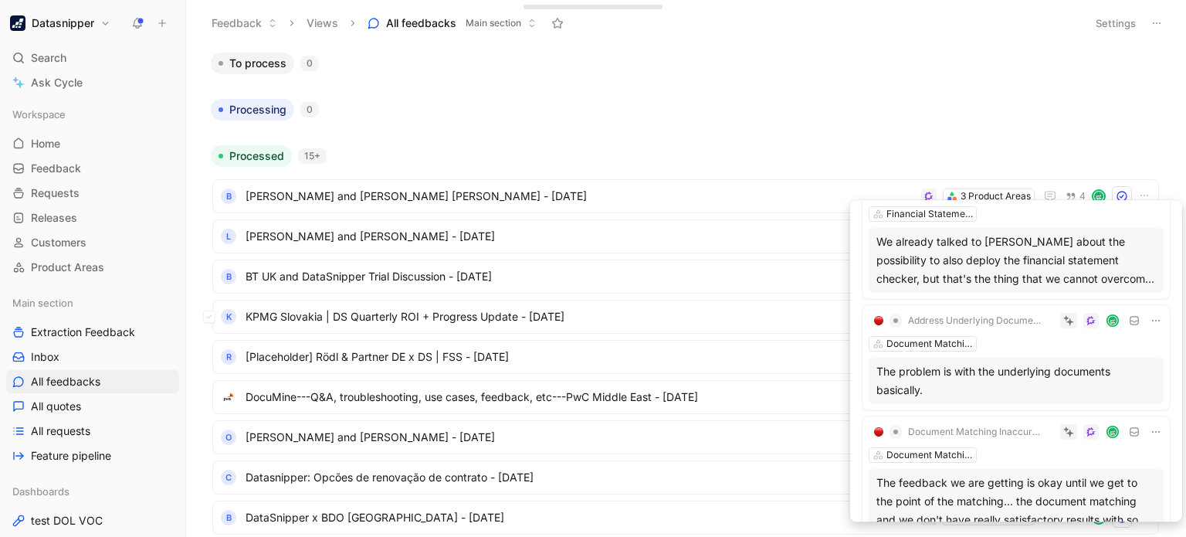
click at [945, 389] on div "The problem is with the underlying documents basically." at bounding box center [1016, 380] width 280 height 37
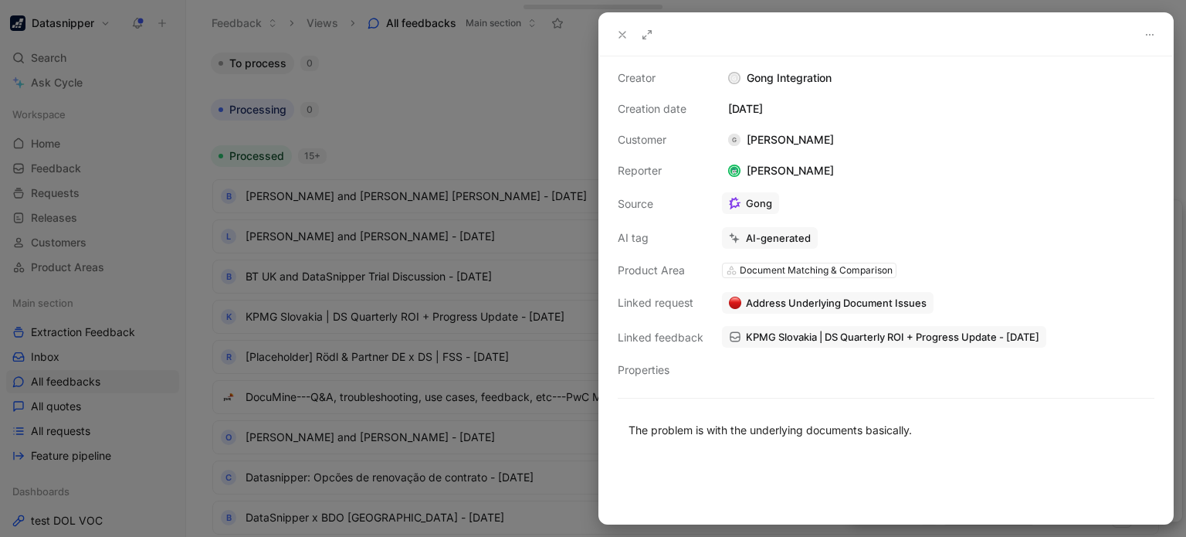
scroll to position [29, 0]
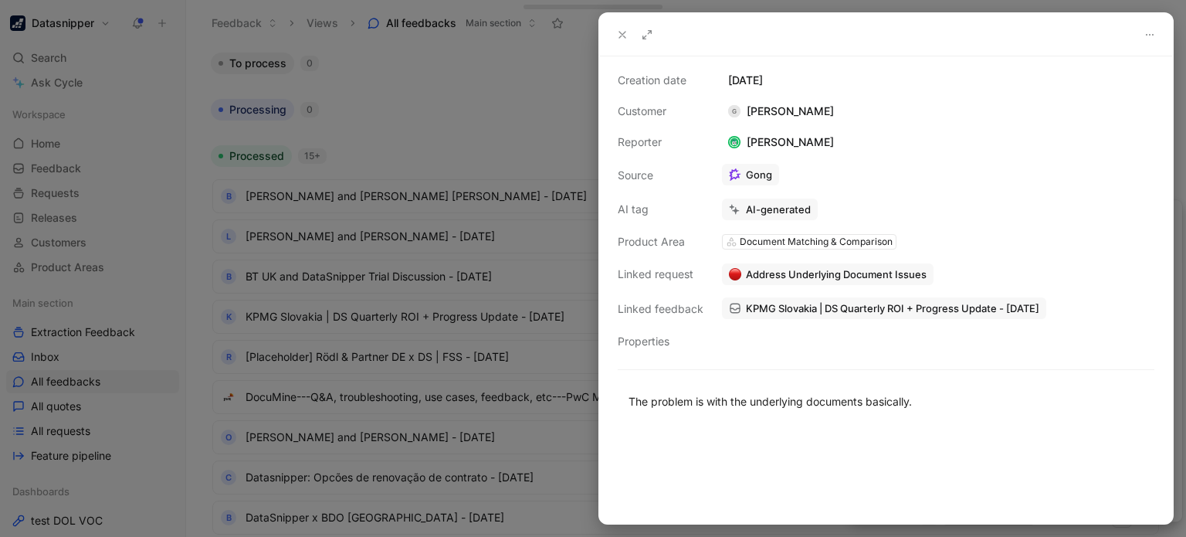
click at [449, 85] on div at bounding box center [593, 268] width 1186 height 537
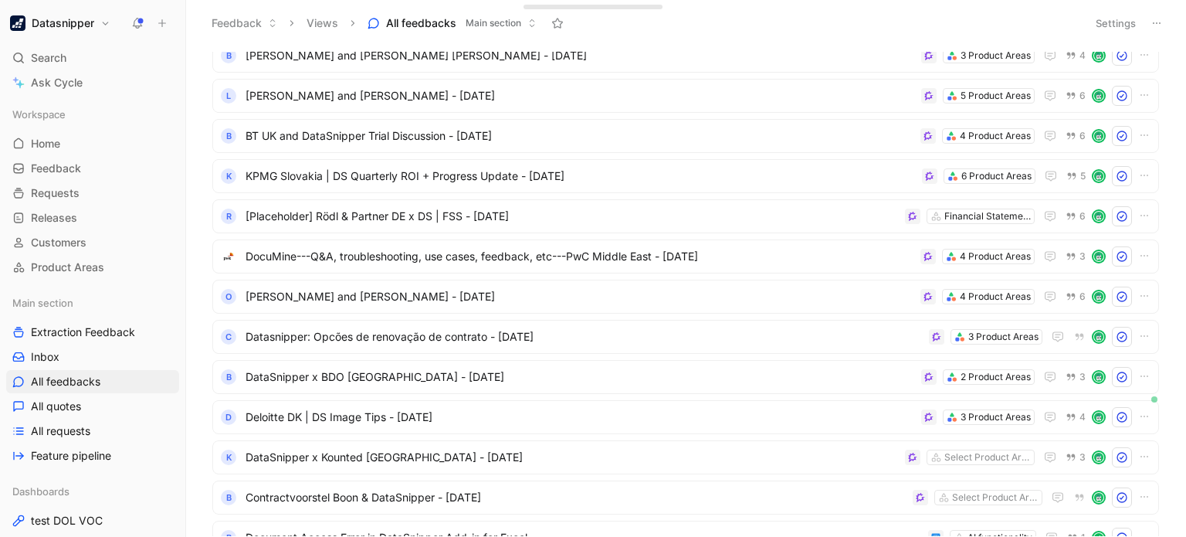
scroll to position [142, 0]
click at [1080, 256] on span "3" at bounding box center [1083, 254] width 6 height 9
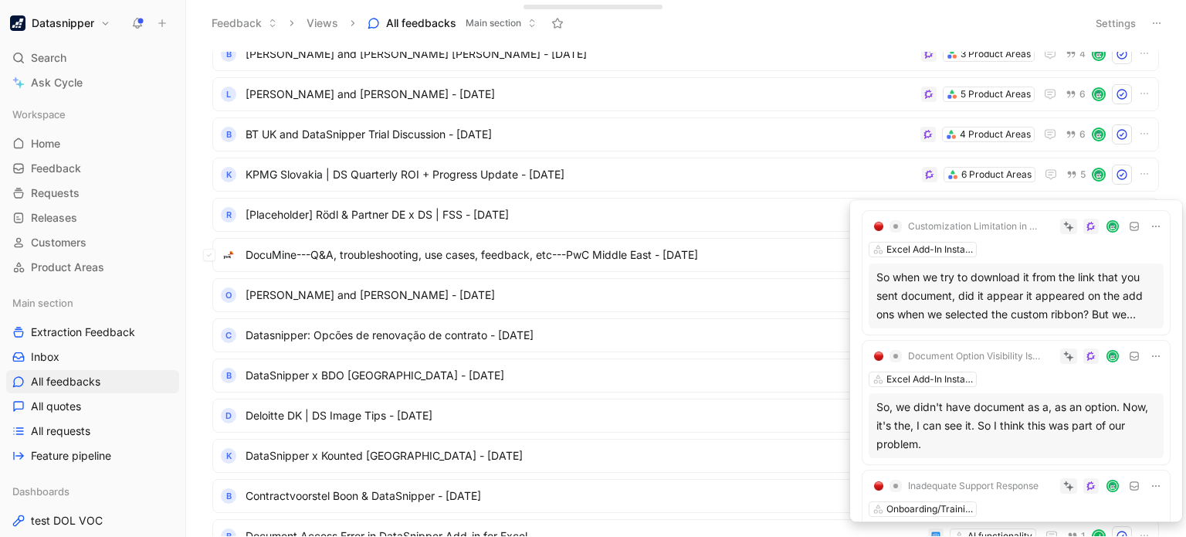
scroll to position [0, 0]
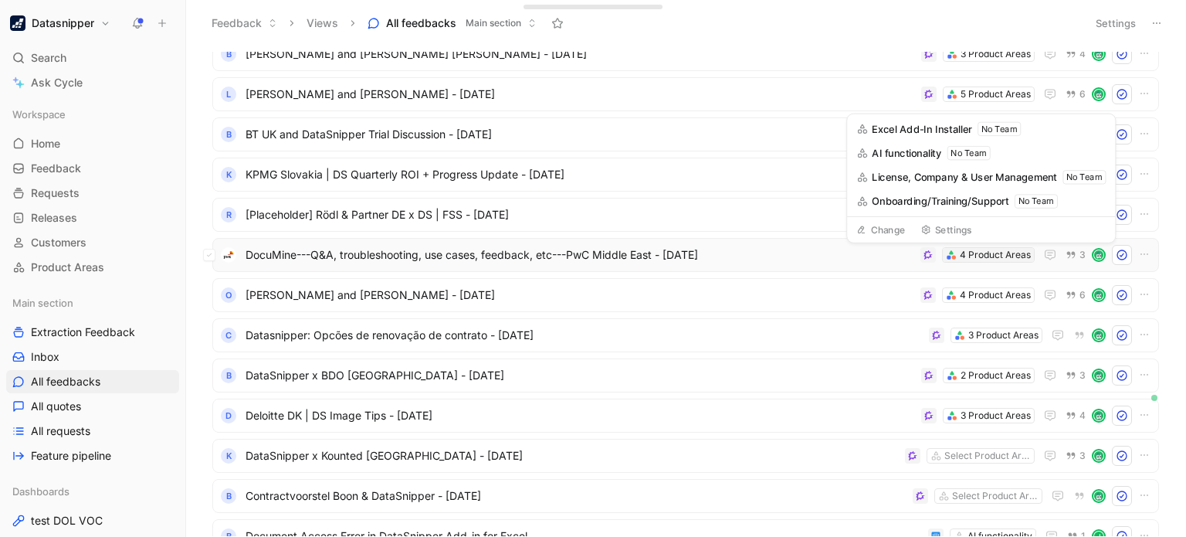
click at [995, 249] on div "4 Product Areas" at bounding box center [995, 254] width 71 height 15
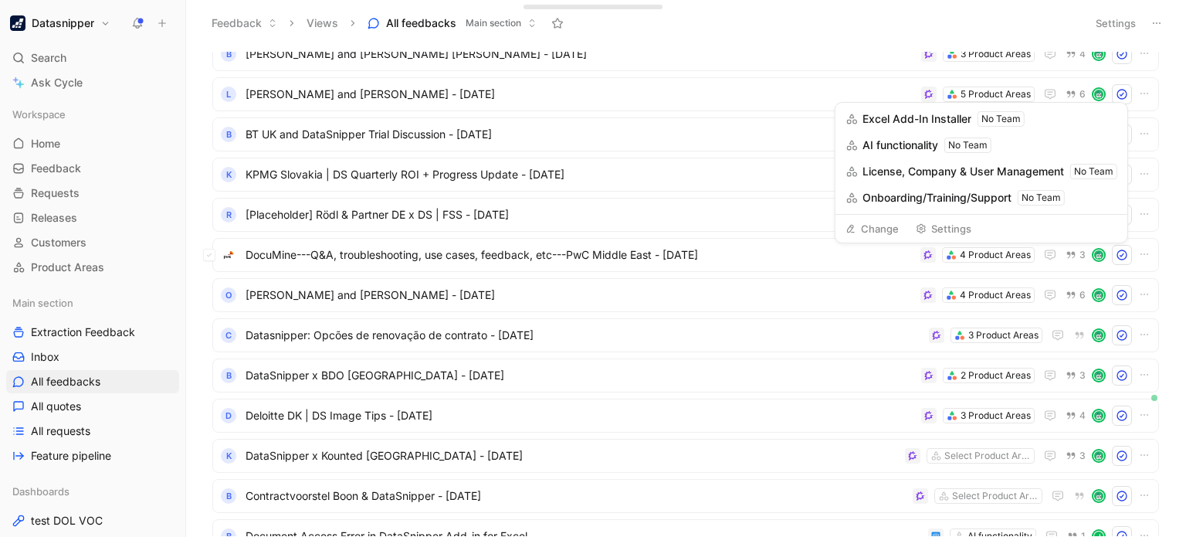
click at [923, 199] on span "Onboarding/Training/Support" at bounding box center [937, 197] width 149 height 19
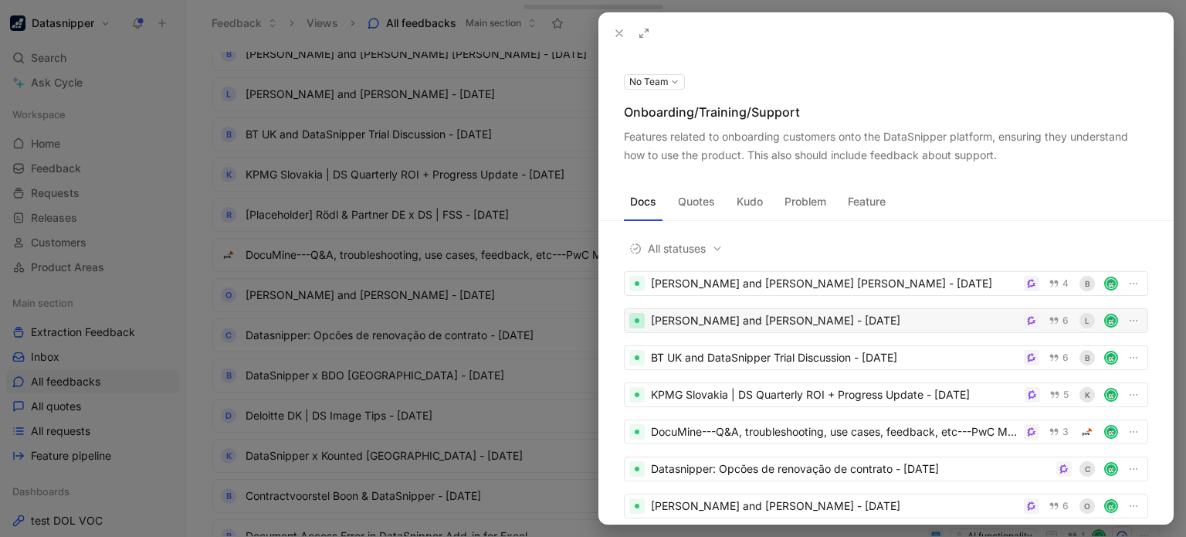
scroll to position [449, 0]
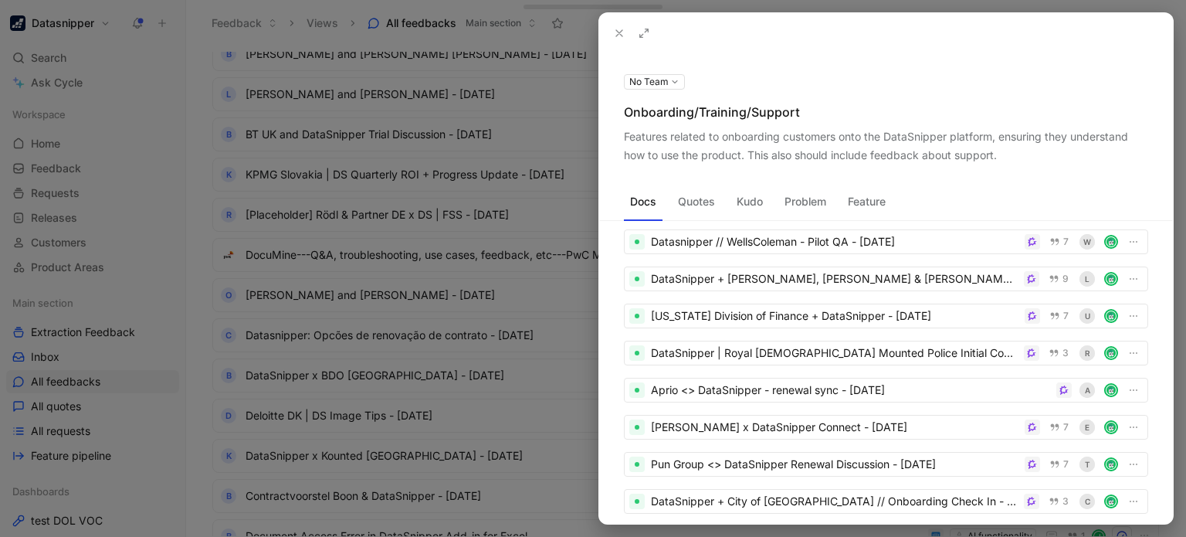
click at [74, 271] on div at bounding box center [593, 268] width 1186 height 537
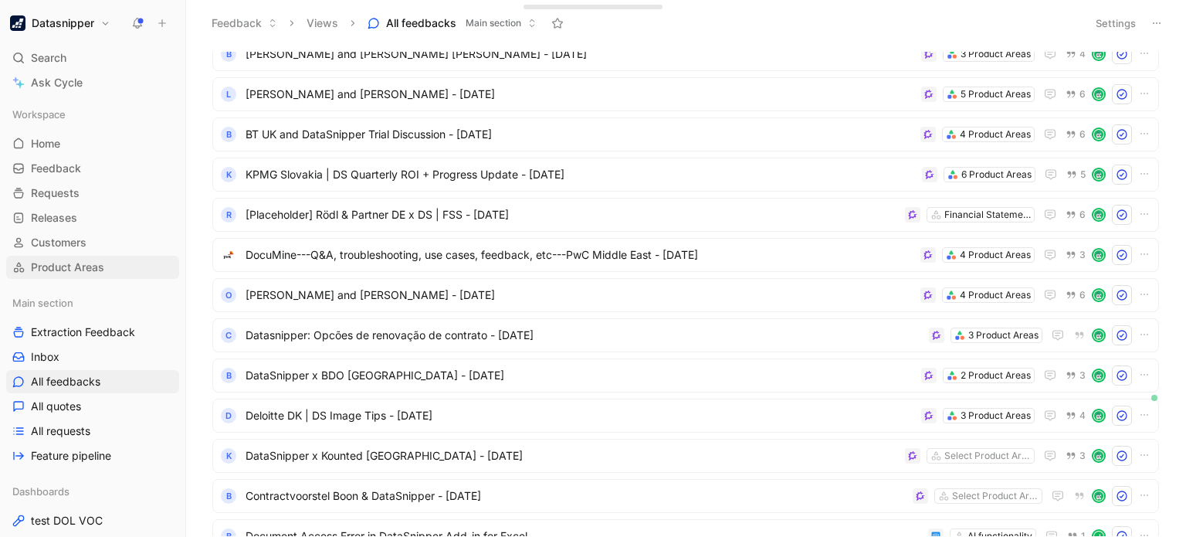
click at [48, 263] on span "Product Areas" at bounding box center [67, 266] width 73 height 15
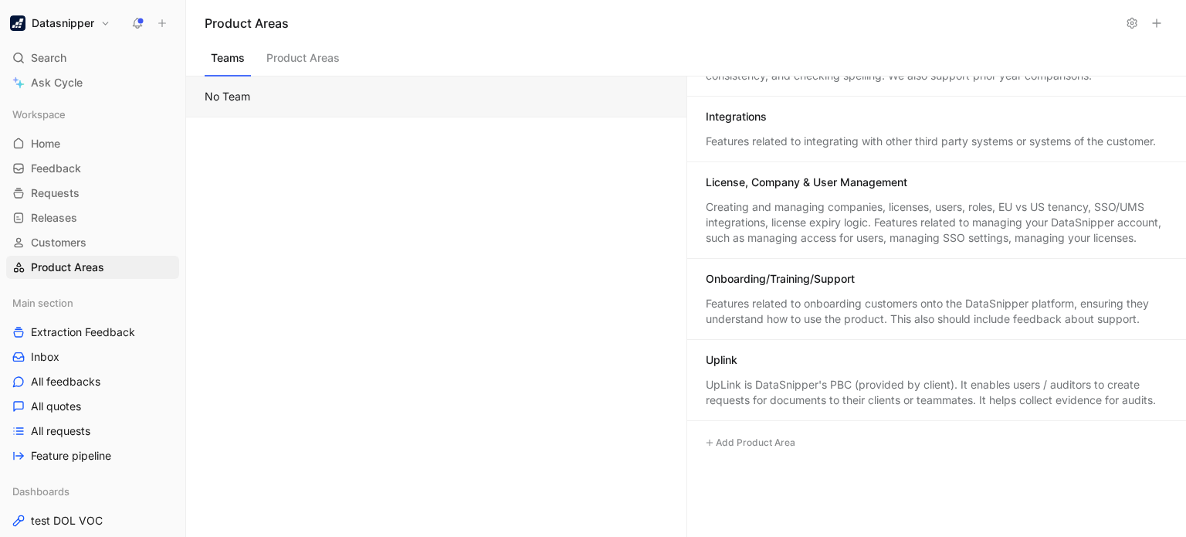
scroll to position [754, 0]
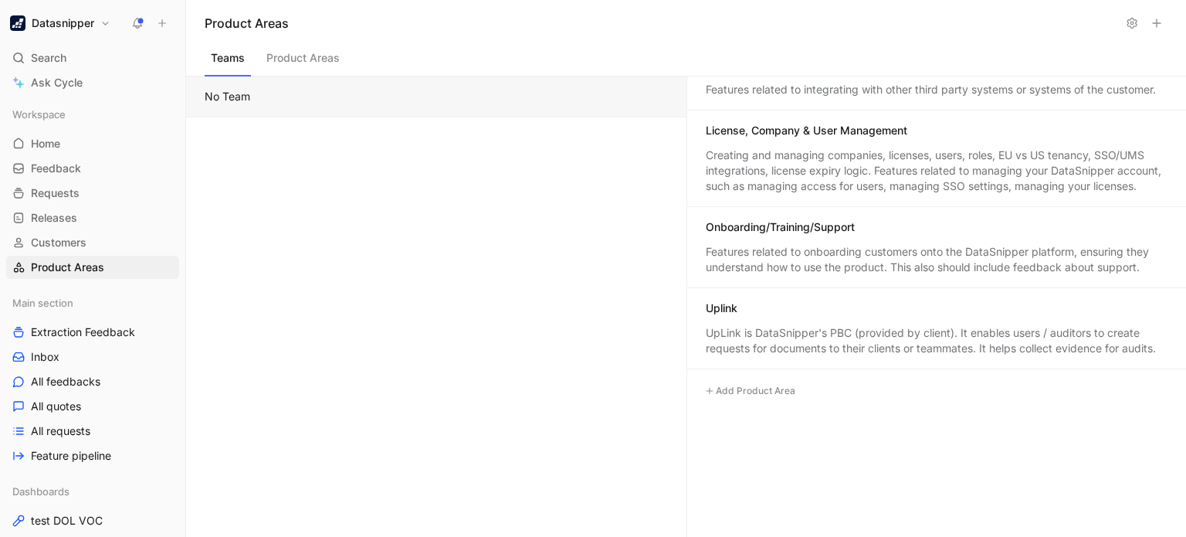
click at [327, 53] on button "Product Areas" at bounding box center [303, 61] width 86 height 29
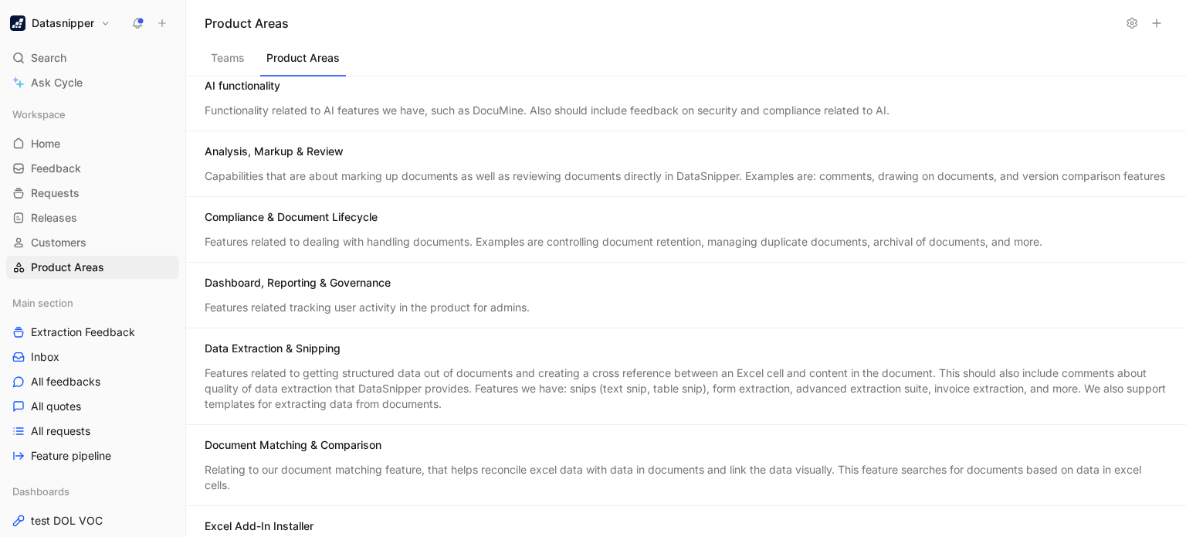
scroll to position [0, 0]
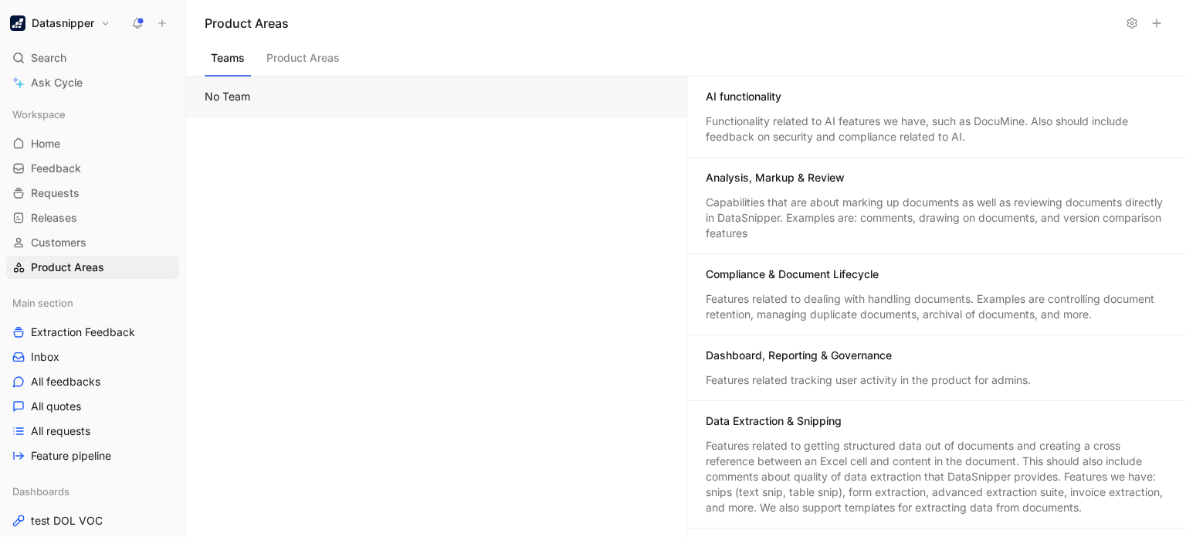
click at [237, 66] on button "Teams" at bounding box center [228, 61] width 46 height 29
click at [745, 104] on div "AI functionality" at bounding box center [937, 98] width 463 height 19
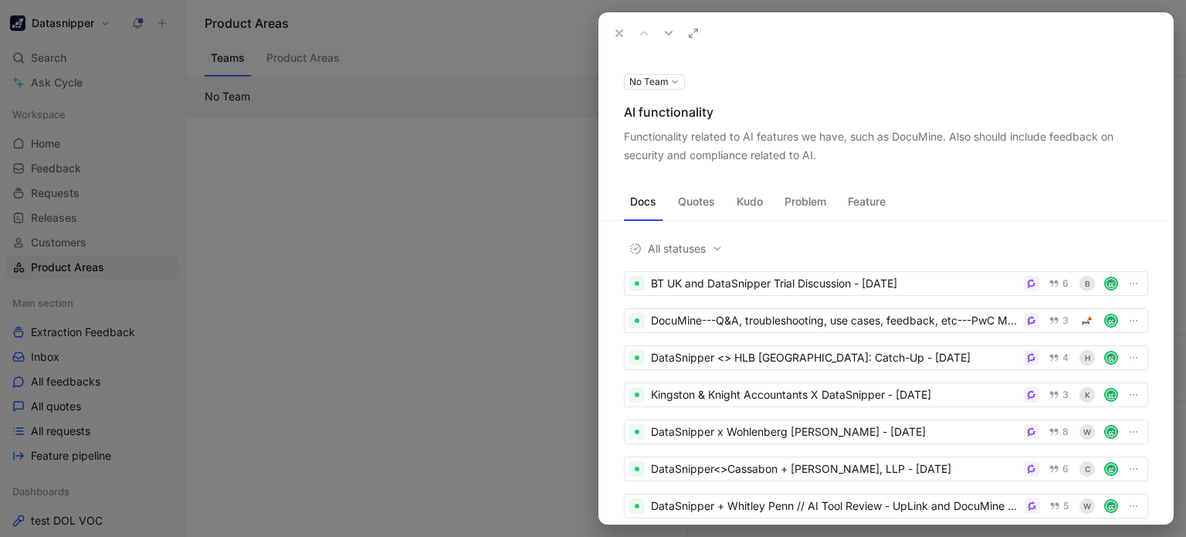
click at [514, 210] on div at bounding box center [593, 268] width 1186 height 537
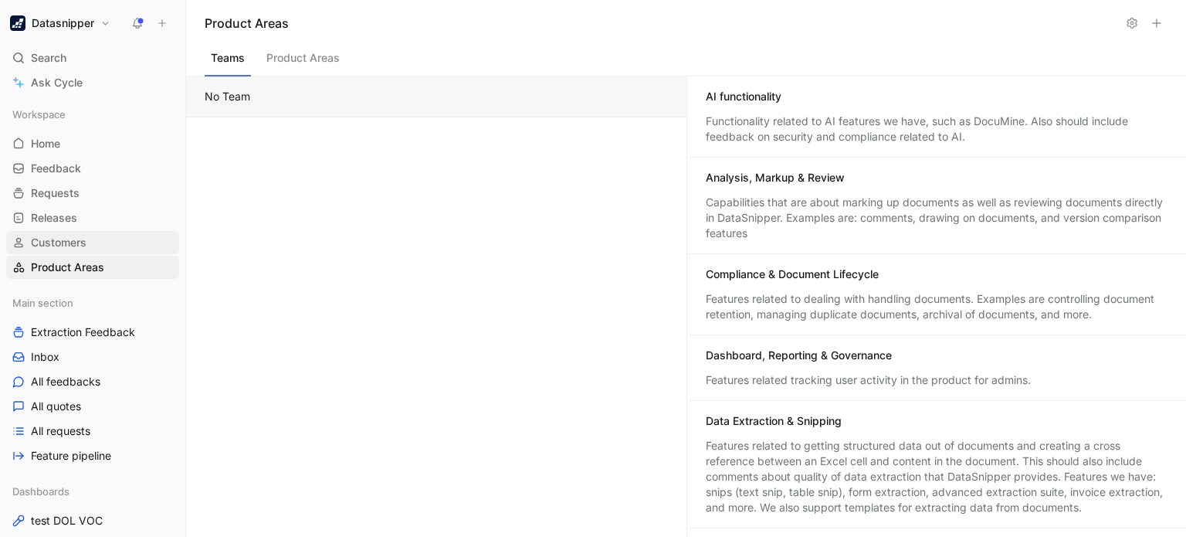
click at [49, 231] on link "Customers" at bounding box center [92, 242] width 173 height 23
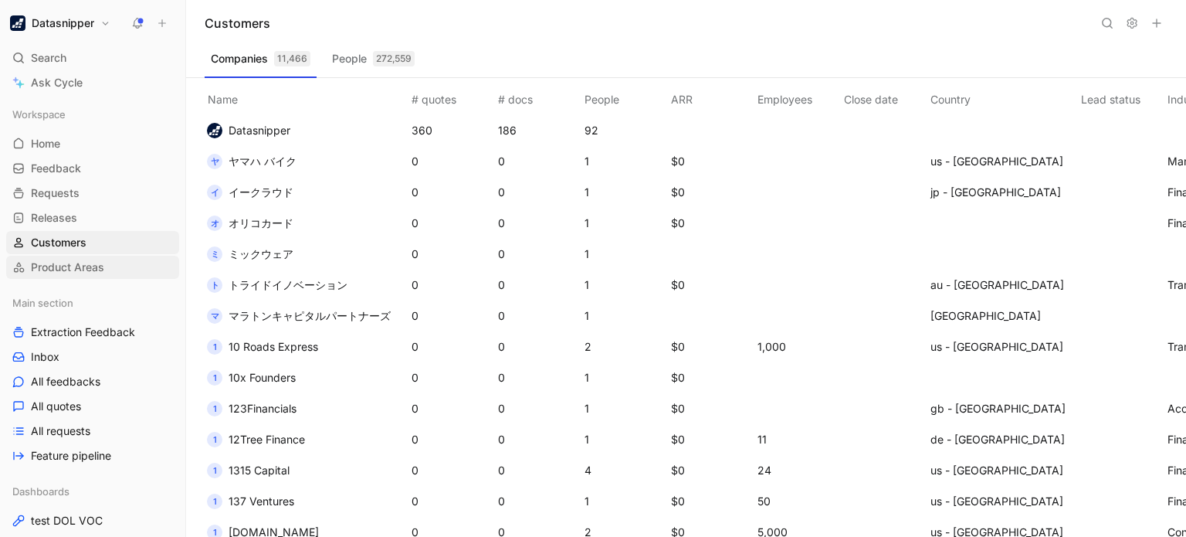
click at [43, 259] on span "Product Areas" at bounding box center [67, 266] width 73 height 15
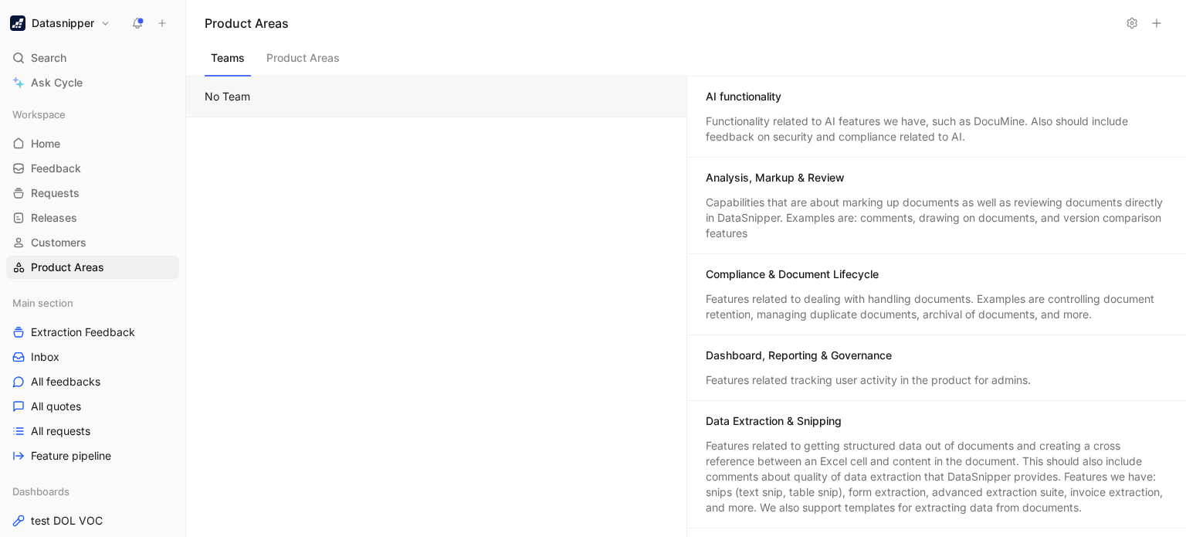
click at [67, 130] on div "Workspace Home G then H Feedback G then F Requests G then R Releases G then L C…" at bounding box center [92, 191] width 173 height 176
click at [55, 142] on span "Home" at bounding box center [45, 143] width 29 height 15
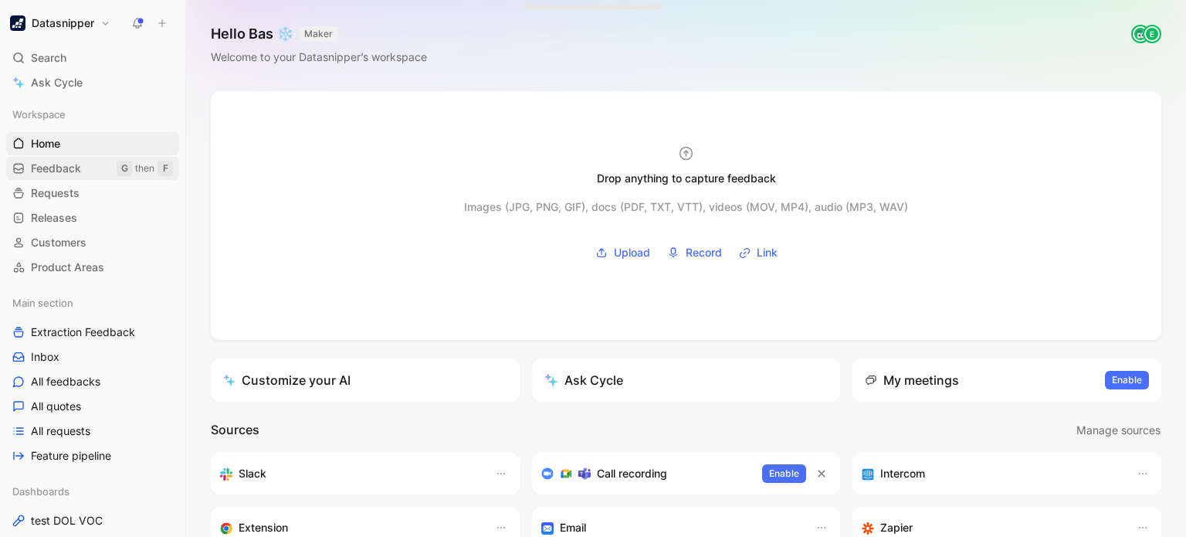
click at [85, 168] on link "Feedback G then F" at bounding box center [92, 168] width 173 height 23
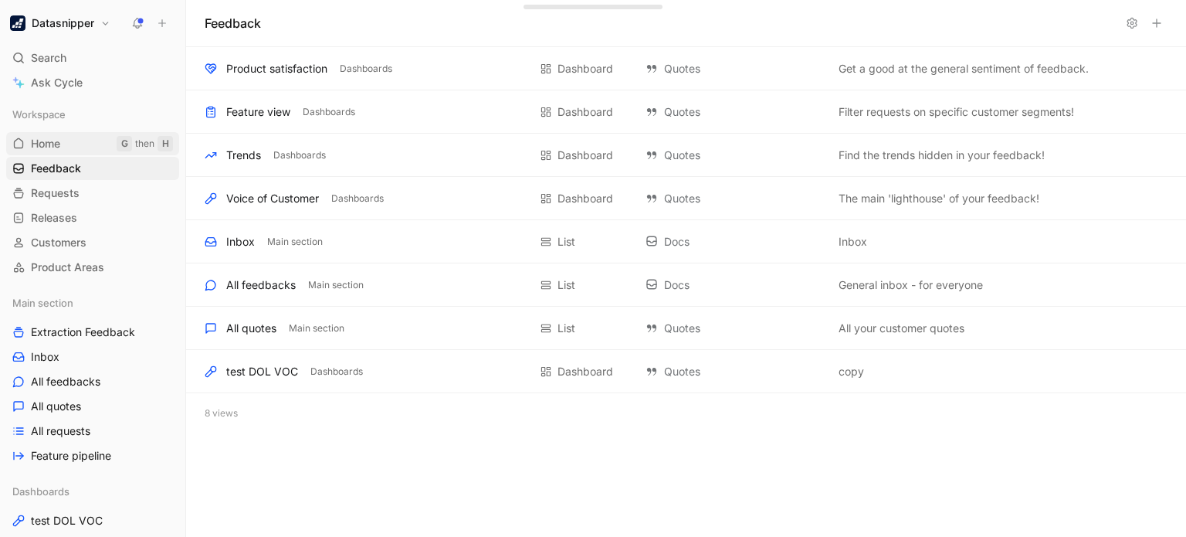
click at [90, 154] on link "Home G then H" at bounding box center [92, 143] width 173 height 23
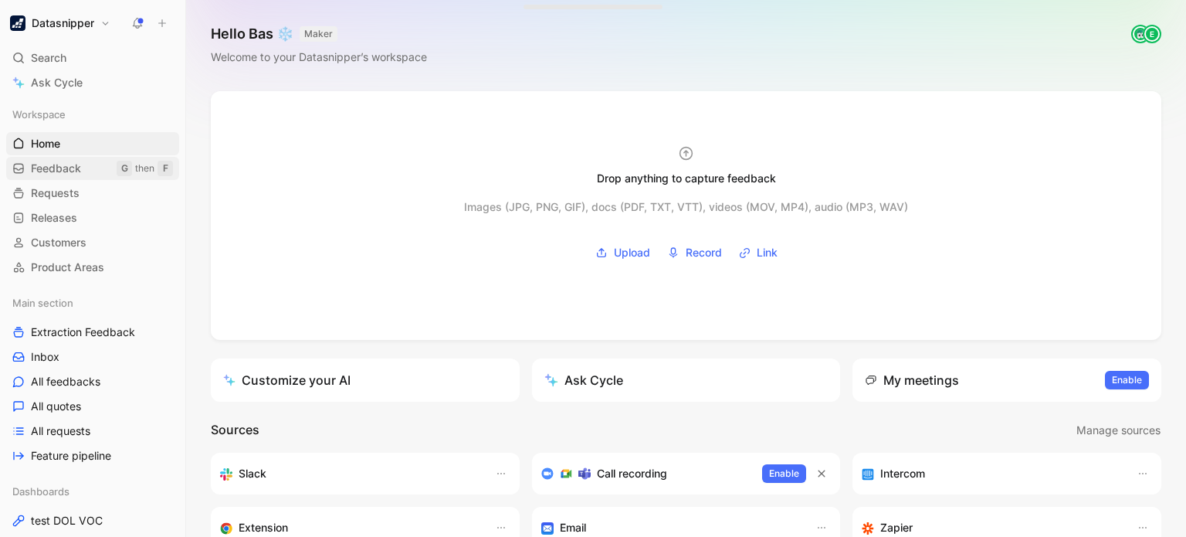
click at [93, 171] on link "Feedback G then F" at bounding box center [92, 168] width 173 height 23
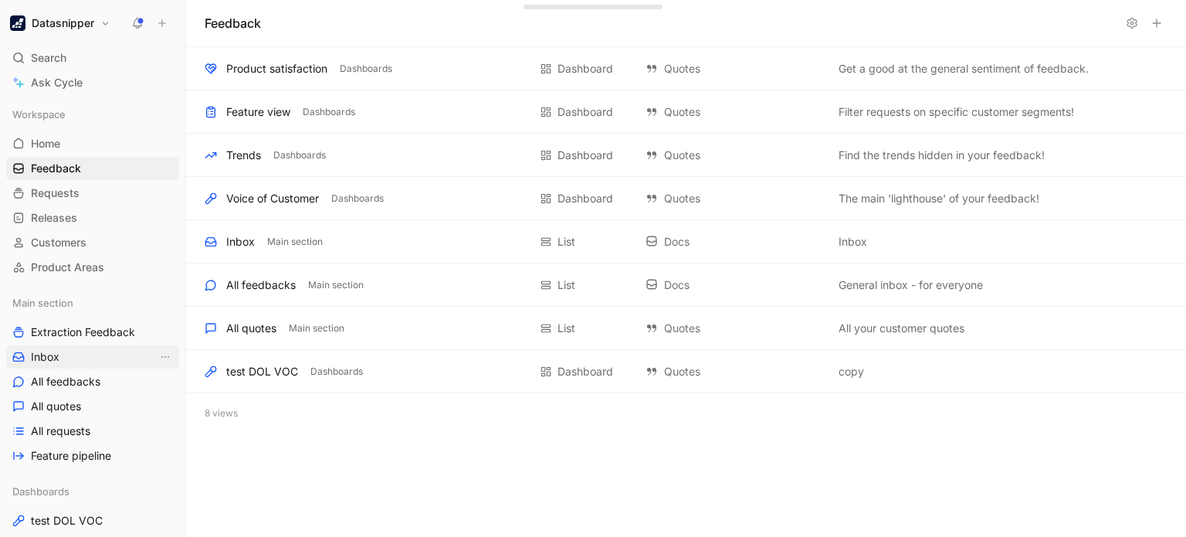
click at [56, 349] on span "Inbox" at bounding box center [45, 356] width 29 height 15
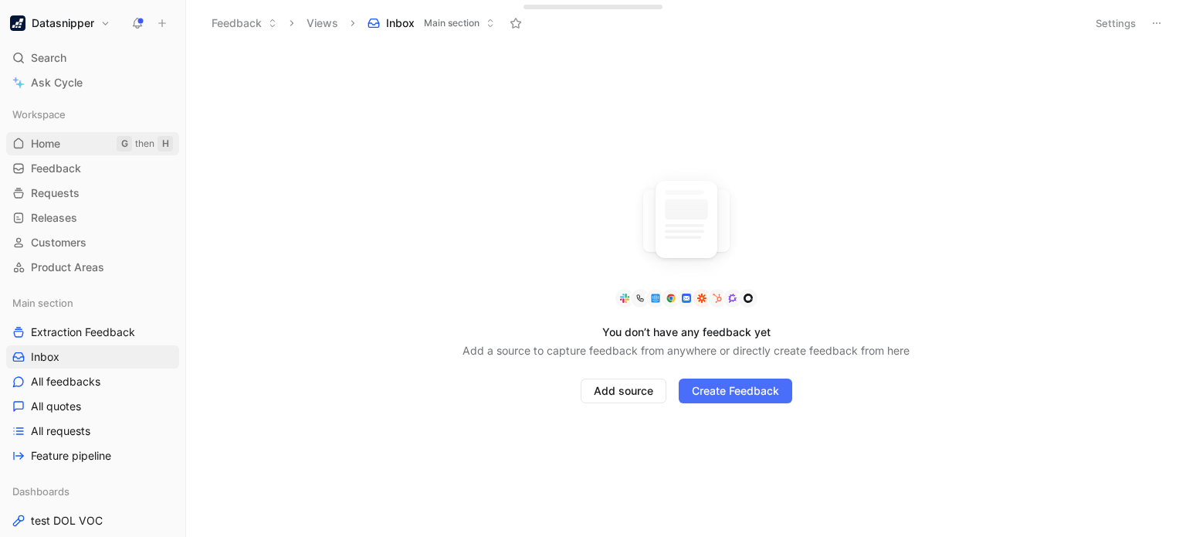
click at [60, 147] on span "Home" at bounding box center [45, 143] width 29 height 15
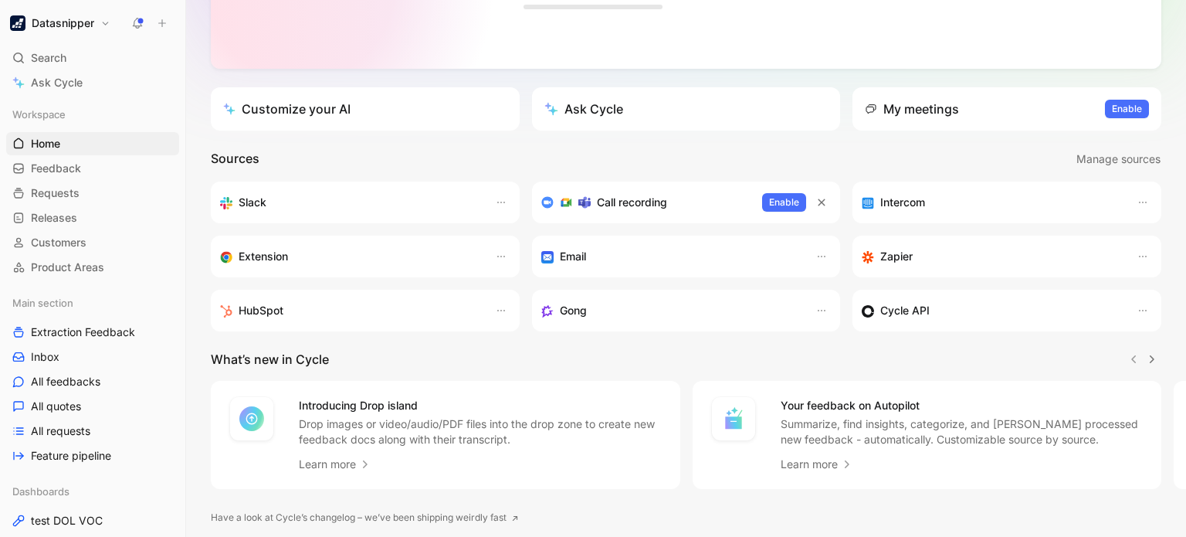
scroll to position [330, 0]
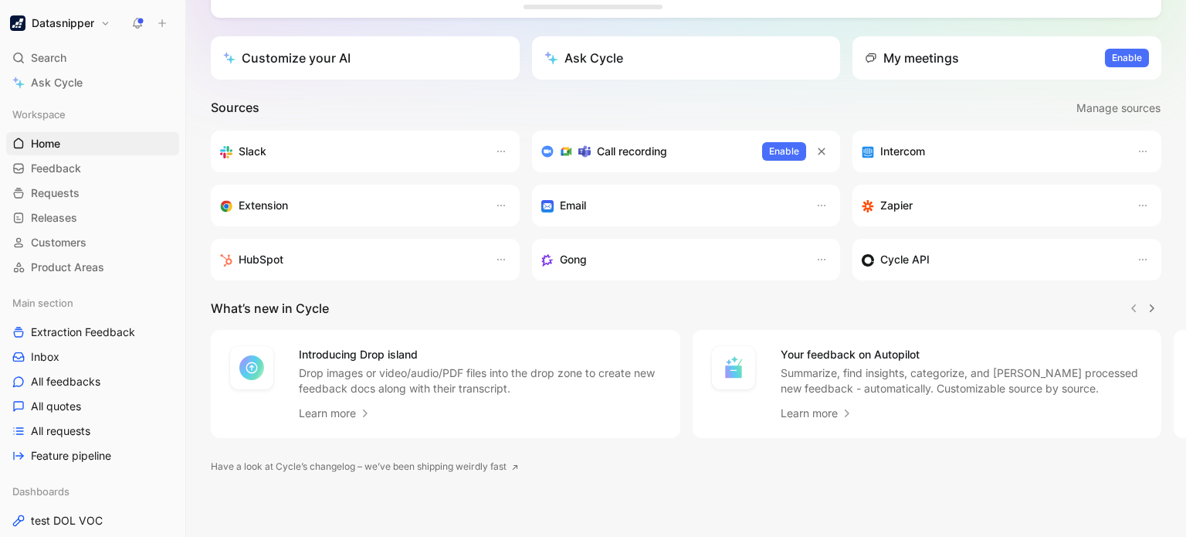
drag, startPoint x: 236, startPoint y: 249, endPoint x: 303, endPoint y: 254, distance: 67.3
click at [303, 254] on div "HubSpot" at bounding box center [349, 259] width 259 height 19
drag, startPoint x: 303, startPoint y: 254, endPoint x: 222, endPoint y: 134, distance: 145.0
click at [222, 134] on div "Slack Call recording Enable Intercom Extension Email Zapier HubSpot Gong Cycle …" at bounding box center [686, 205] width 951 height 150
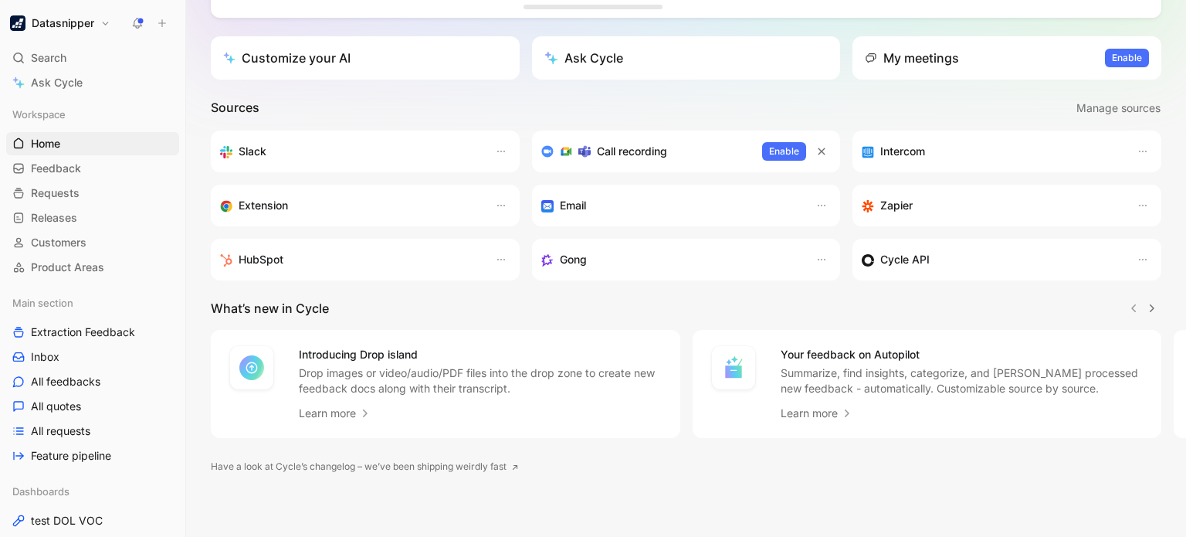
click at [216, 134] on div "Slack" at bounding box center [365, 151] width 309 height 42
drag, startPoint x: 216, startPoint y: 134, endPoint x: 910, endPoint y: 227, distance: 700.5
click at [910, 227] on div "Slack Call recording Enable Intercom Extension Email Zapier HubSpot Gong Cycle …" at bounding box center [686, 205] width 951 height 150
click at [961, 253] on div "Cycle API" at bounding box center [991, 259] width 259 height 19
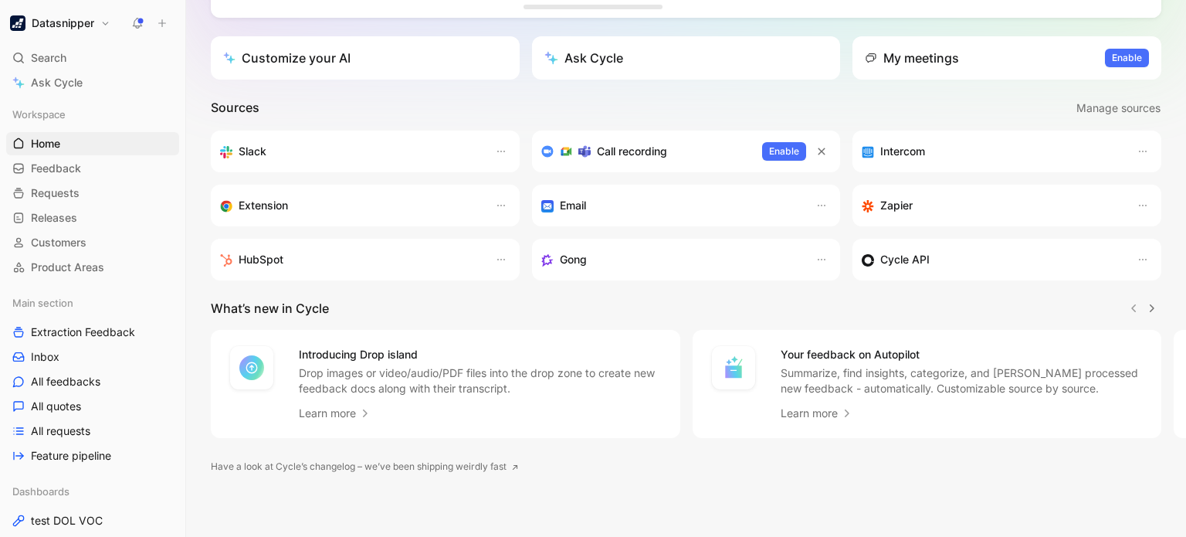
drag, startPoint x: 235, startPoint y: 150, endPoint x: 552, endPoint y: 200, distance: 321.3
click at [552, 200] on div "Slack Call recording Enable Intercom Extension Email Zapier HubSpot Gong Cycle …" at bounding box center [686, 205] width 951 height 150
click at [429, 120] on section "Sources Manage sources Slack Call recording Enable Intercom Extension Email Zap…" at bounding box center [686, 189] width 951 height 182
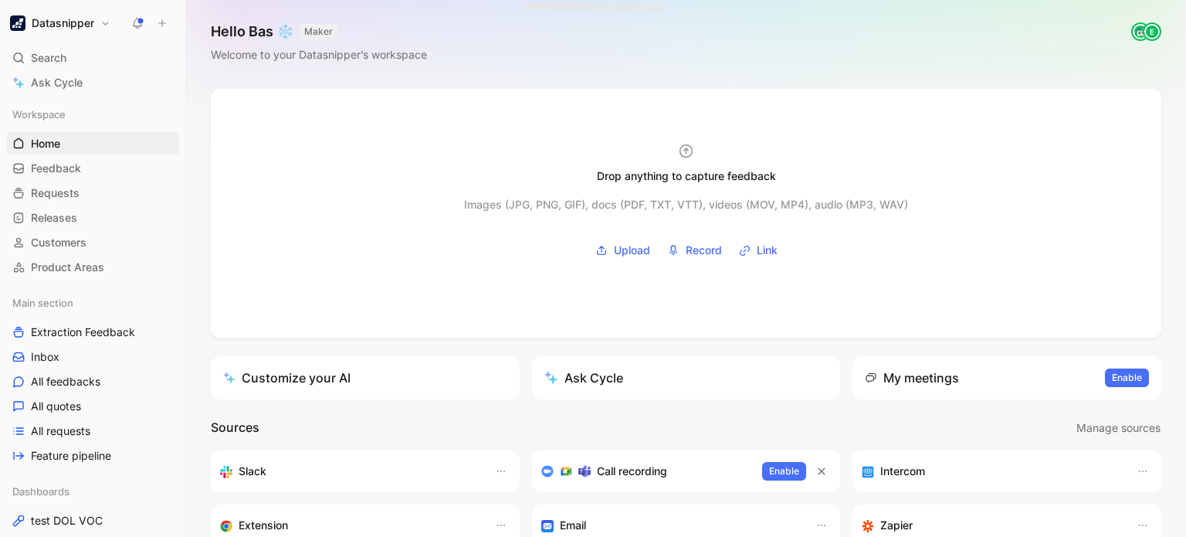
scroll to position [0, 0]
